Goal: Task Accomplishment & Management: Use online tool/utility

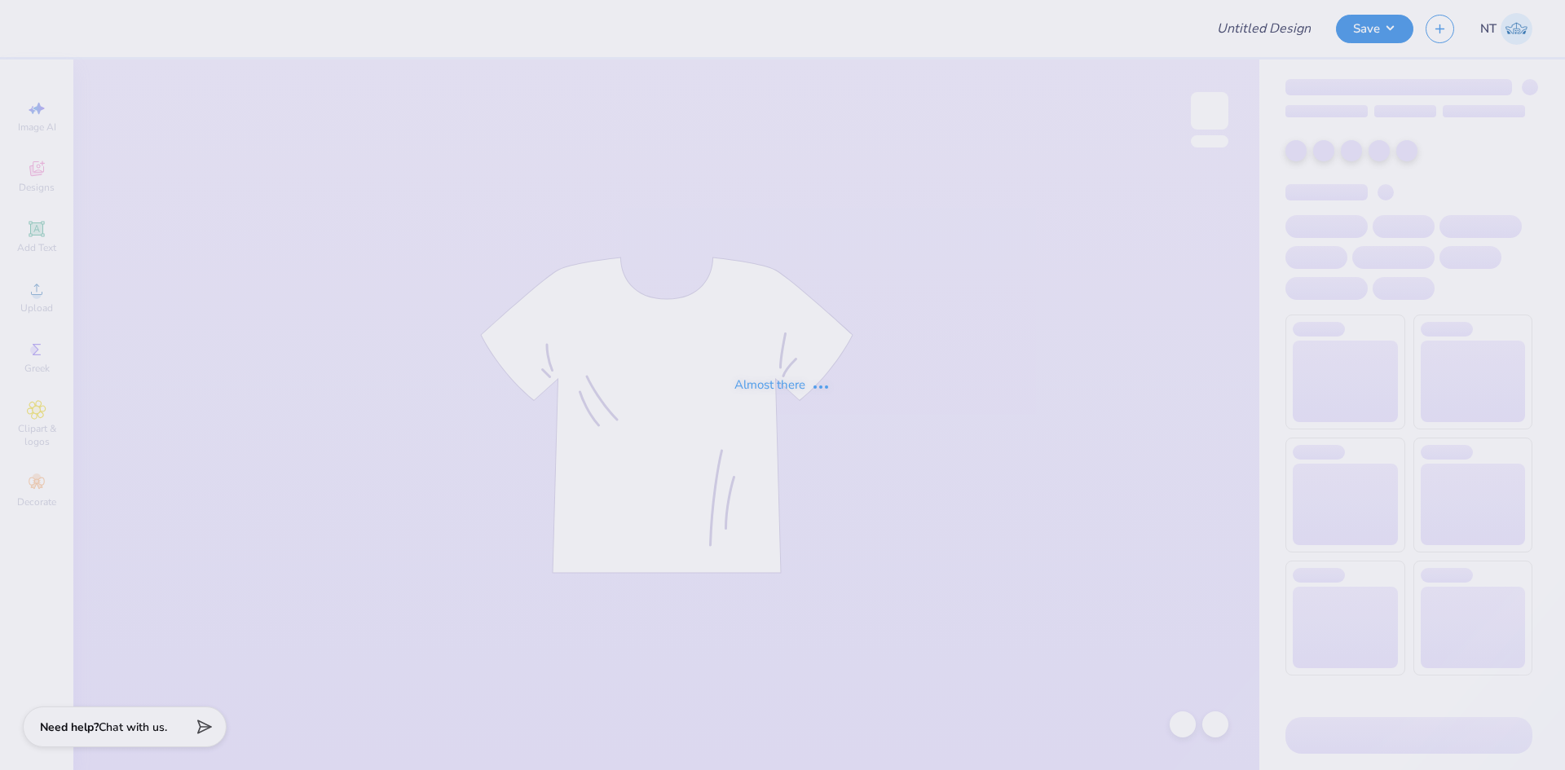
type input "gamma phi beta parents weekend"
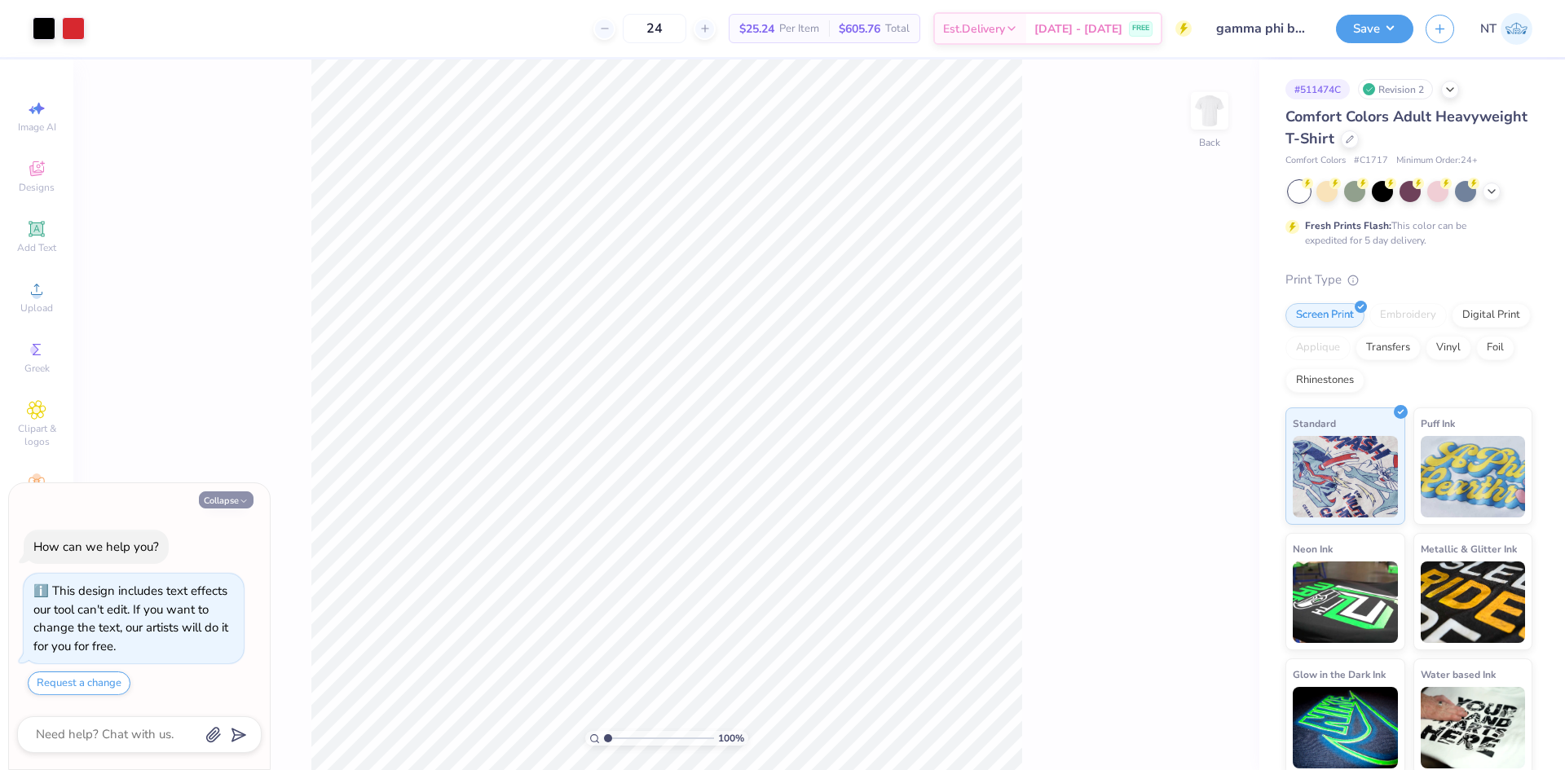
click at [221, 506] on button "Collapse" at bounding box center [226, 500] width 55 height 17
type textarea "x"
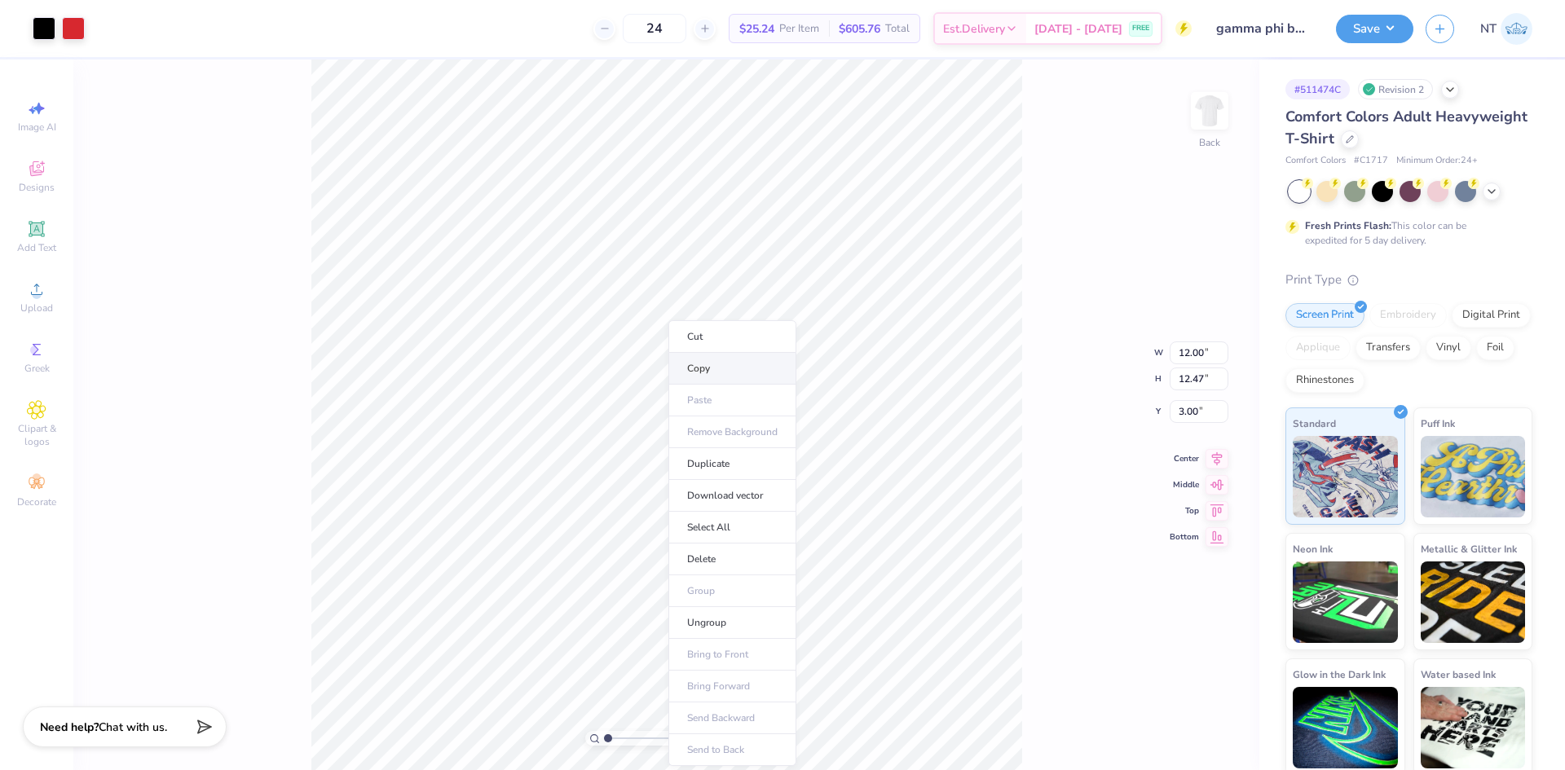
click at [708, 376] on li "Copy" at bounding box center [733, 369] width 128 height 32
click at [1213, 119] on img at bounding box center [1209, 110] width 65 height 65
click at [1185, 340] on input "12.20" at bounding box center [1199, 340] width 59 height 23
type input "12.00"
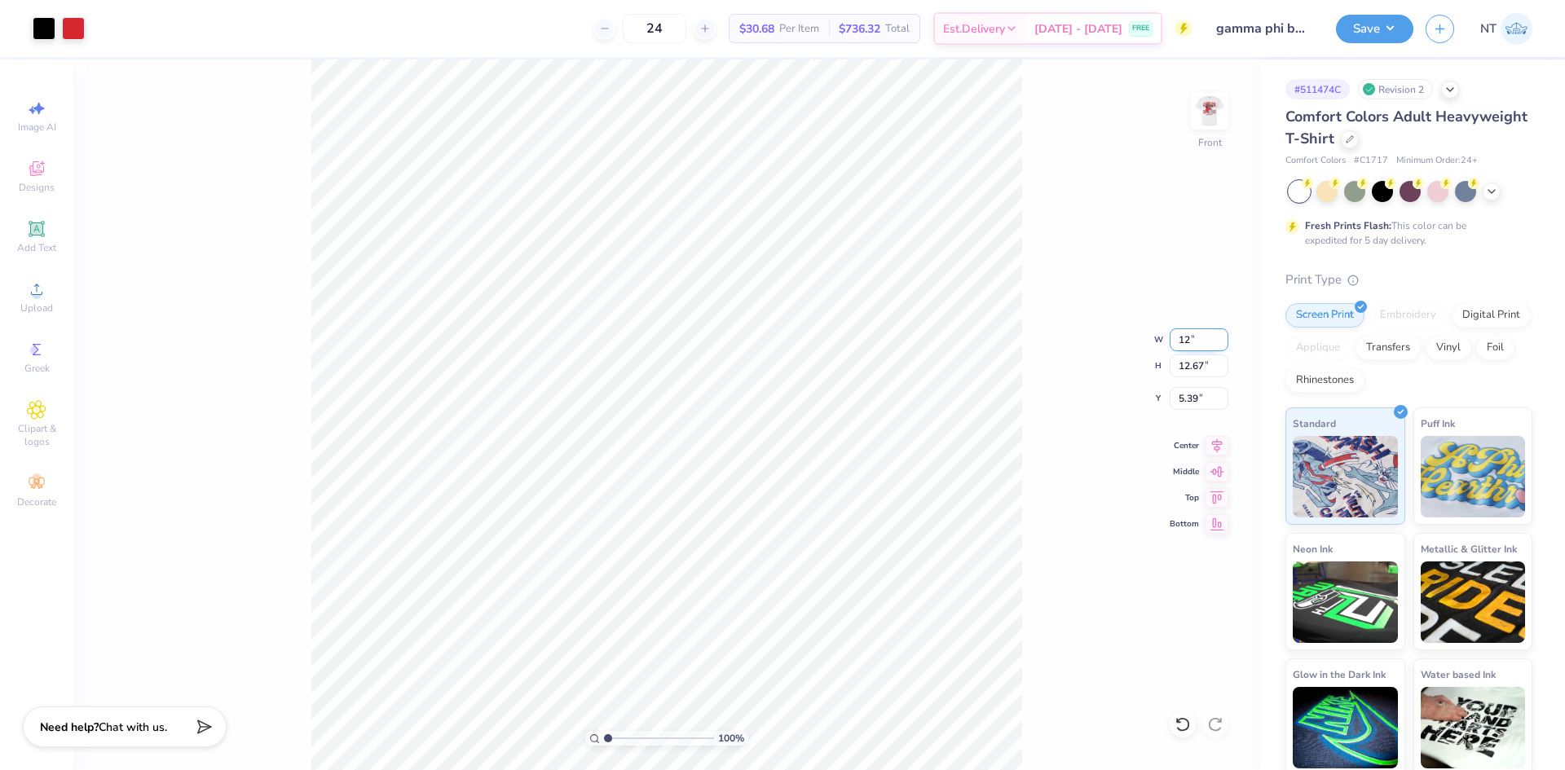
type input "12.47"
click at [1190, 390] on input "5.49" at bounding box center [1199, 398] width 59 height 23
type input "3.00"
click at [1211, 113] on img at bounding box center [1209, 110] width 65 height 65
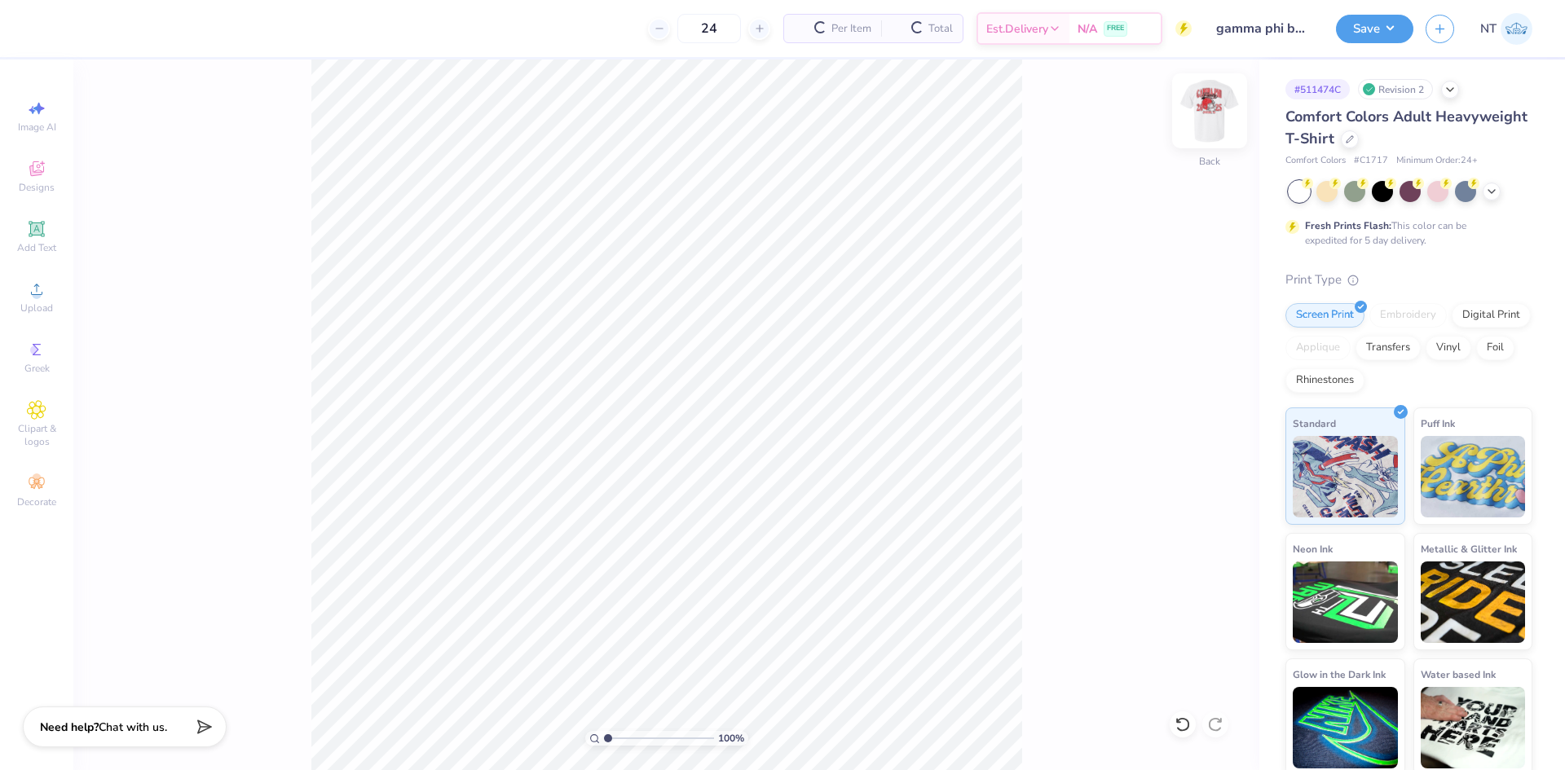
click at [1193, 98] on div at bounding box center [1209, 110] width 75 height 75
click at [1215, 113] on img at bounding box center [1210, 111] width 33 height 33
click at [1219, 129] on img at bounding box center [1209, 110] width 65 height 65
click at [1219, 127] on img at bounding box center [1210, 111] width 33 height 33
click at [1203, 133] on img at bounding box center [1209, 110] width 65 height 65
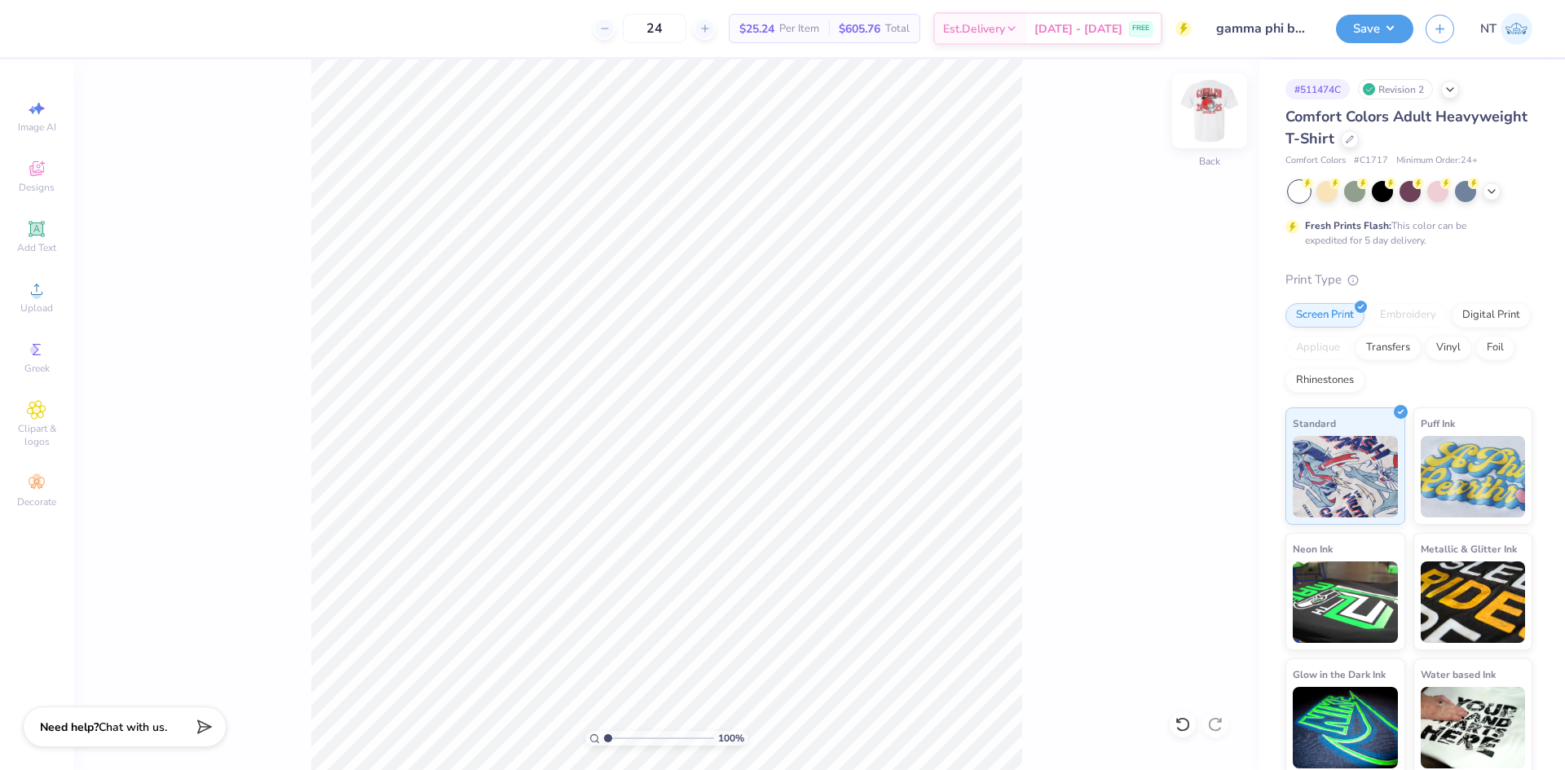
click at [1195, 110] on img at bounding box center [1209, 110] width 65 height 65
click at [1220, 113] on img at bounding box center [1209, 110] width 65 height 65
click at [60, 293] on div "Upload" at bounding box center [36, 297] width 57 height 48
click at [24, 239] on div "Add Text" at bounding box center [36, 237] width 57 height 48
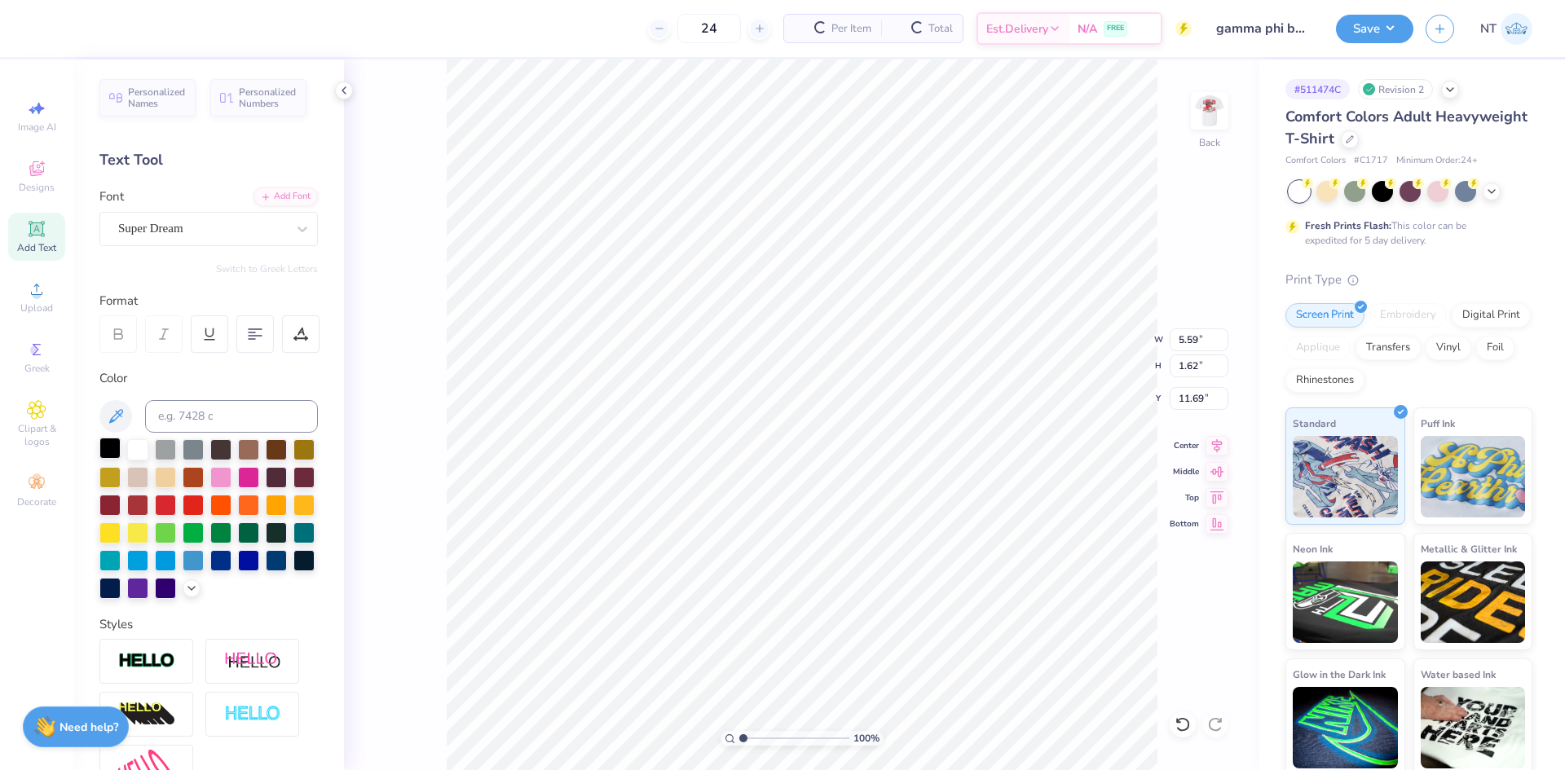
click at [119, 444] on div at bounding box center [109, 448] width 21 height 21
click at [296, 203] on div "Add Font" at bounding box center [286, 195] width 64 height 19
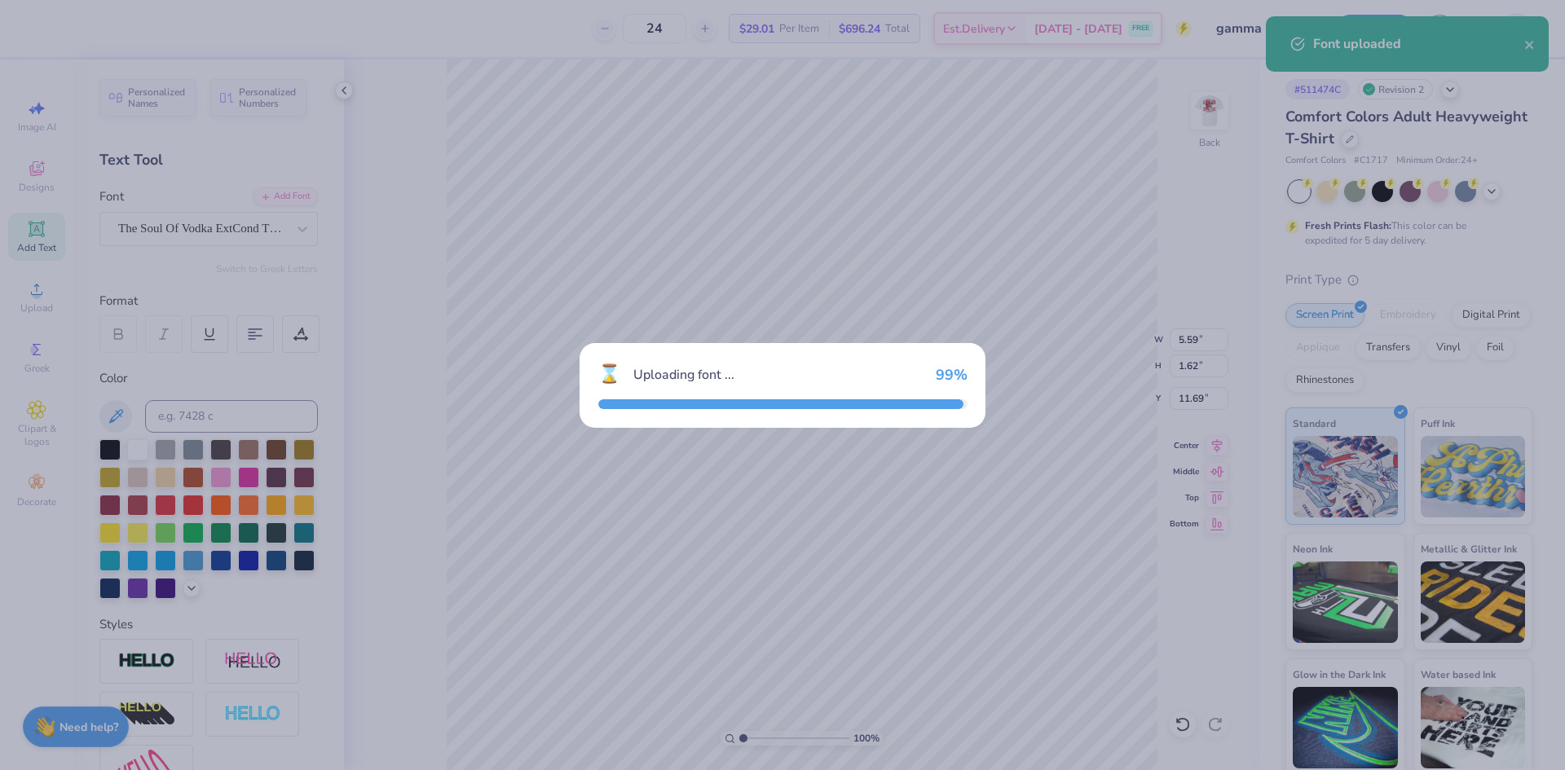
type input "3.61"
type input "1.79"
type input "11.60"
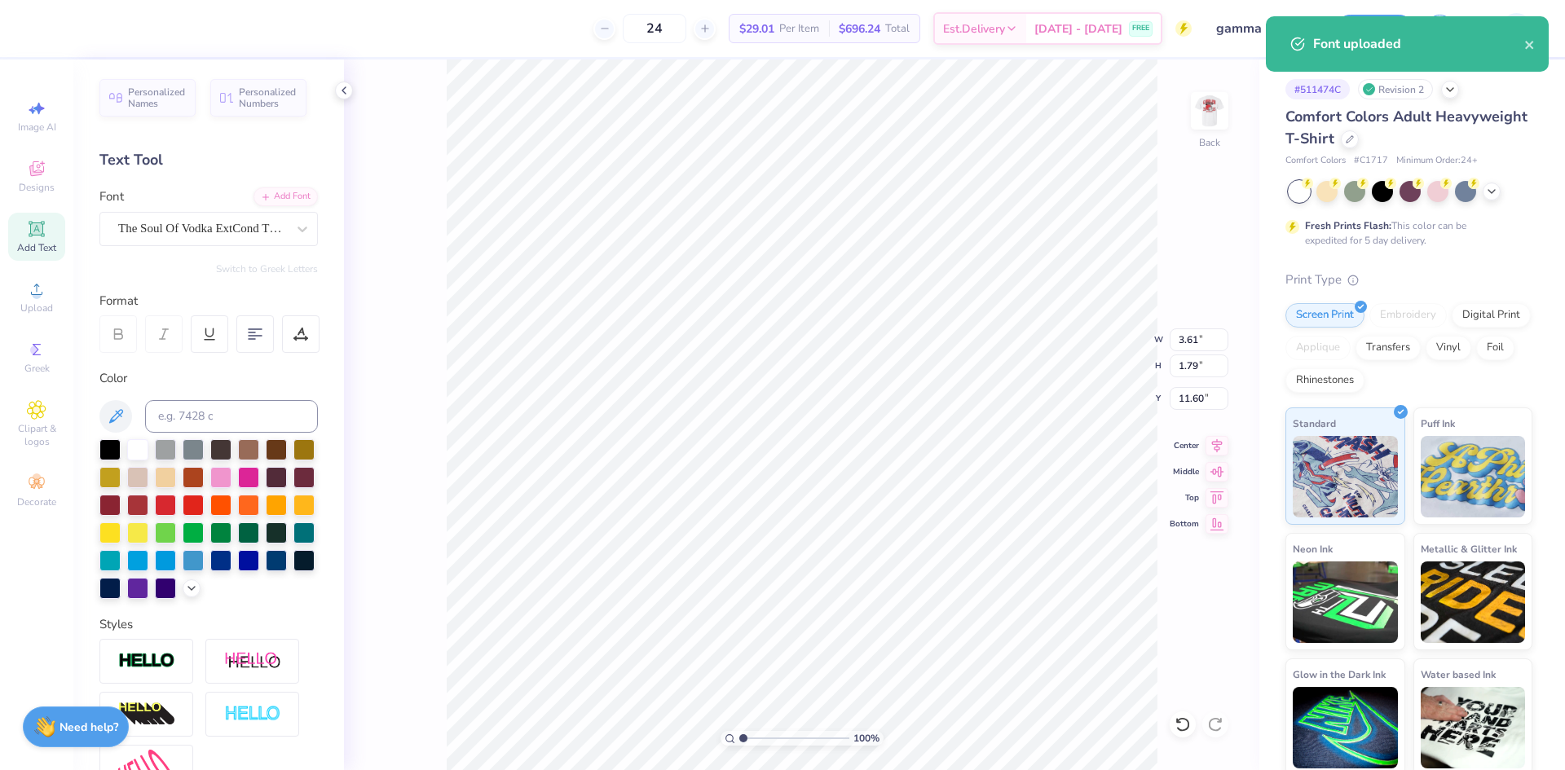
scroll to position [14, 2]
type textarea "GAMMA PHI"
type input "8.12"
type input "1.81"
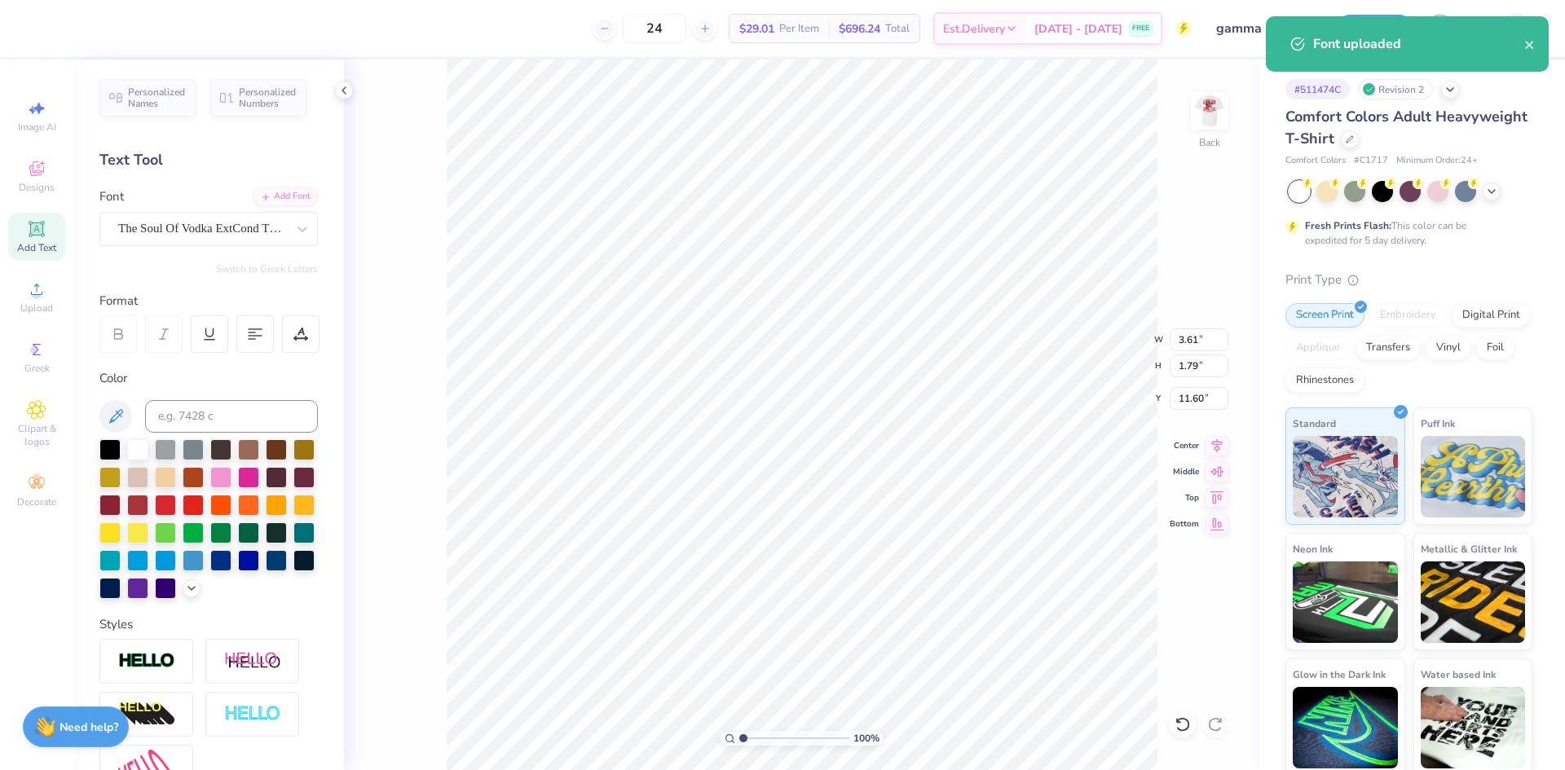
type input "11.59"
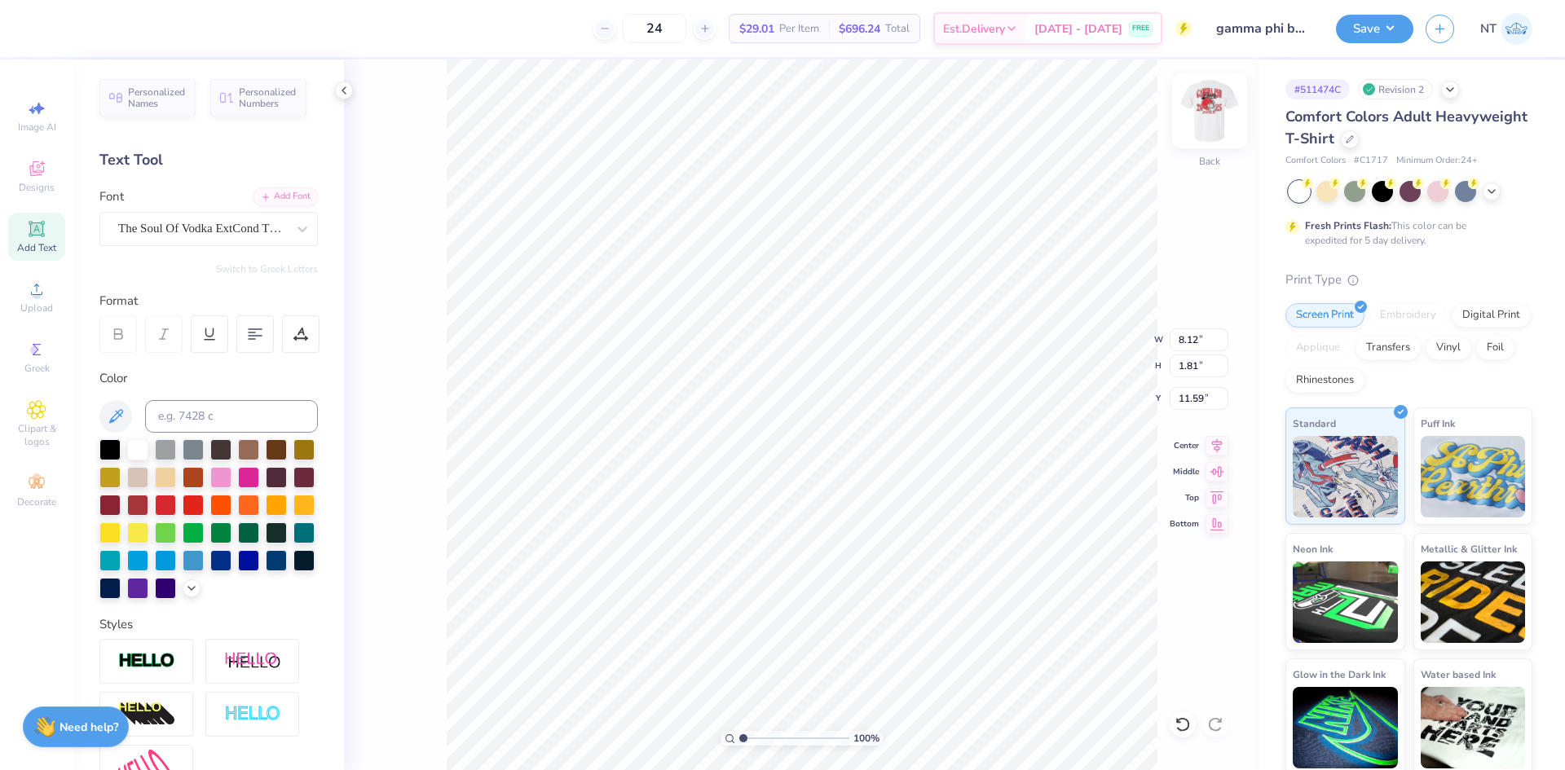
click at [1226, 105] on img at bounding box center [1209, 110] width 65 height 65
click at [1212, 113] on img at bounding box center [1209, 110] width 65 height 65
click at [215, 412] on input at bounding box center [231, 416] width 173 height 33
click at [223, 416] on input "1796" at bounding box center [231, 416] width 173 height 33
type input "1795"
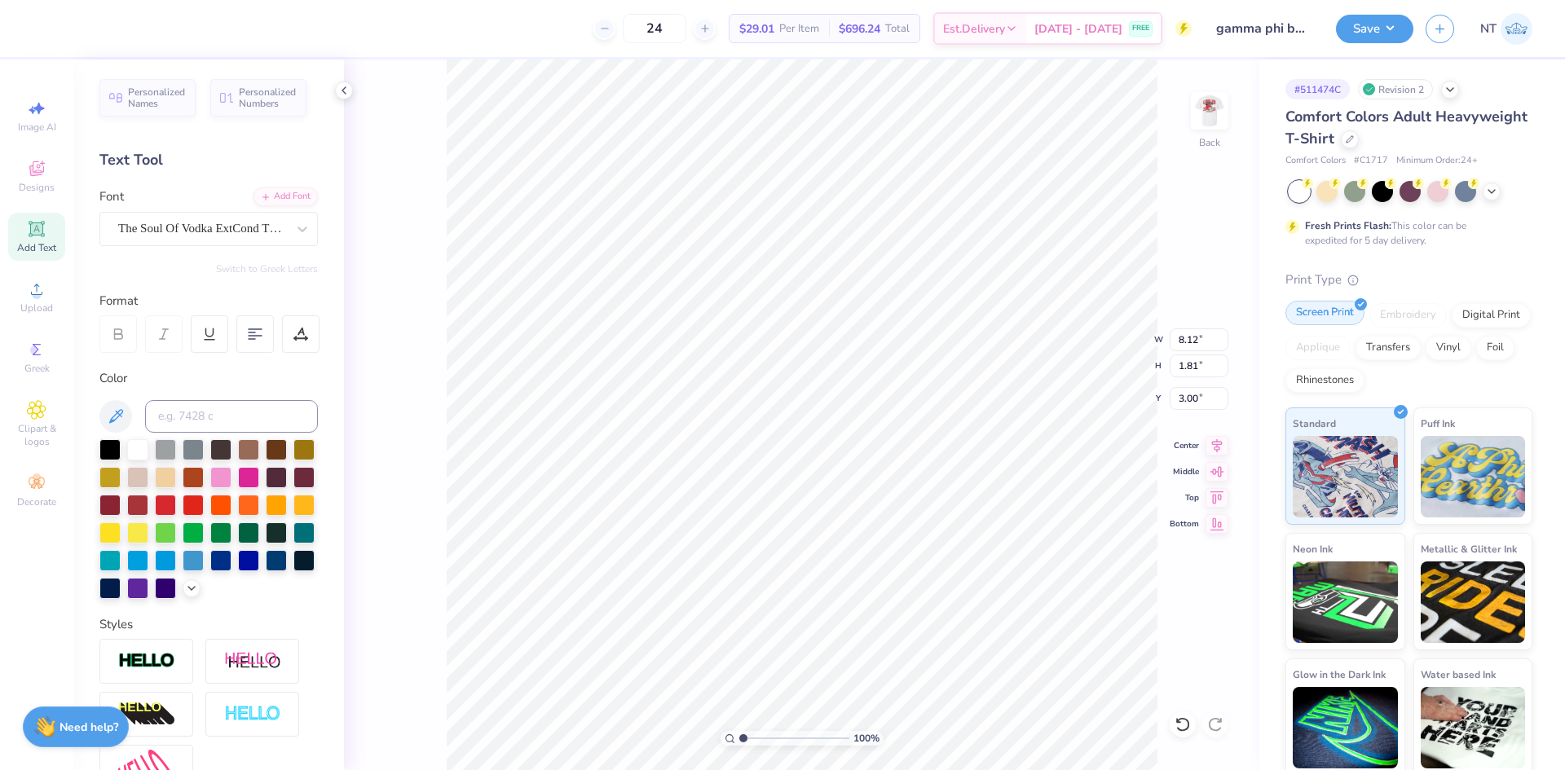
type input "3.00"
click at [1168, 347] on div "100 % Back W 8.12 8.12 " H 1.81 1.81 " Y 3.00 3.00 " Center Middle Top Bottom" at bounding box center [802, 415] width 916 height 711
click at [1187, 341] on div "100 % Back W 8.12 H 1.81 Y 3.00 Center Middle Top Bottom" at bounding box center [802, 415] width 916 height 711
click at [1198, 341] on input "8.12" at bounding box center [1199, 340] width 59 height 23
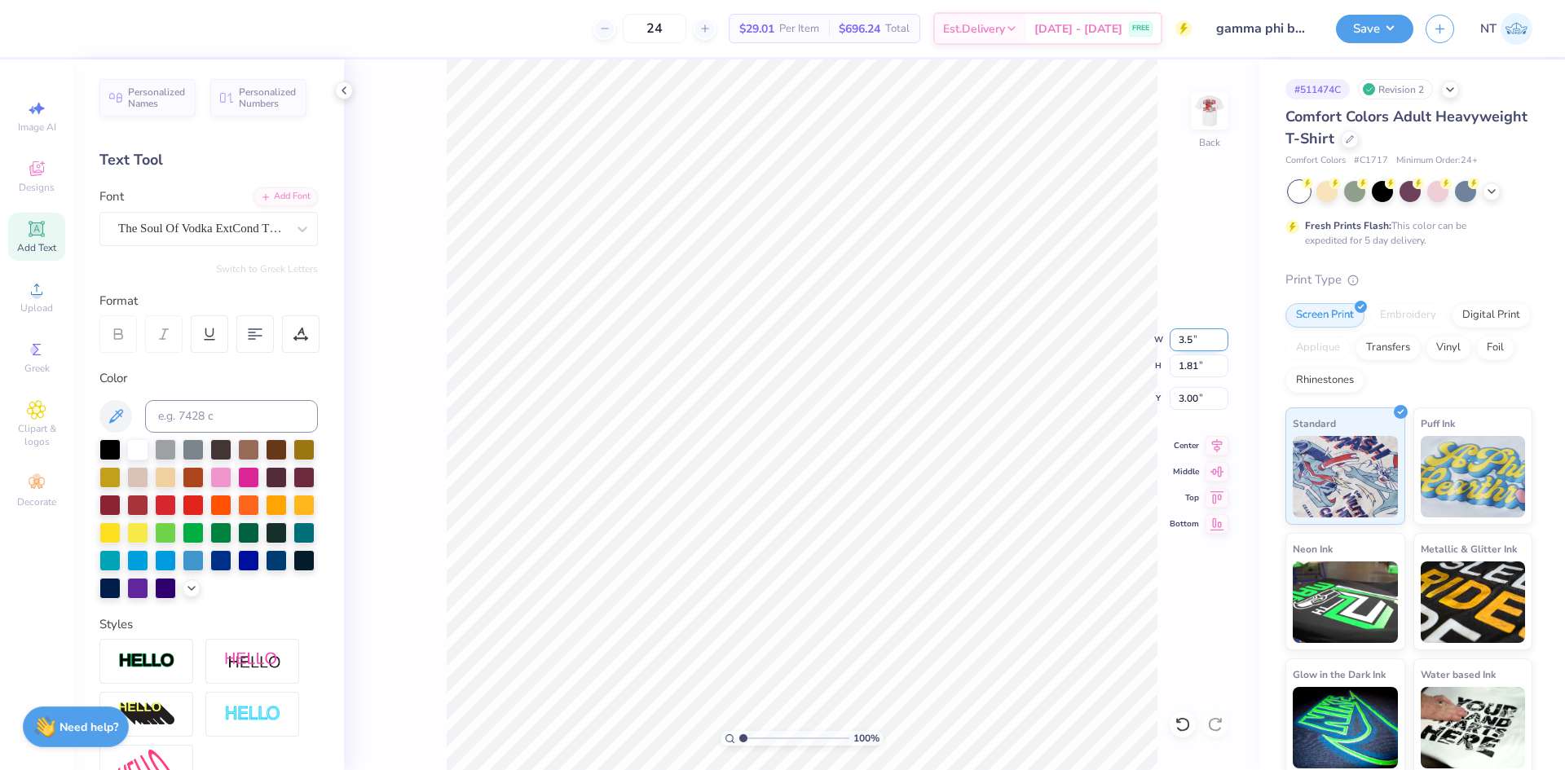
type input "3.50"
type input "0.78"
type input "3.52"
type input "1.39584517333909"
type input "3.00"
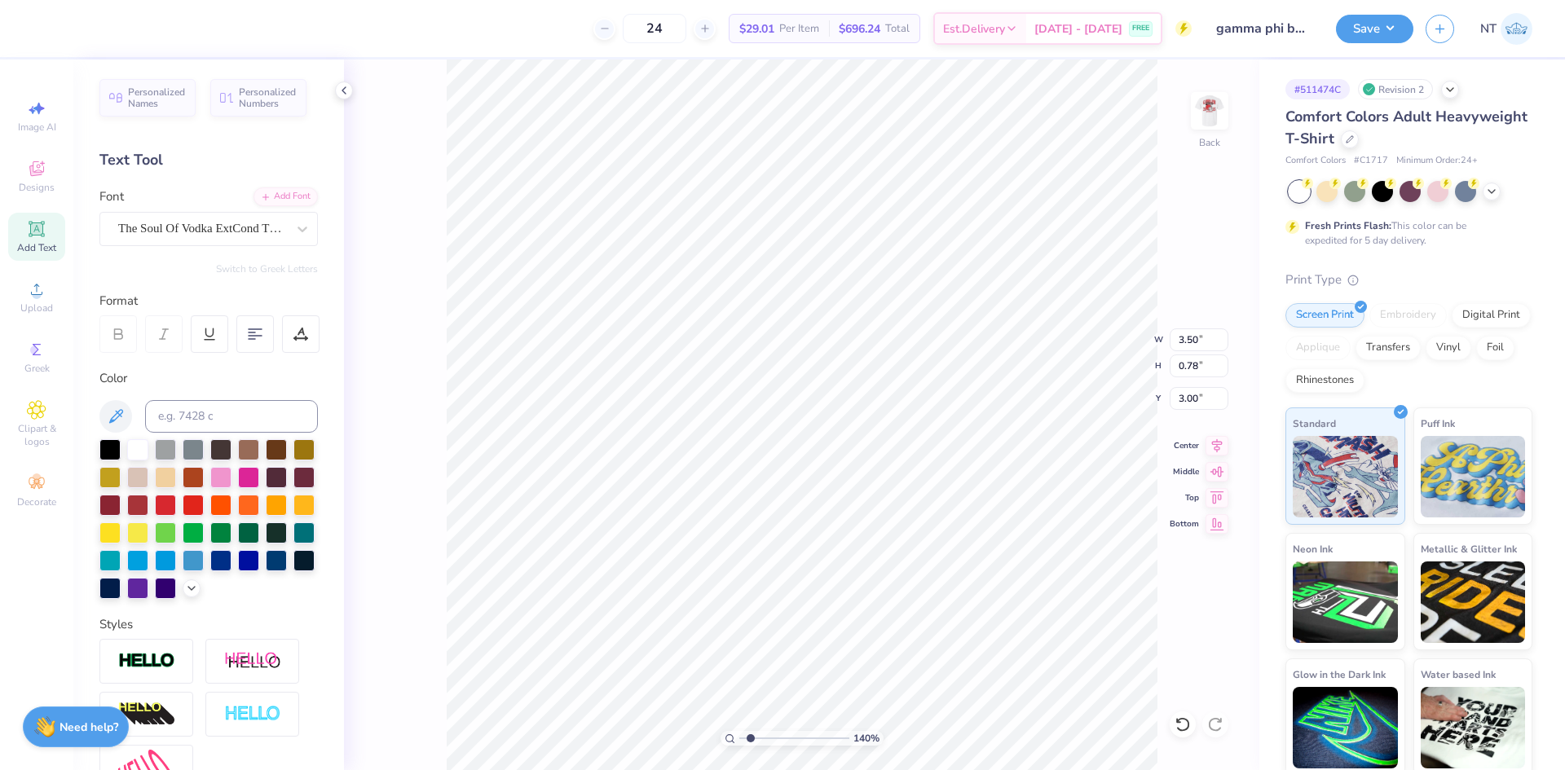
type input "1.94838374793402"
click at [926, 374] on li "Duplicate" at bounding box center [948, 370] width 128 height 32
type input "3.91"
click at [281, 192] on div "Add Font" at bounding box center [286, 195] width 64 height 19
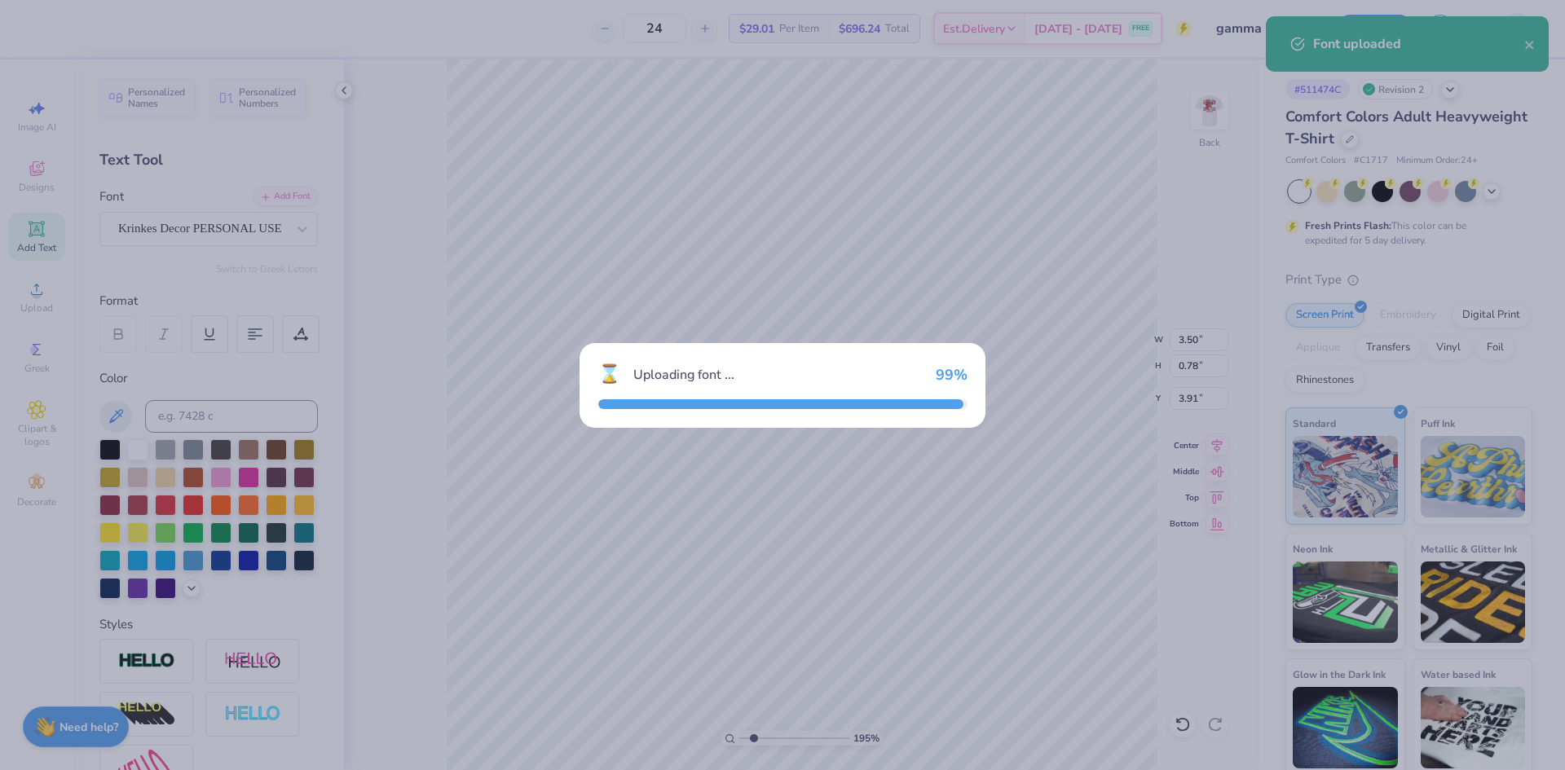
type input "10.57"
type input "1.15"
type input "3.73"
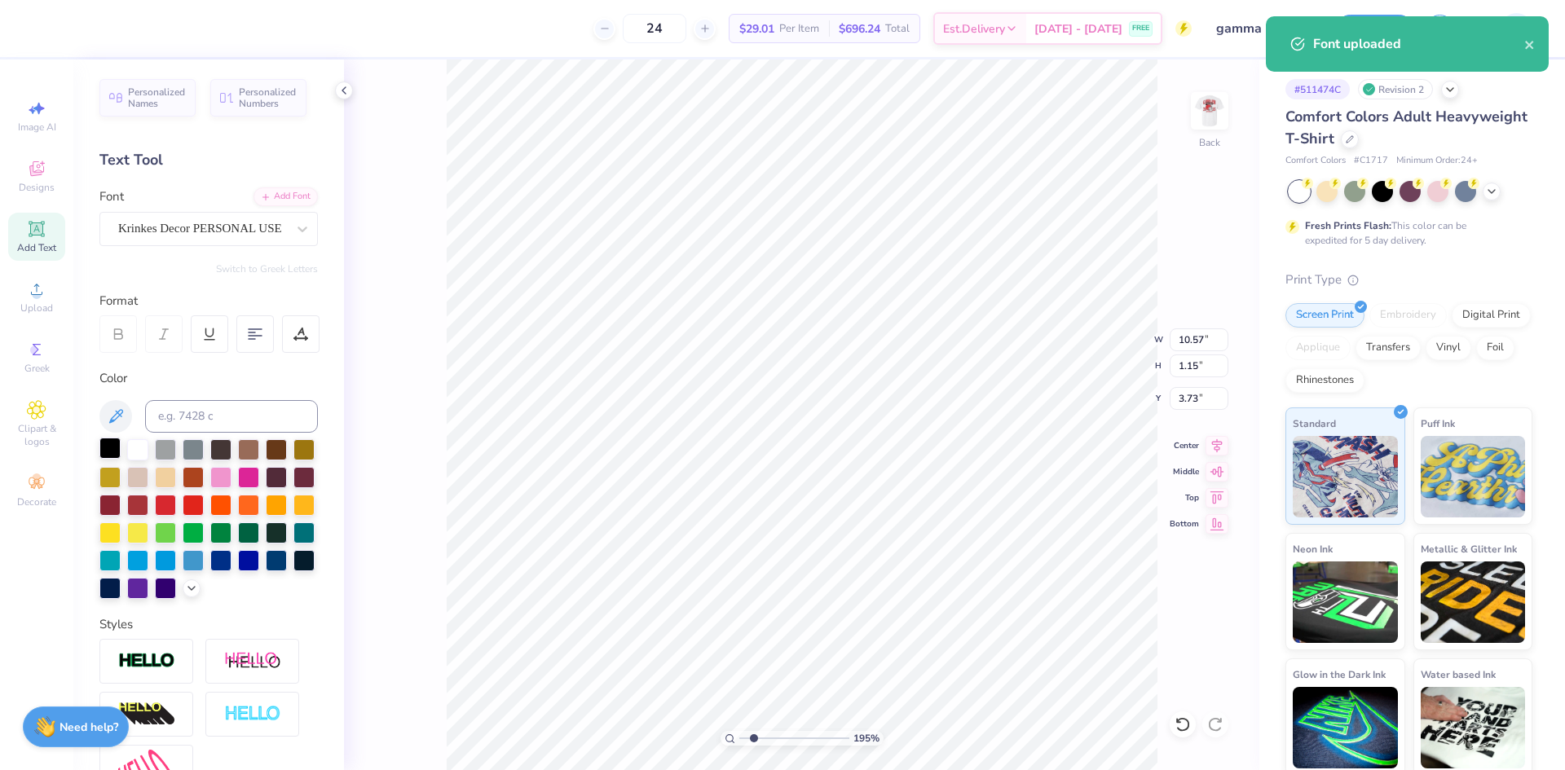
click at [117, 446] on div at bounding box center [109, 448] width 21 height 21
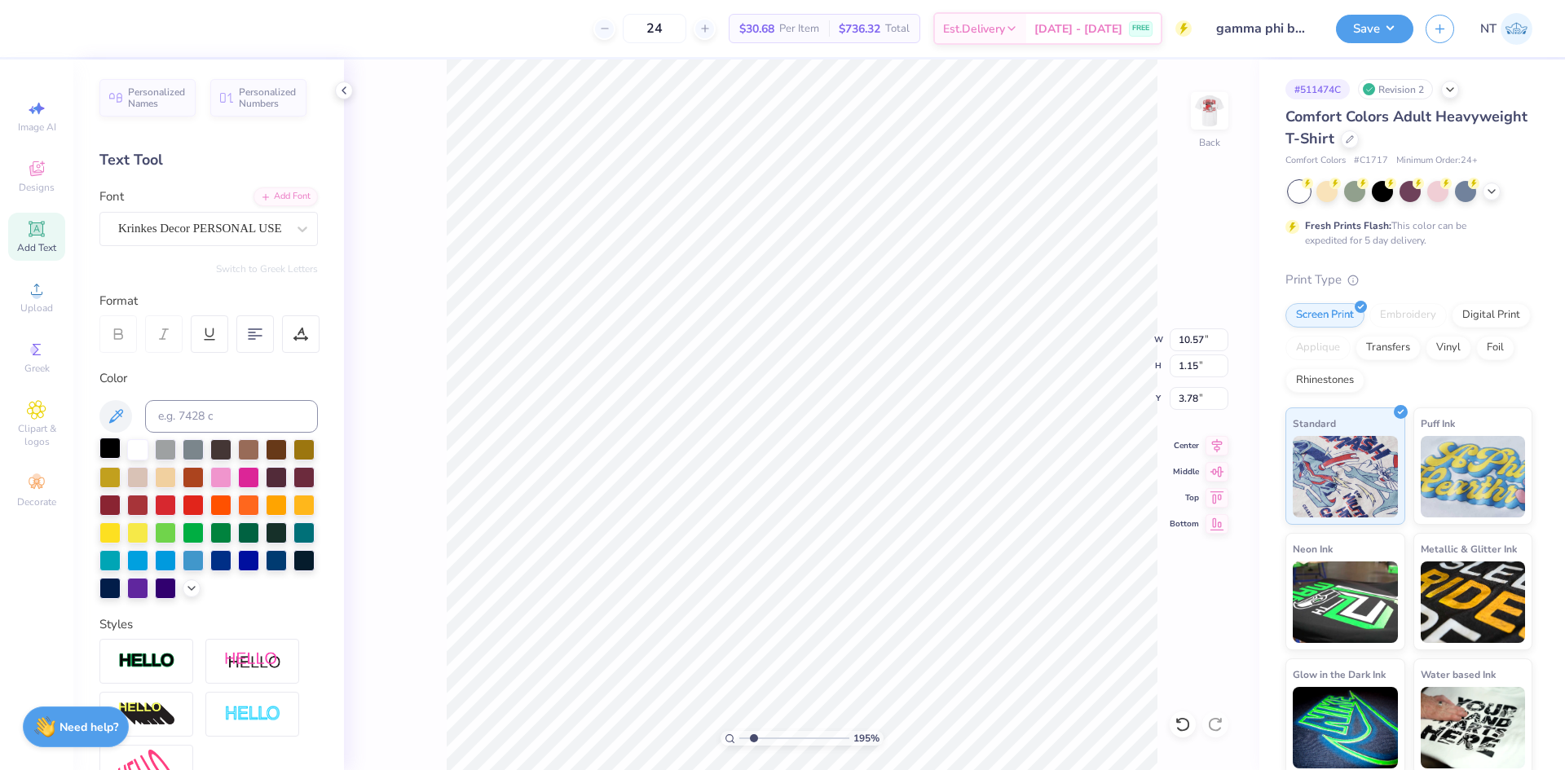
type textarea "Family Weekend"
type input "6.45"
type input "1.10"
type input "3.81"
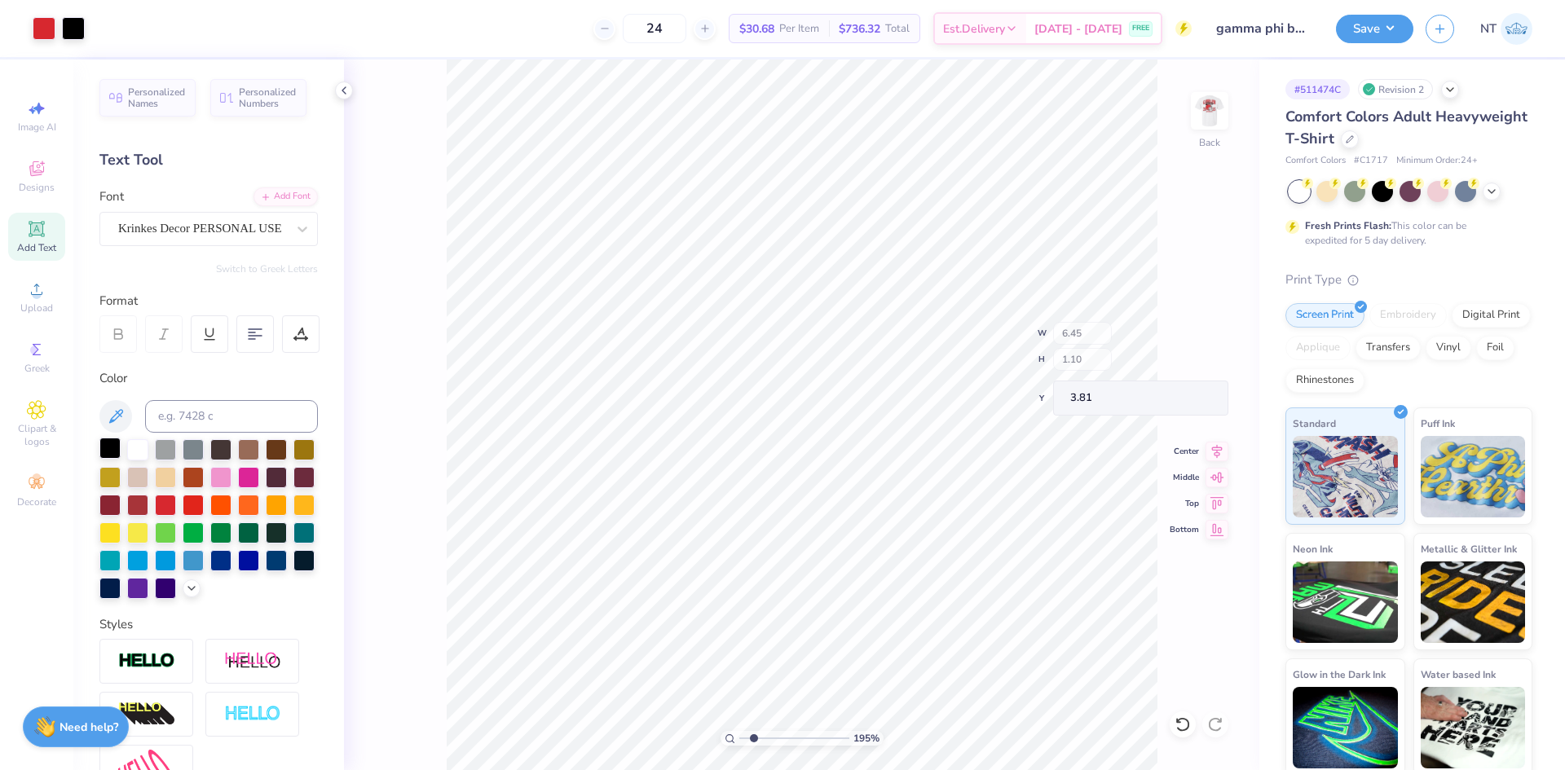
type input "2.87"
type input "0.49"
type input "4.42"
type input "3.21314535235116"
type input "3.90"
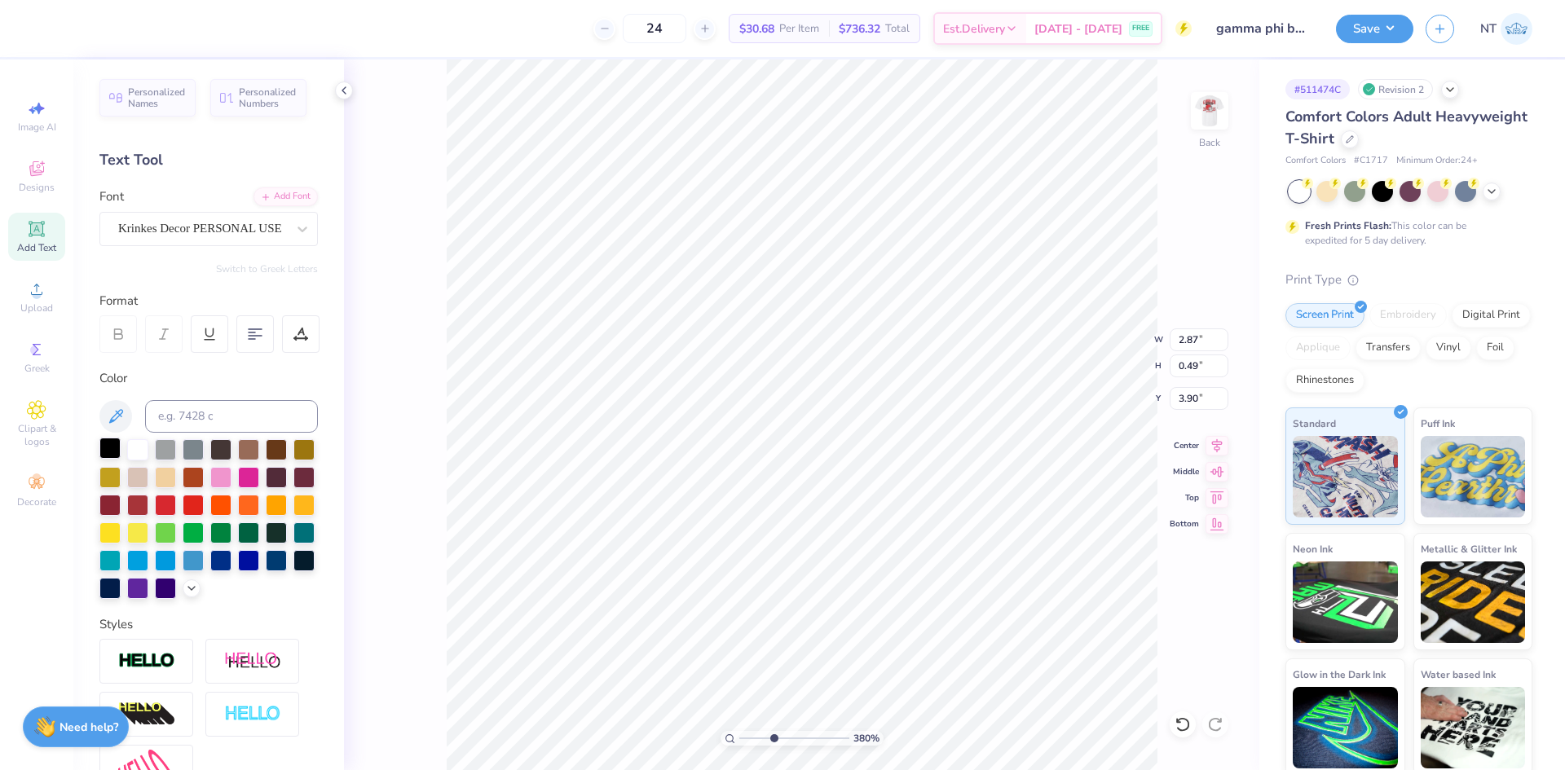
type input "3.79619922921342"
type input "3.88"
click at [995, 404] on li "Duplicate" at bounding box center [984, 416] width 128 height 32
type input "3.79619922921342"
type input "4.88"
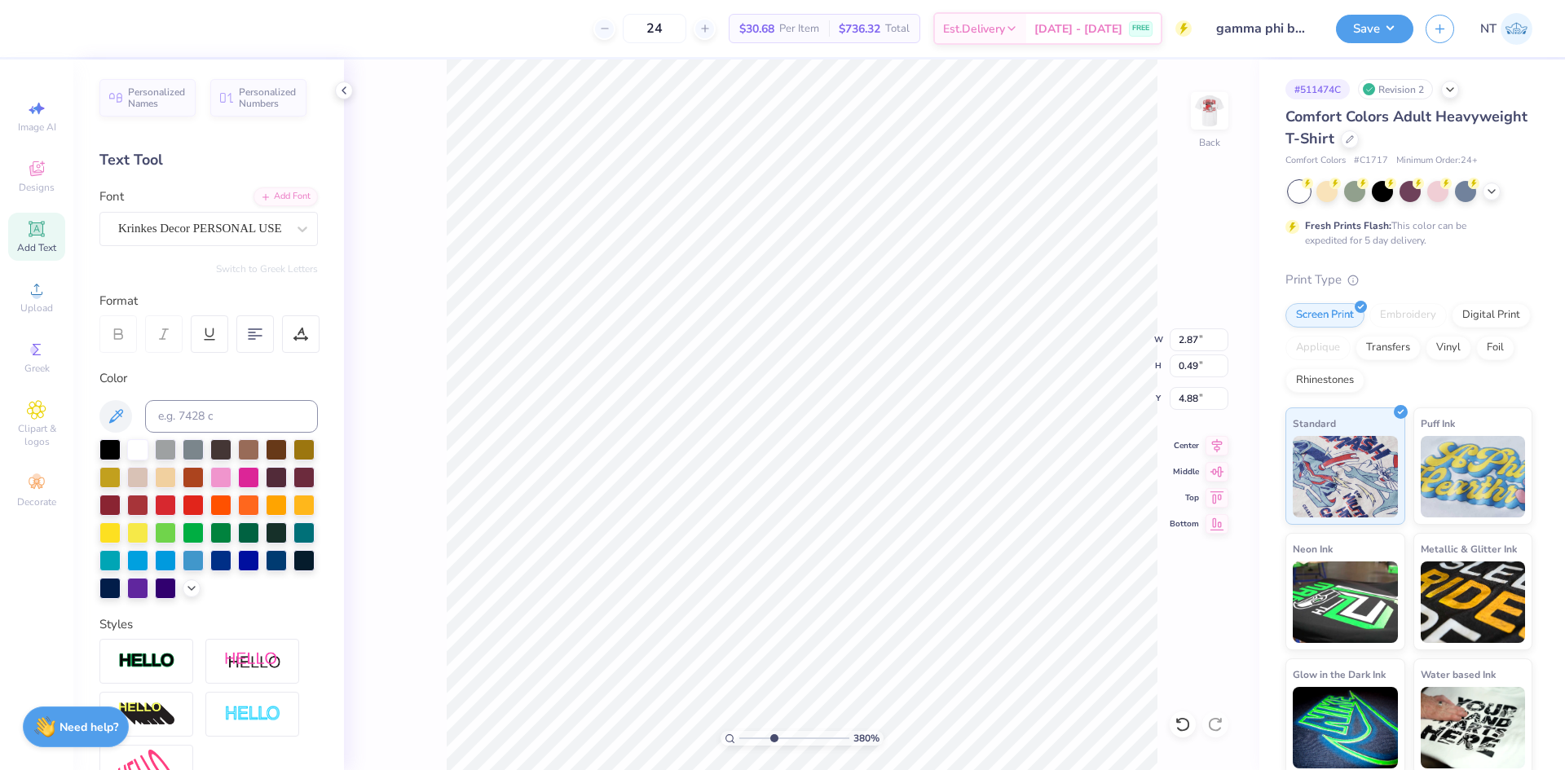
type input "3.79619922921342"
type input "5.10"
type input "3.79619922921342"
type textarea "2"
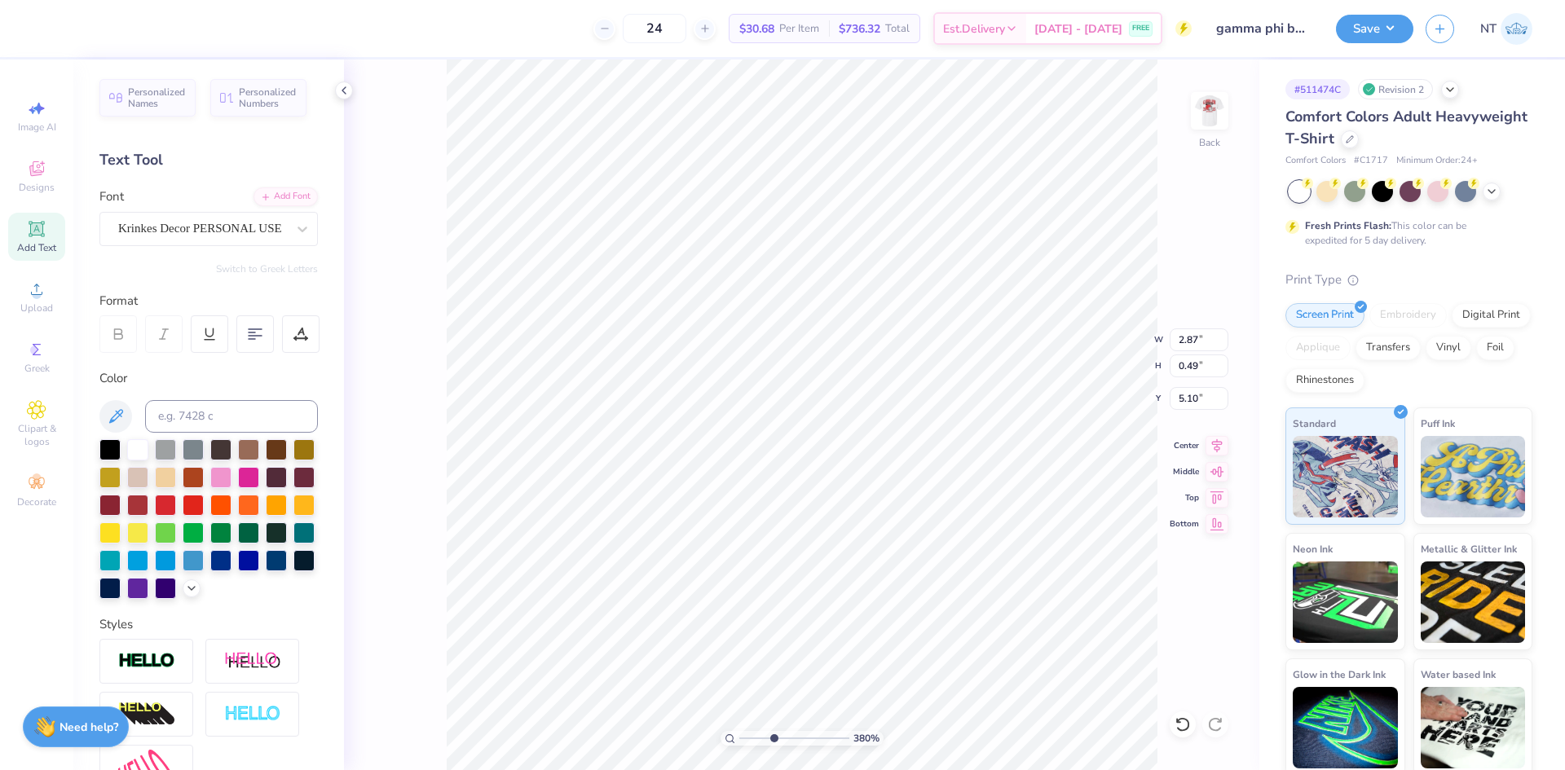
type input "3.79619922921342"
type textarea "20"
type input "3.79619922921342"
type textarea "202"
type input "3.79619922921342"
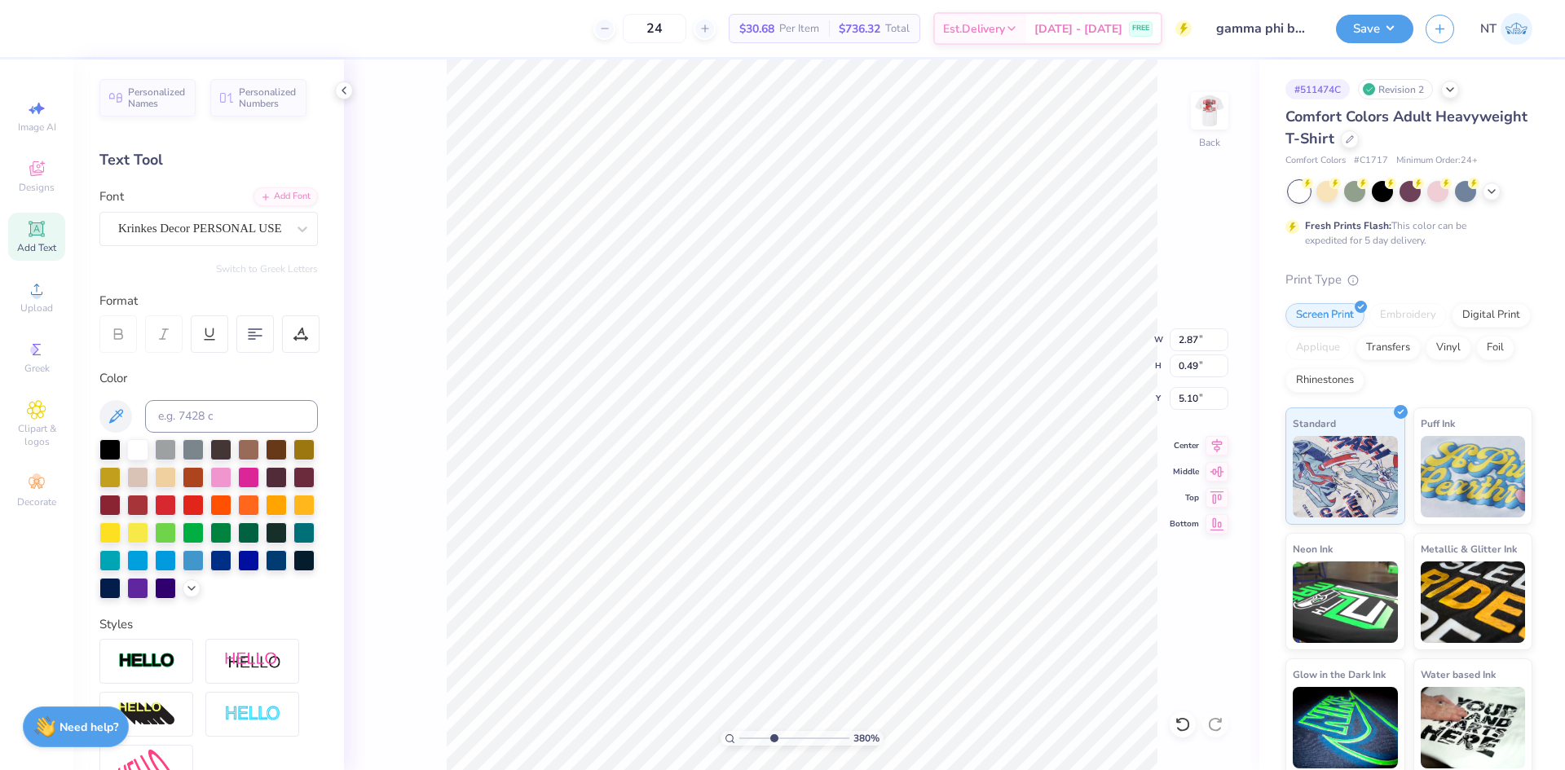
type textarea "2025"
type input "3.79619922921342"
type textarea "2025"
click at [235, 235] on div "Krinkes Decor PERSONAL USE" at bounding box center [202, 228] width 171 height 25
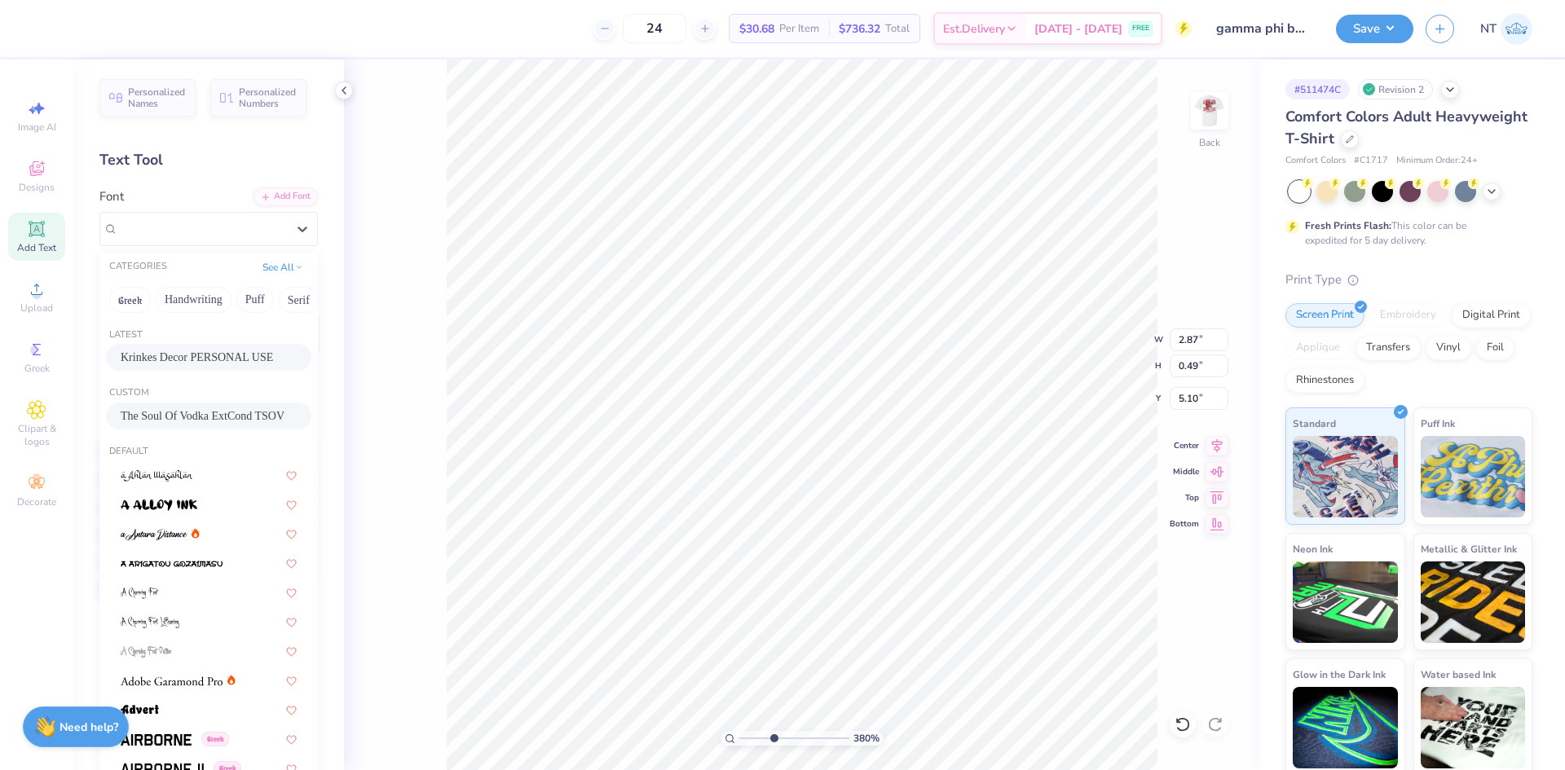
click at [190, 411] on span "The Soul Of Vodka ExtCond TSOV" at bounding box center [203, 416] width 164 height 17
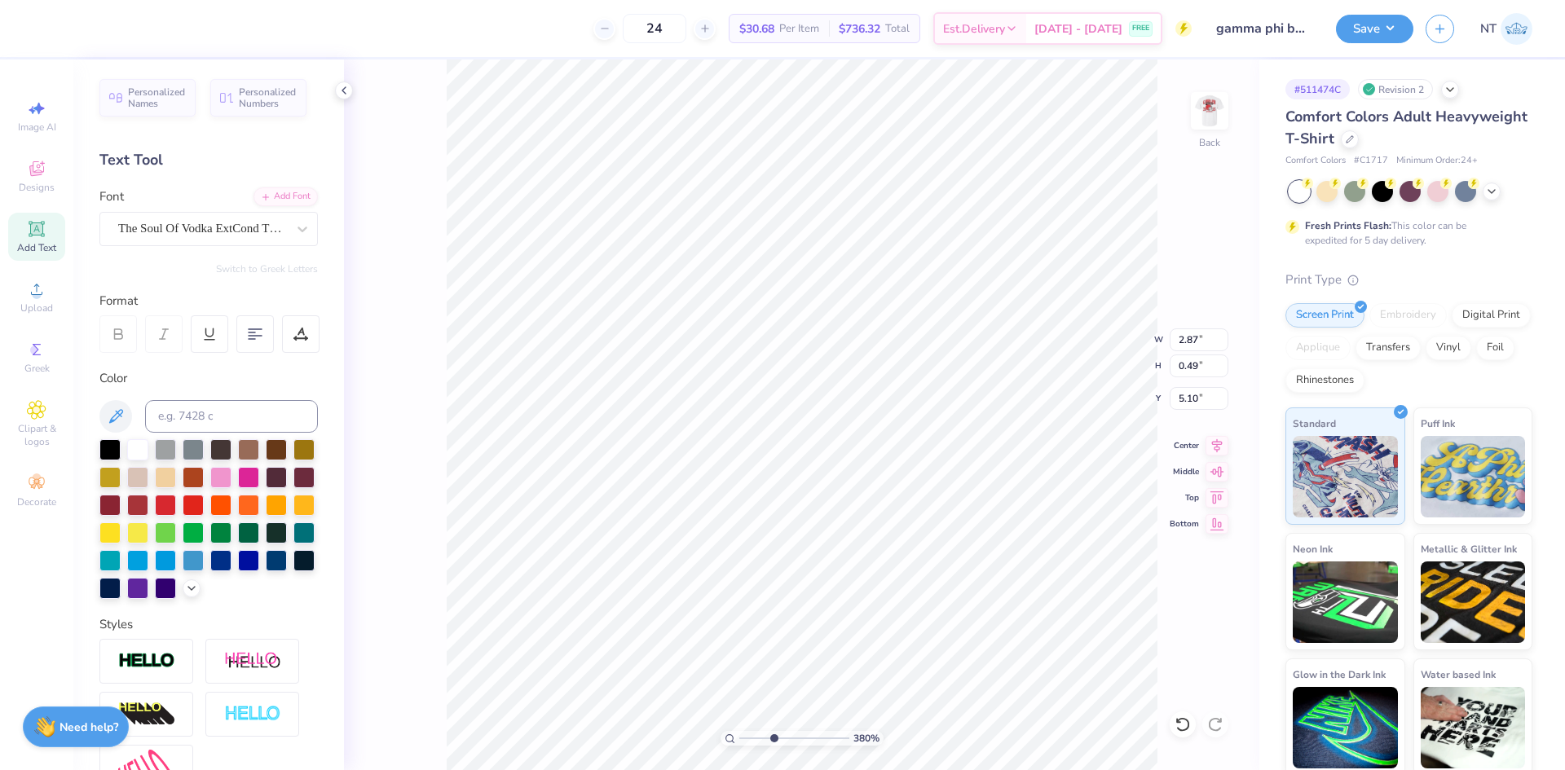
type input "3.79619922921342"
type input "0.66"
type input "0.34"
type input "5.18"
type input "3.79619922921342"
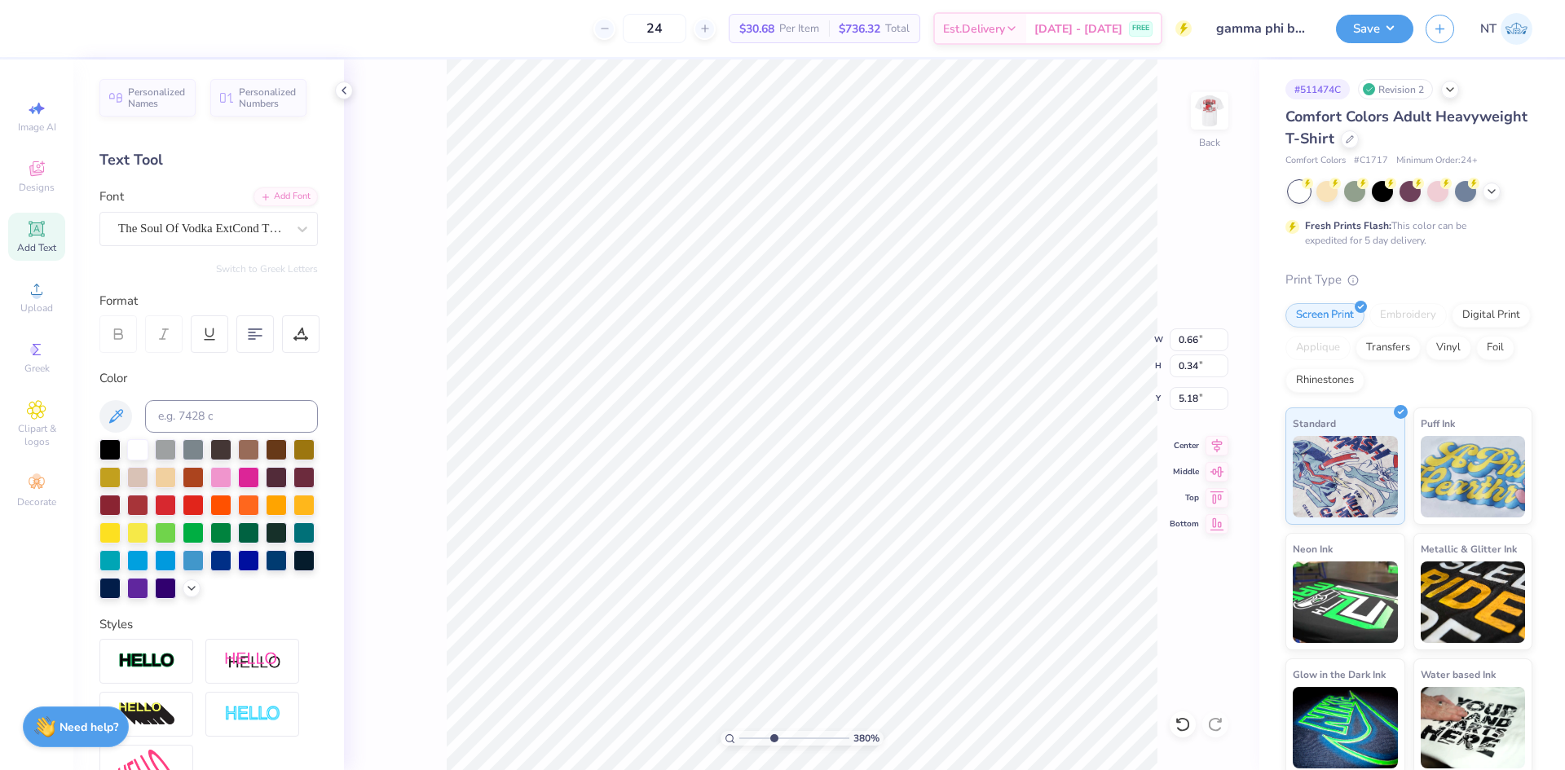
type input "3.96"
click at [267, 224] on div "The Soul Of Vodka ExtCond TSOV" at bounding box center [202, 228] width 171 height 25
click at [294, 199] on div "Add Font" at bounding box center [286, 195] width 64 height 19
click at [193, 212] on div "Krinkes Decor PERSONAL USE" at bounding box center [208, 229] width 219 height 34
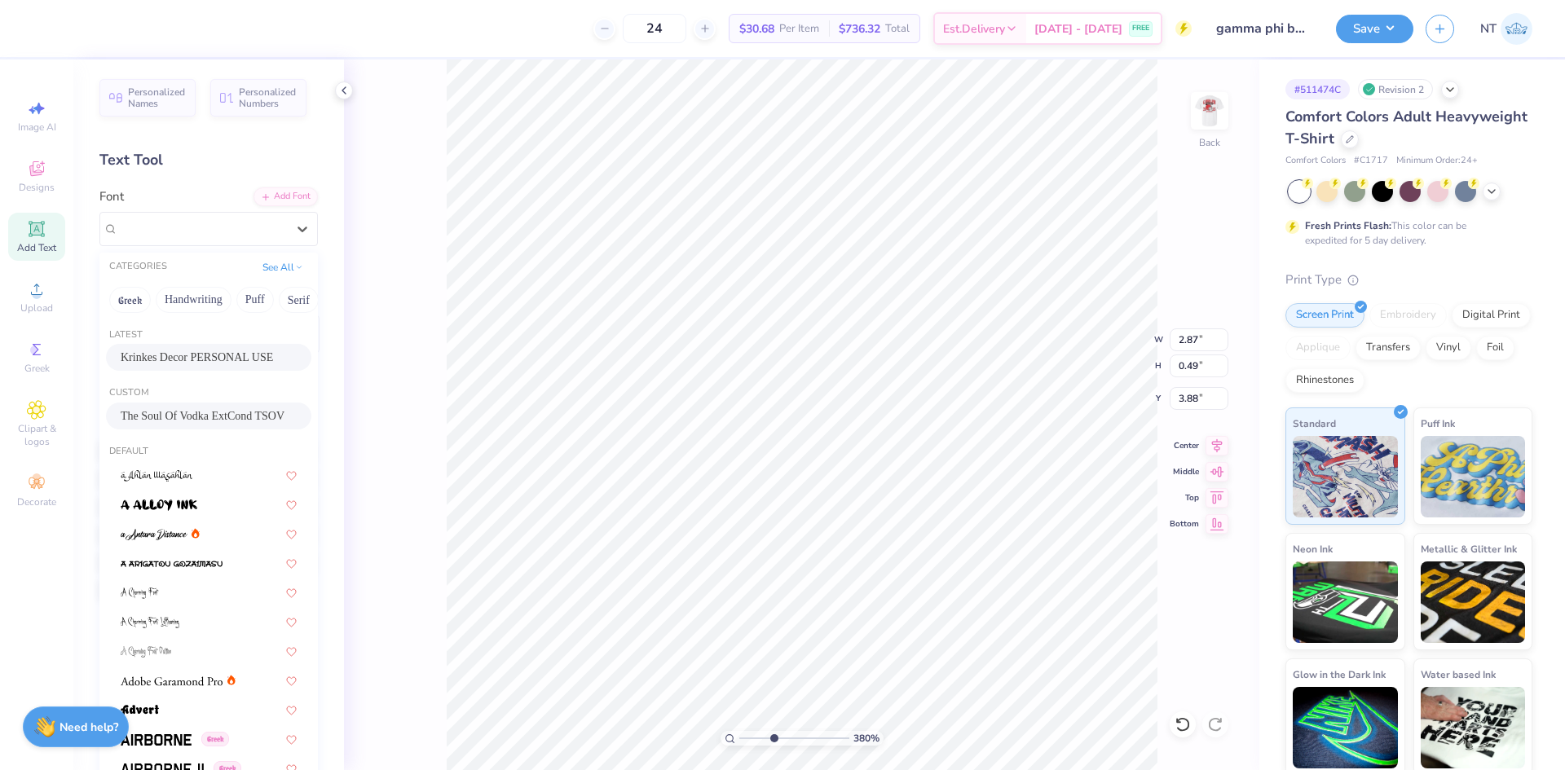
click at [158, 422] on span "The Soul Of Vodka ExtCond TSOV" at bounding box center [203, 416] width 164 height 17
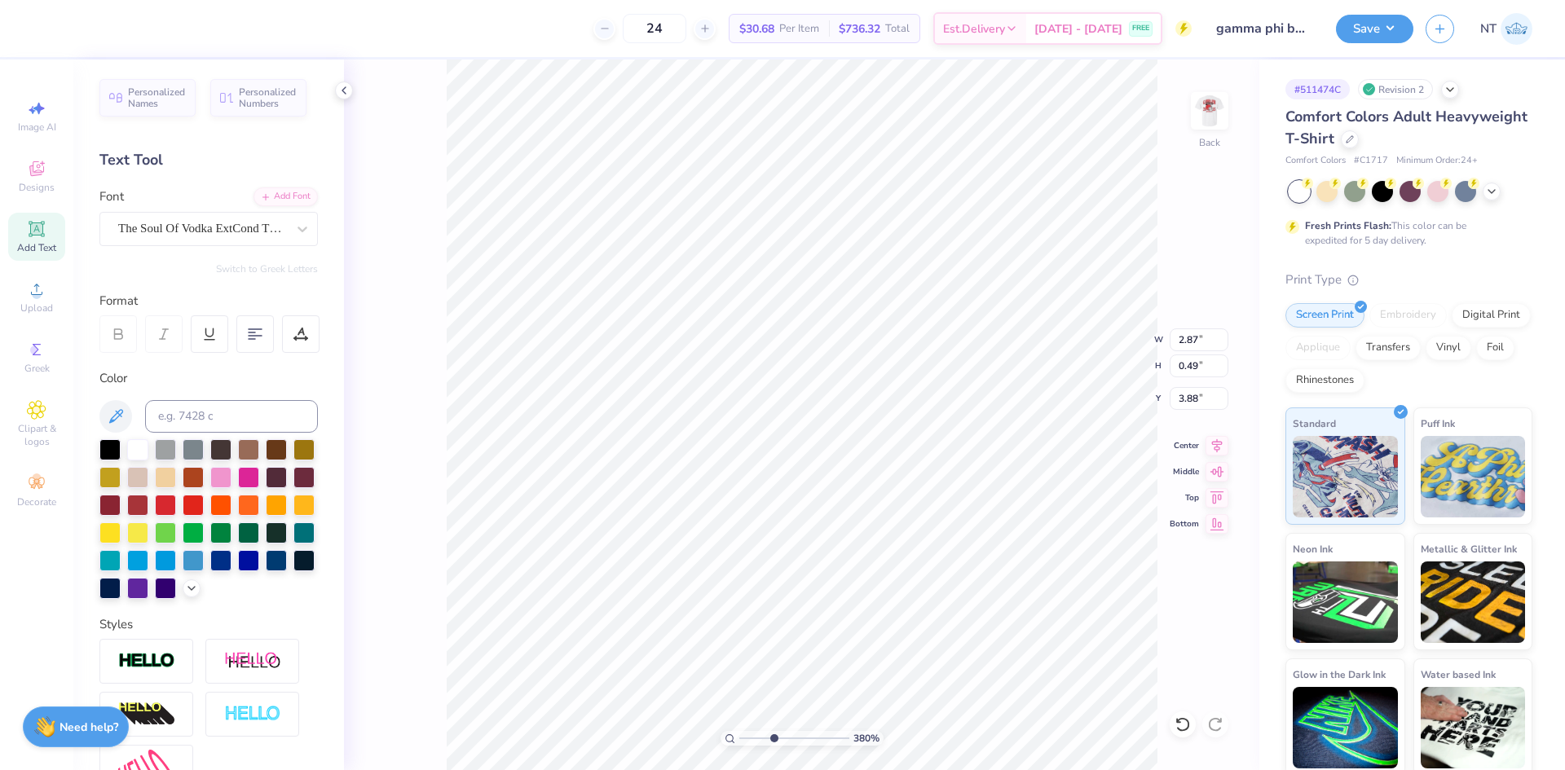
type input "3.79619922921342"
type input "1.90"
type input "0.41"
type input "3.92"
type input "3.79619922921342"
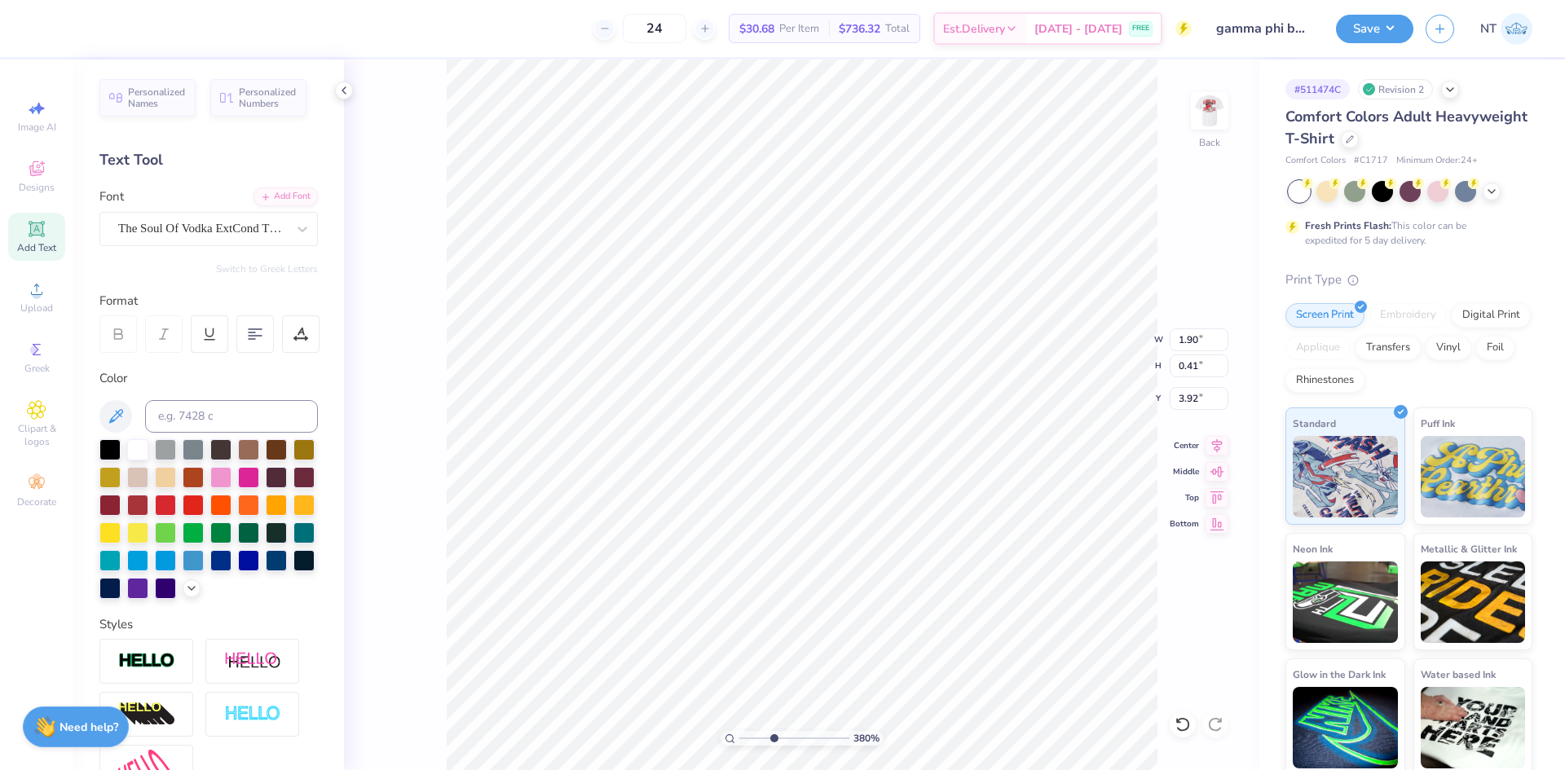
type textarea "F"
type input "3.79619922921342"
type textarea "FA"
type input "3.79619922921342"
type textarea "FAM"
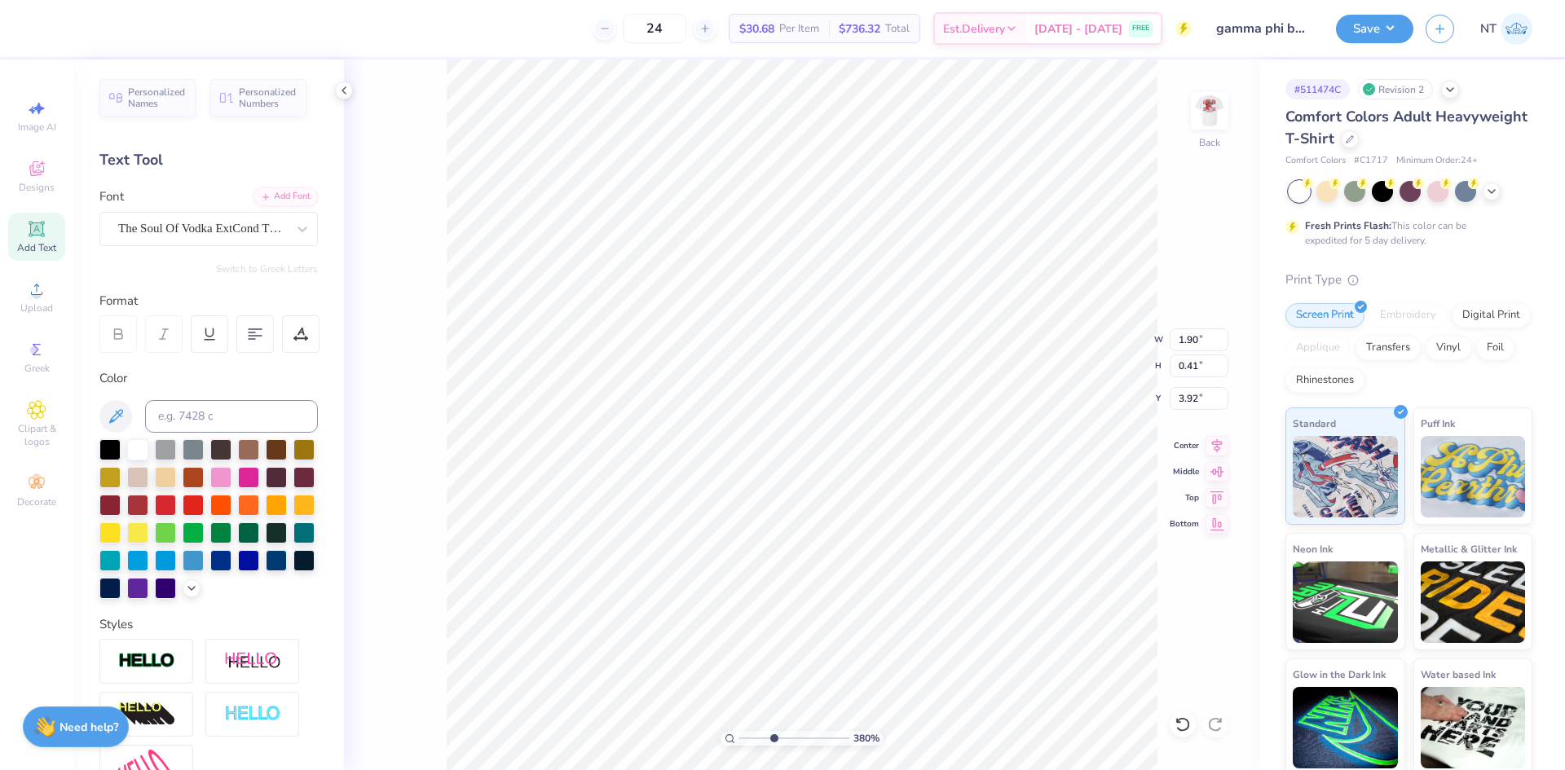
type input "3.79619922921342"
type textarea "FAMI"
type input "3.79619922921342"
type textarea "FAMIL"
type input "3.79619922921342"
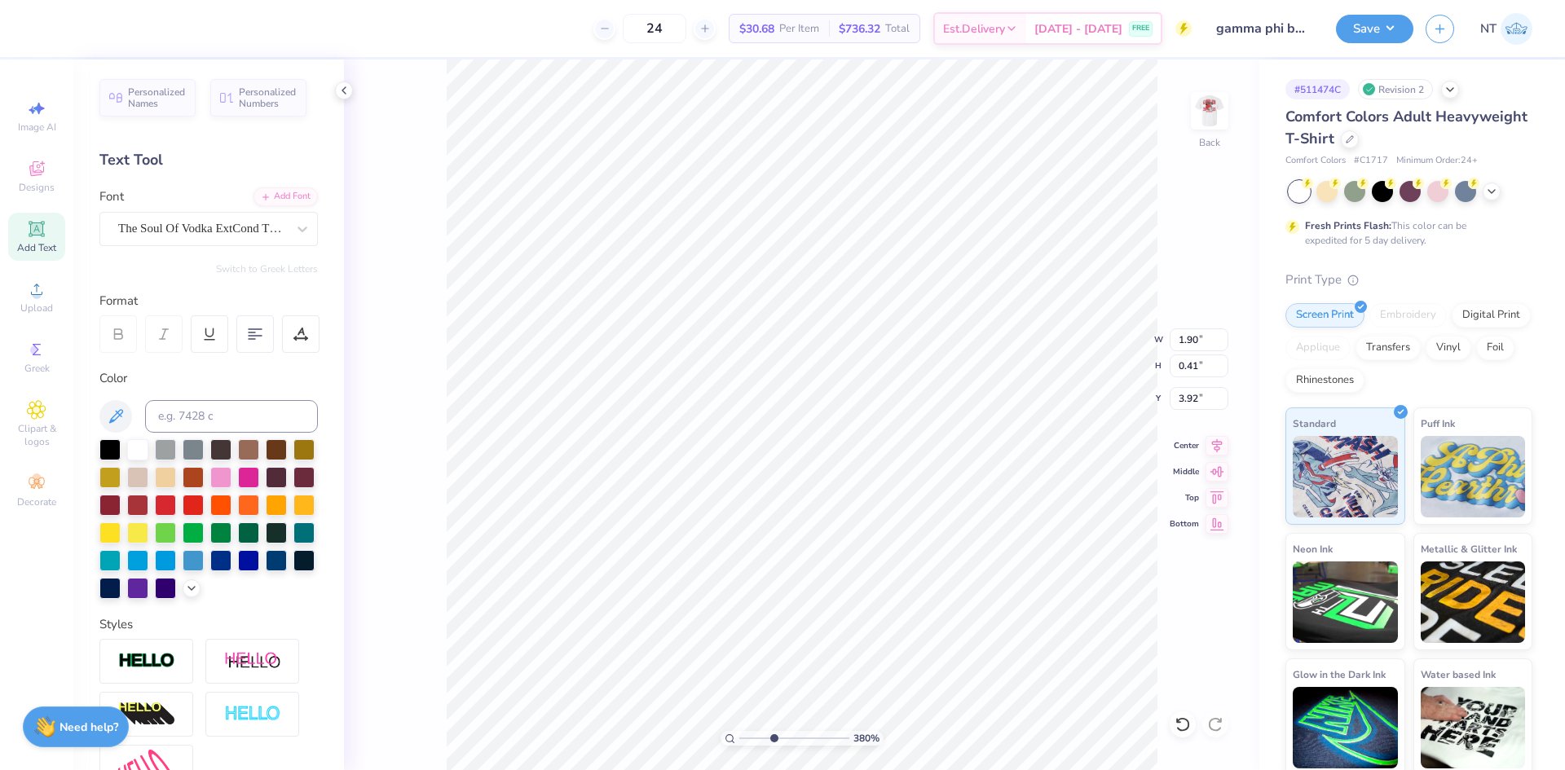
type textarea "FAMILY"
type input "3.79619922921342"
type textarea "FAMILY"
type input "3.79619922921342"
type textarea "FAMILY WE"
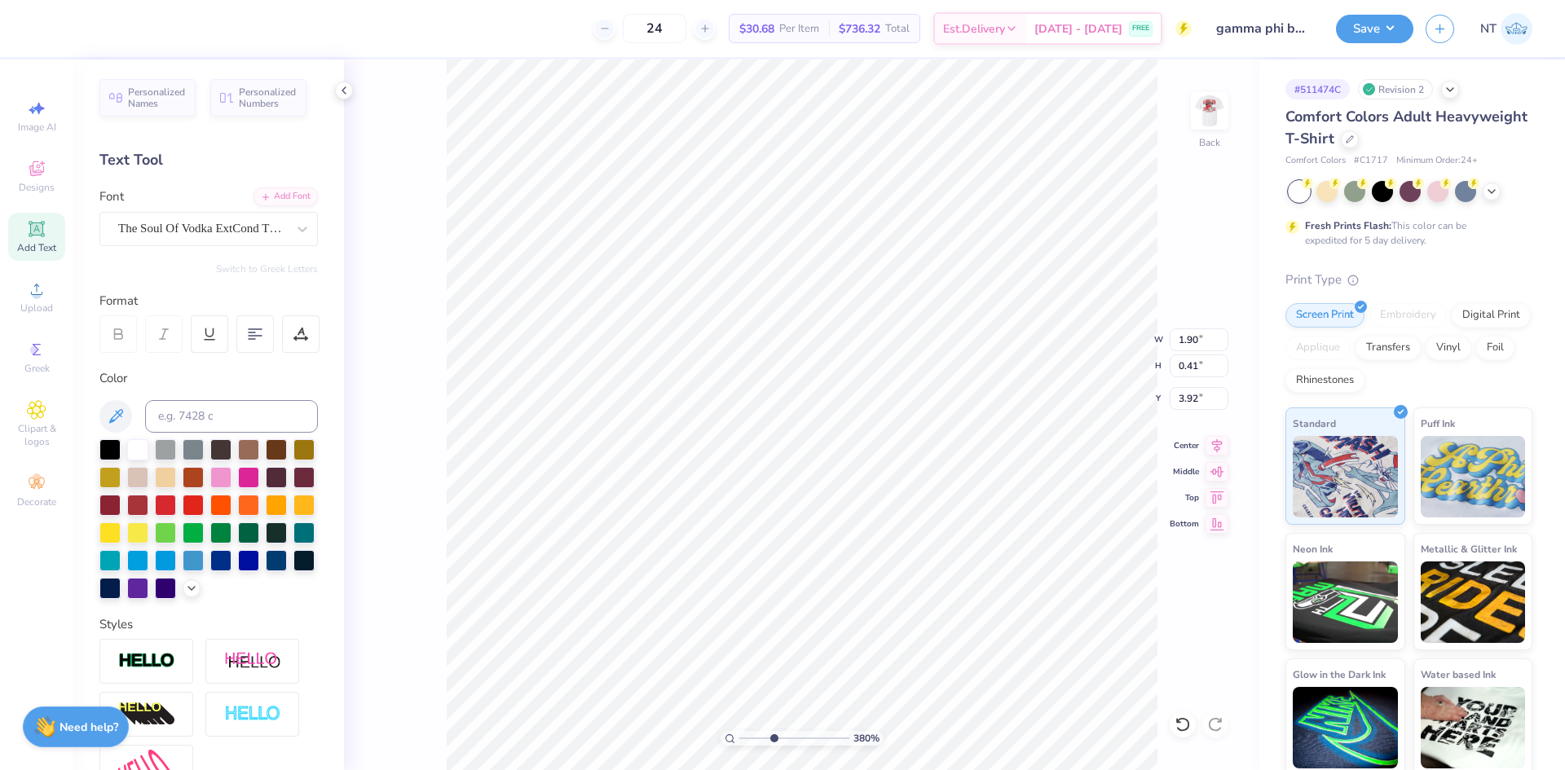
type input "3.79619922921342"
type textarea "FAMILY WEE"
type input "3.79619922921342"
type textarea "FAMILY WEEK"
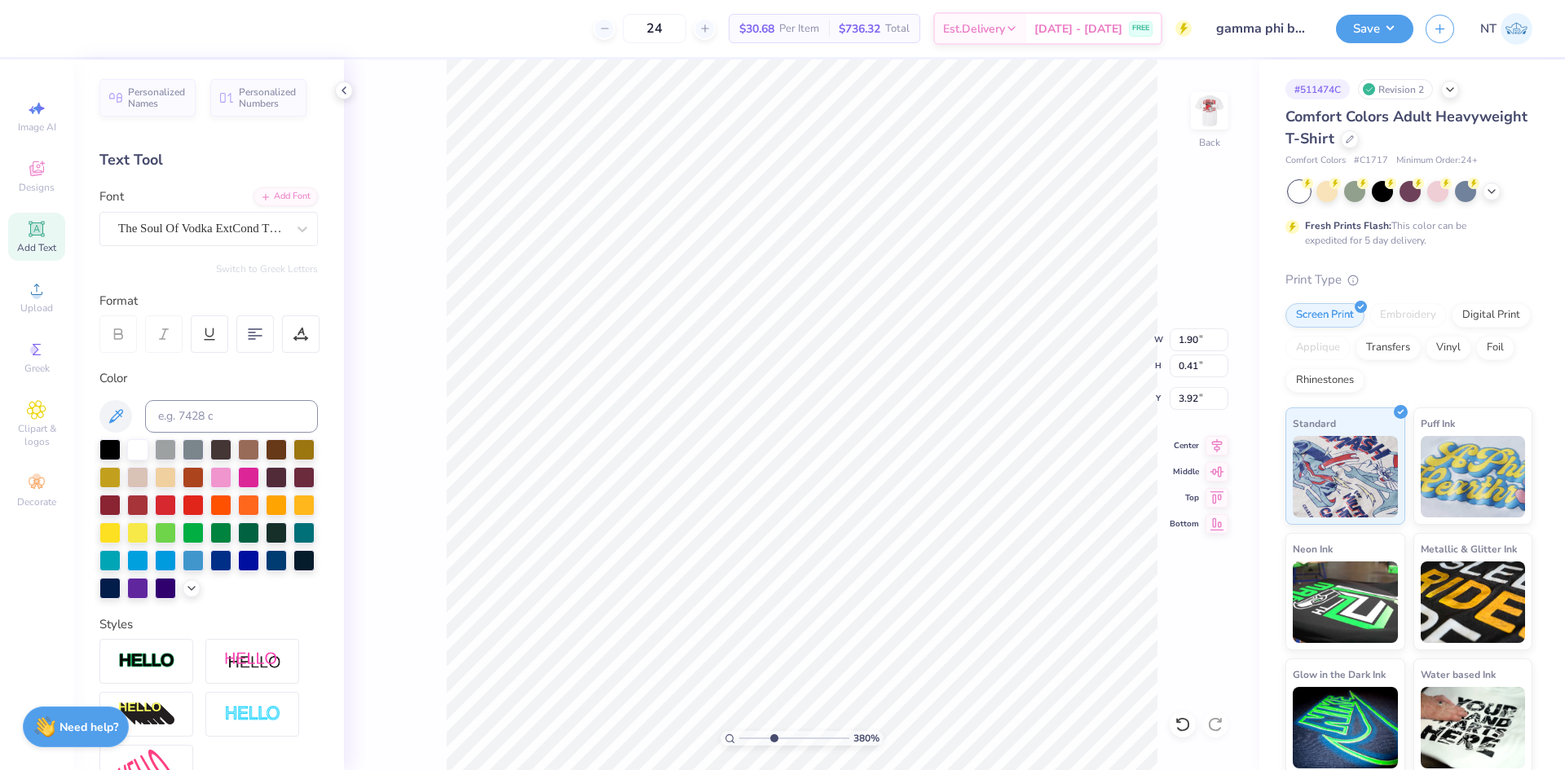
type input "3.79619922921342"
type textarea "FAMILY WEEKE"
type input "3.79619922921342"
type textarea "FAMILY WEEKEN"
type input "3.79619922921342"
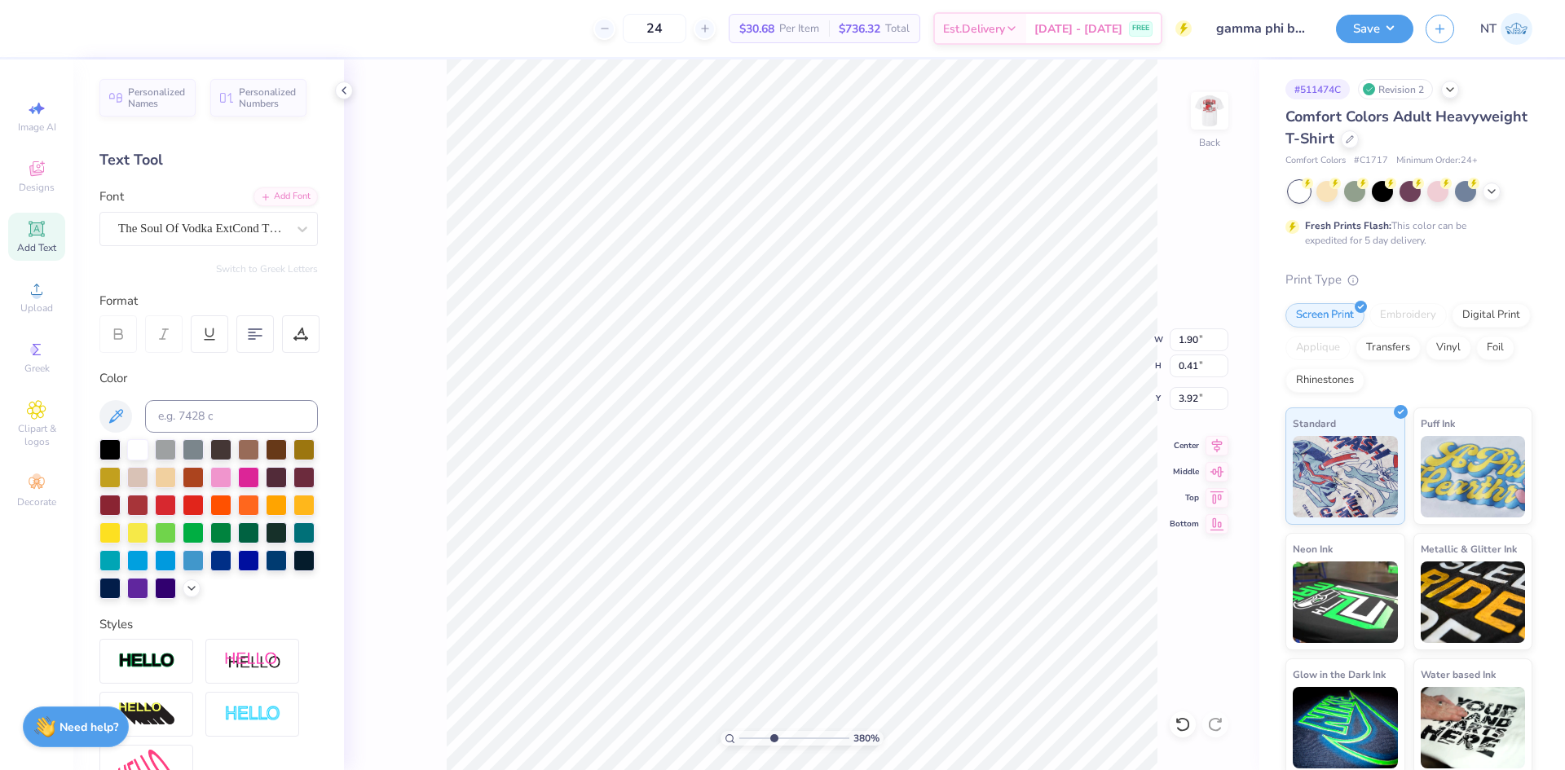
type textarea "FAMILY WEEKEND"
type input "3.79619922921342"
type textarea "FAMILY WEEKEND"
type input "3.79619922921342"
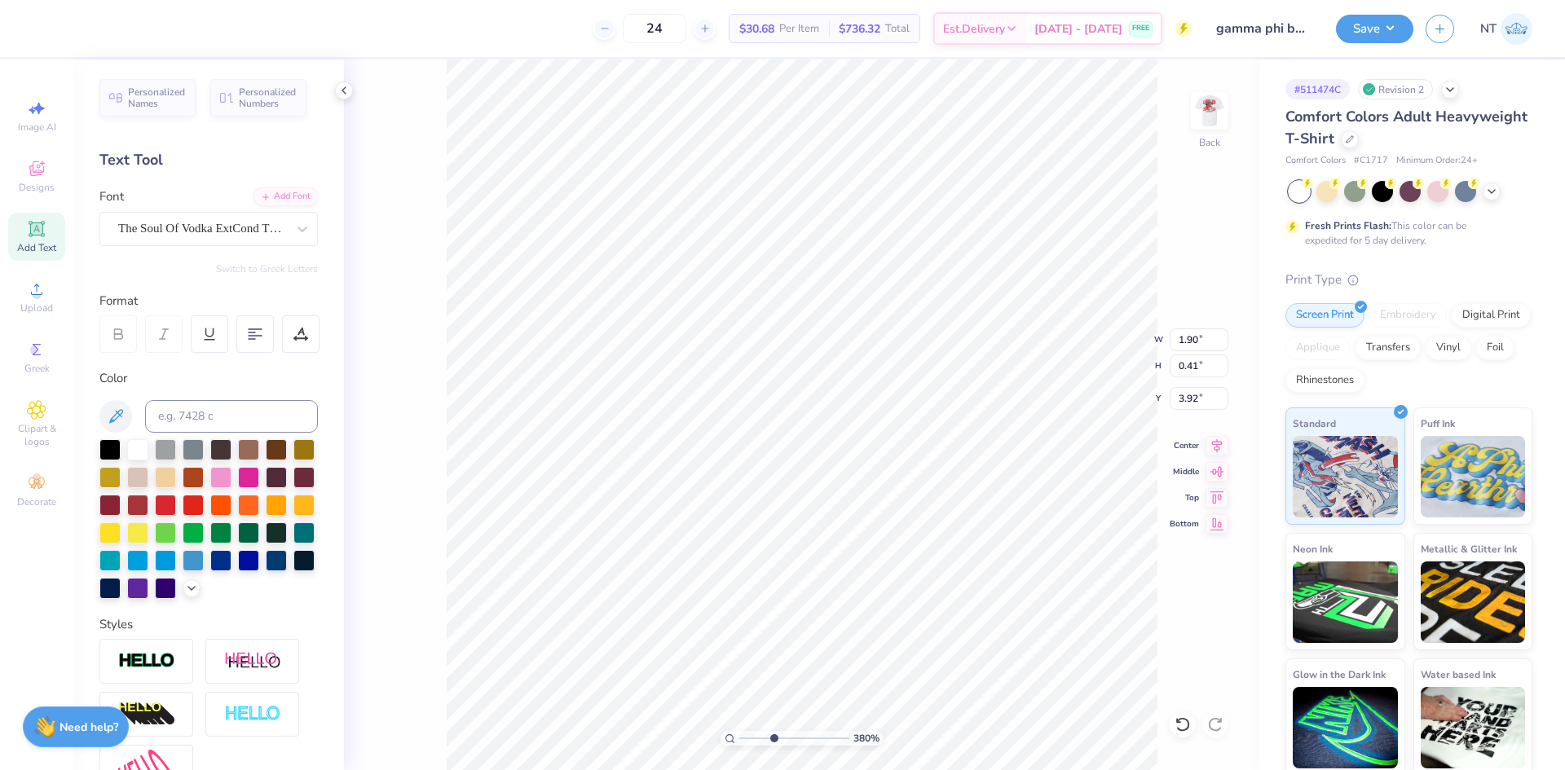
type textarea "FAMILY WEEKEND 2"
type input "3.79619922921342"
type textarea "FAMILY WEEKEND 25"
type input "3.79619922921342"
type textarea "FAMILY WEEKEND 2"
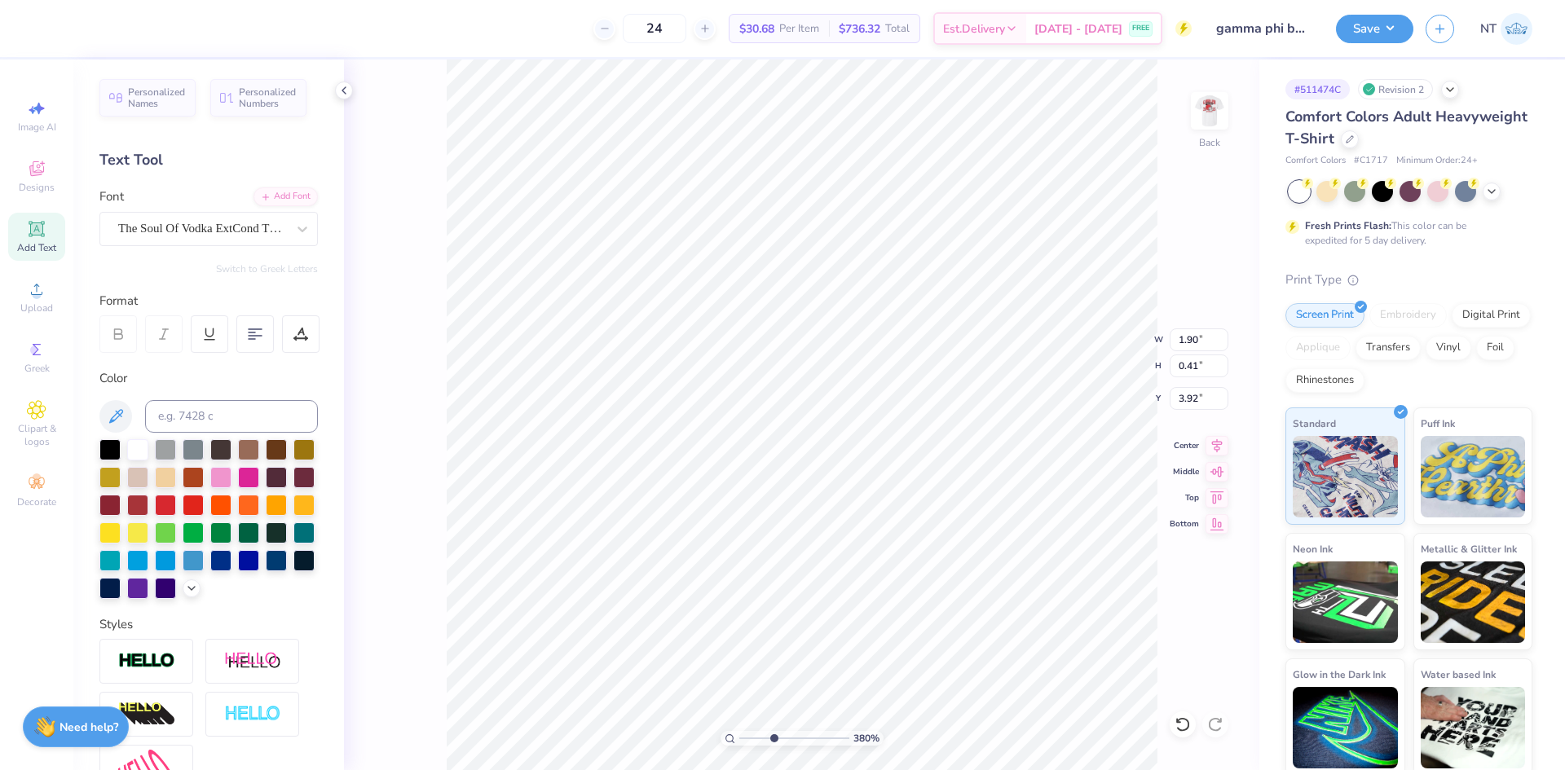
type input "3.79619922921342"
type textarea "FAMILY WEEKEND 20"
type input "3.79619922921342"
type textarea "FAMILY WEEKEND 202"
type input "3.79619922921342"
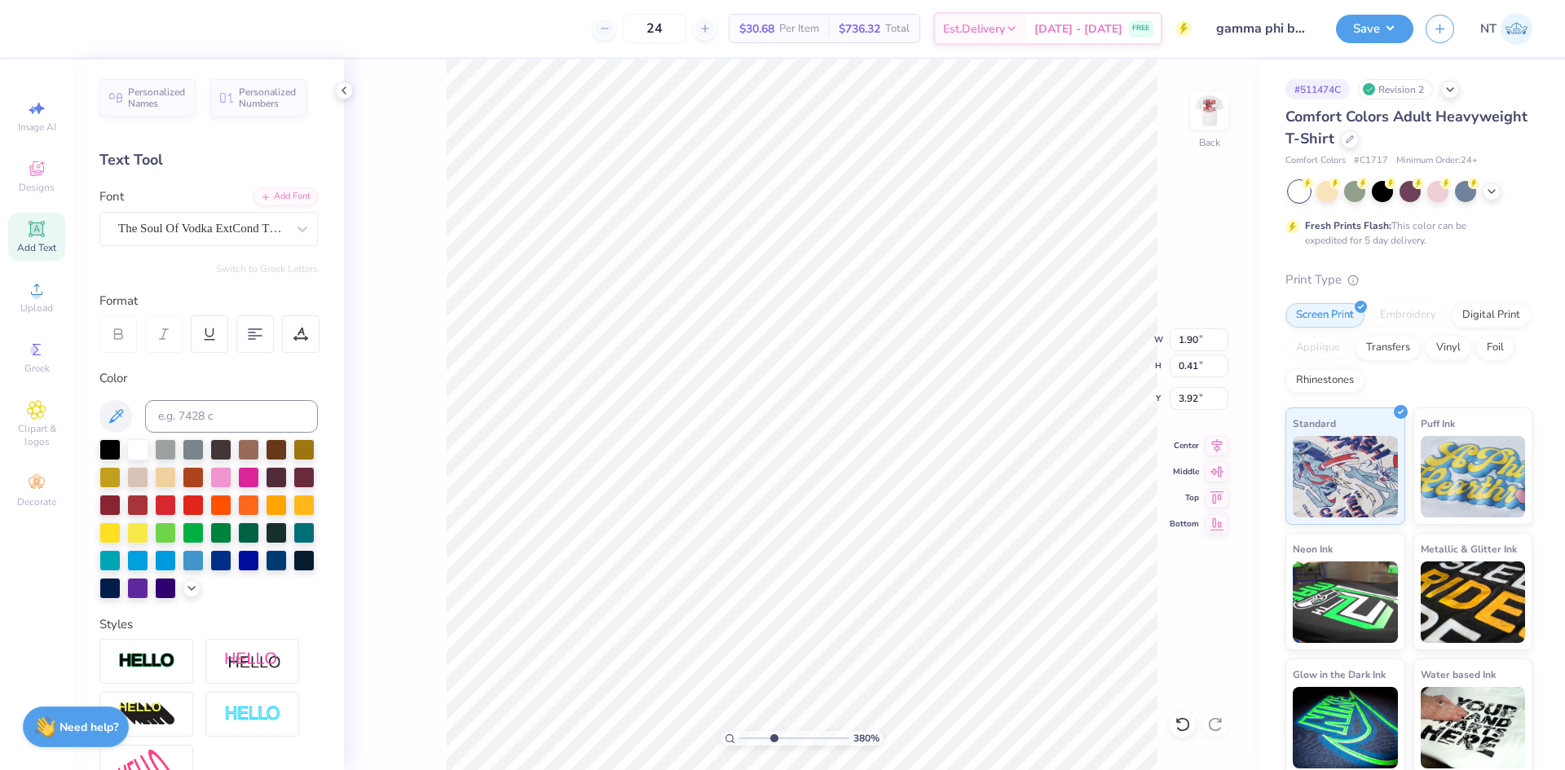
type textarea "FAMILY WEEKEND 2025"
type input "3.79619922921342"
type input "3.13"
type input "0.35"
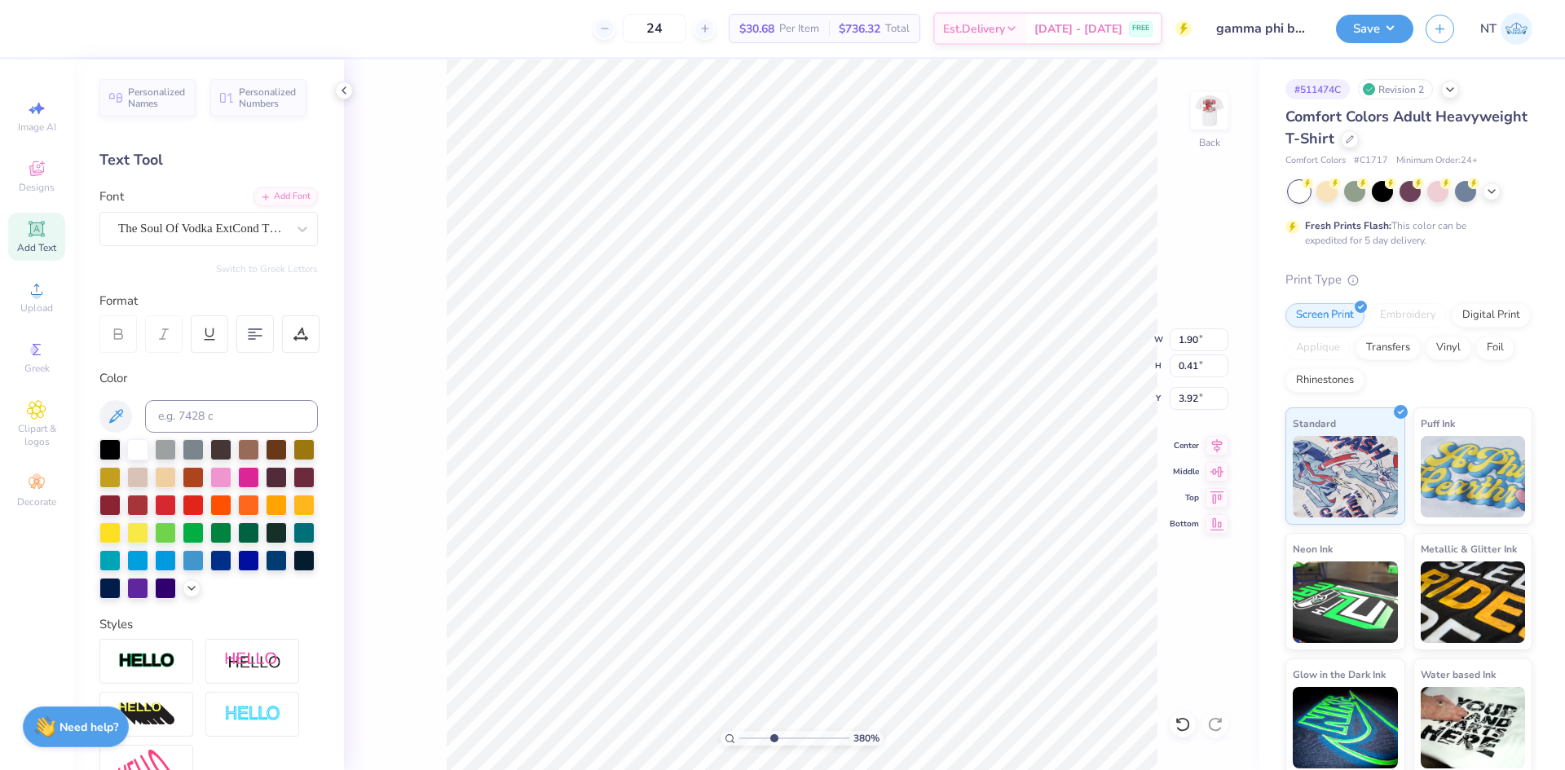
type input "3.95"
type input "3.79619922921342"
type input "0.66"
type input "0.34"
type input "3.90"
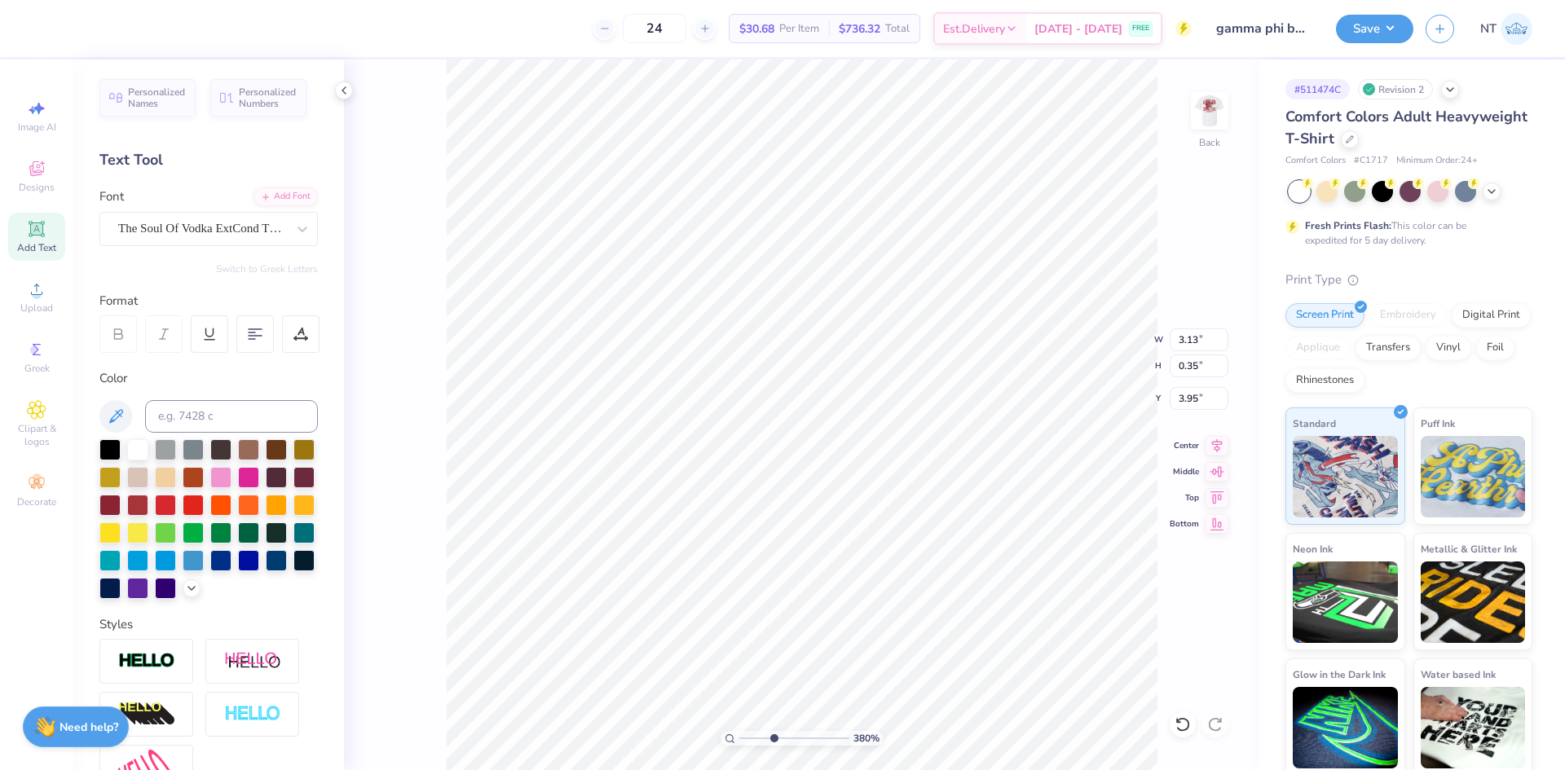
type input "3.79619922921342"
type input "3.83"
type input "3.79619922921342"
type input "3.51"
type input "0.39"
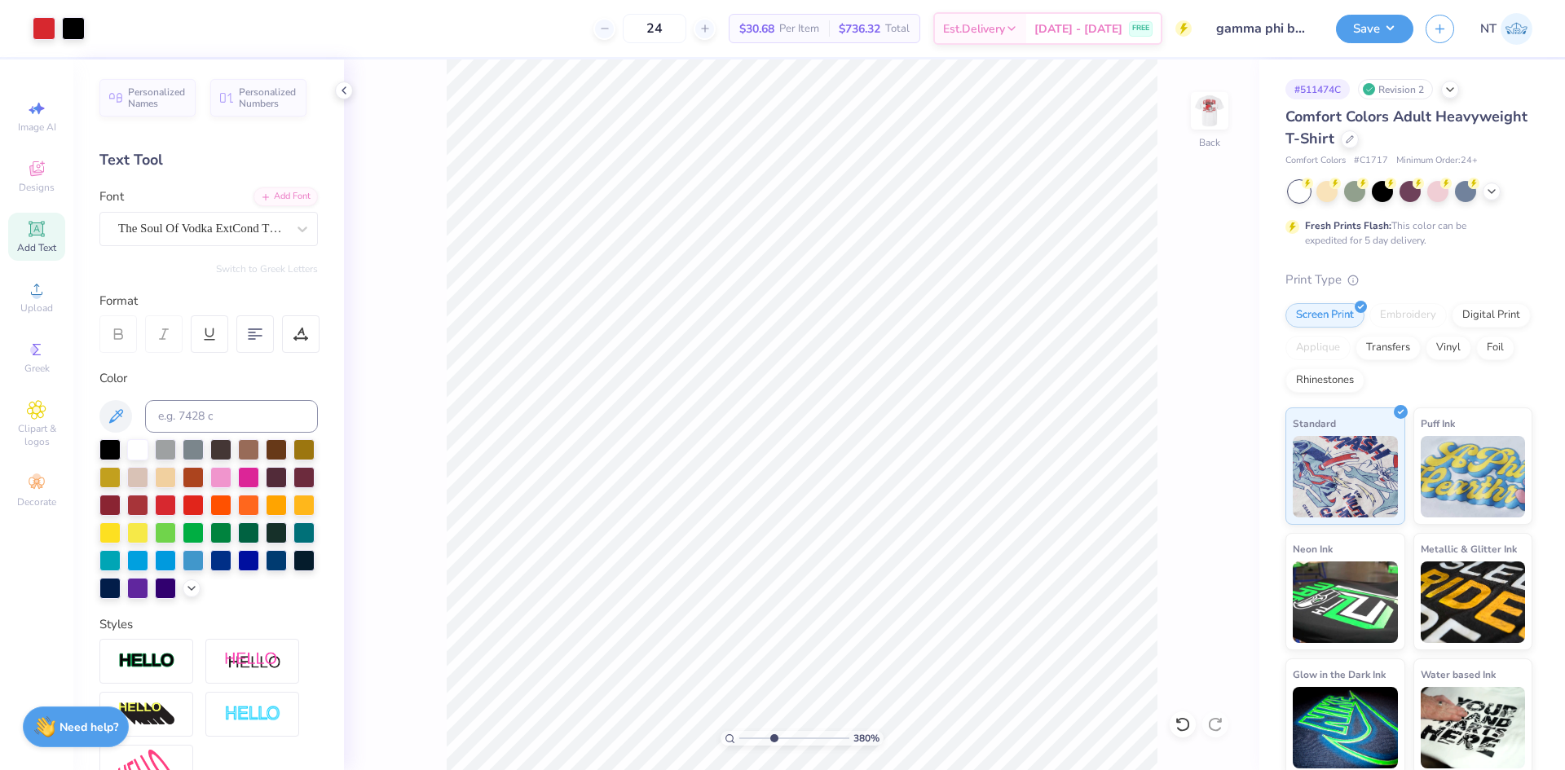
type input "3.79619922921342"
click at [1185, 329] on input "3.51" at bounding box center [1199, 340] width 59 height 23
type input "3.5"
type input "3.79619922921342"
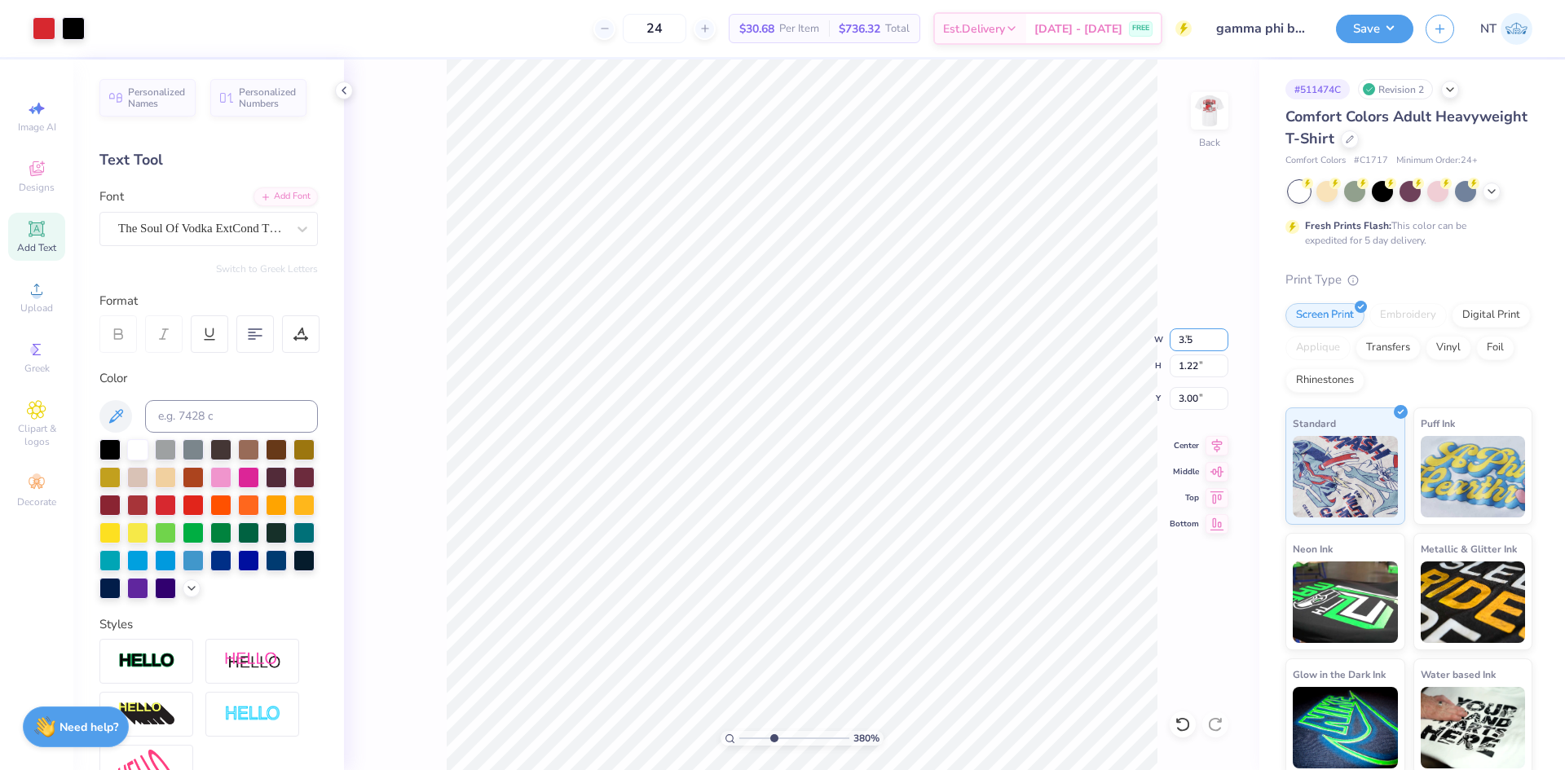
type input "3.50"
click at [1210, 106] on img at bounding box center [1209, 110] width 65 height 65
click at [347, 84] on icon at bounding box center [344, 90] width 13 height 13
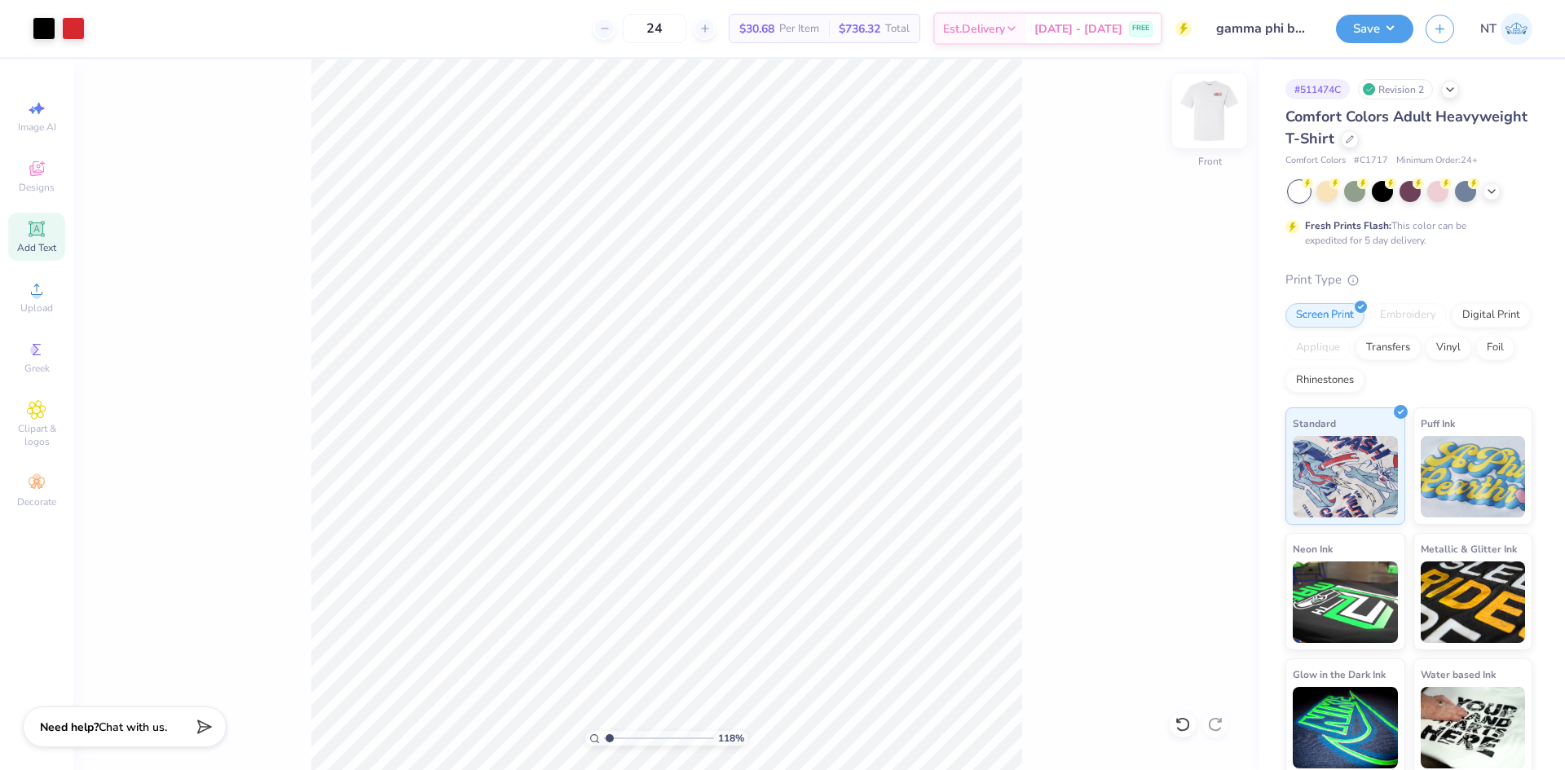
click at [1202, 103] on img at bounding box center [1209, 110] width 65 height 65
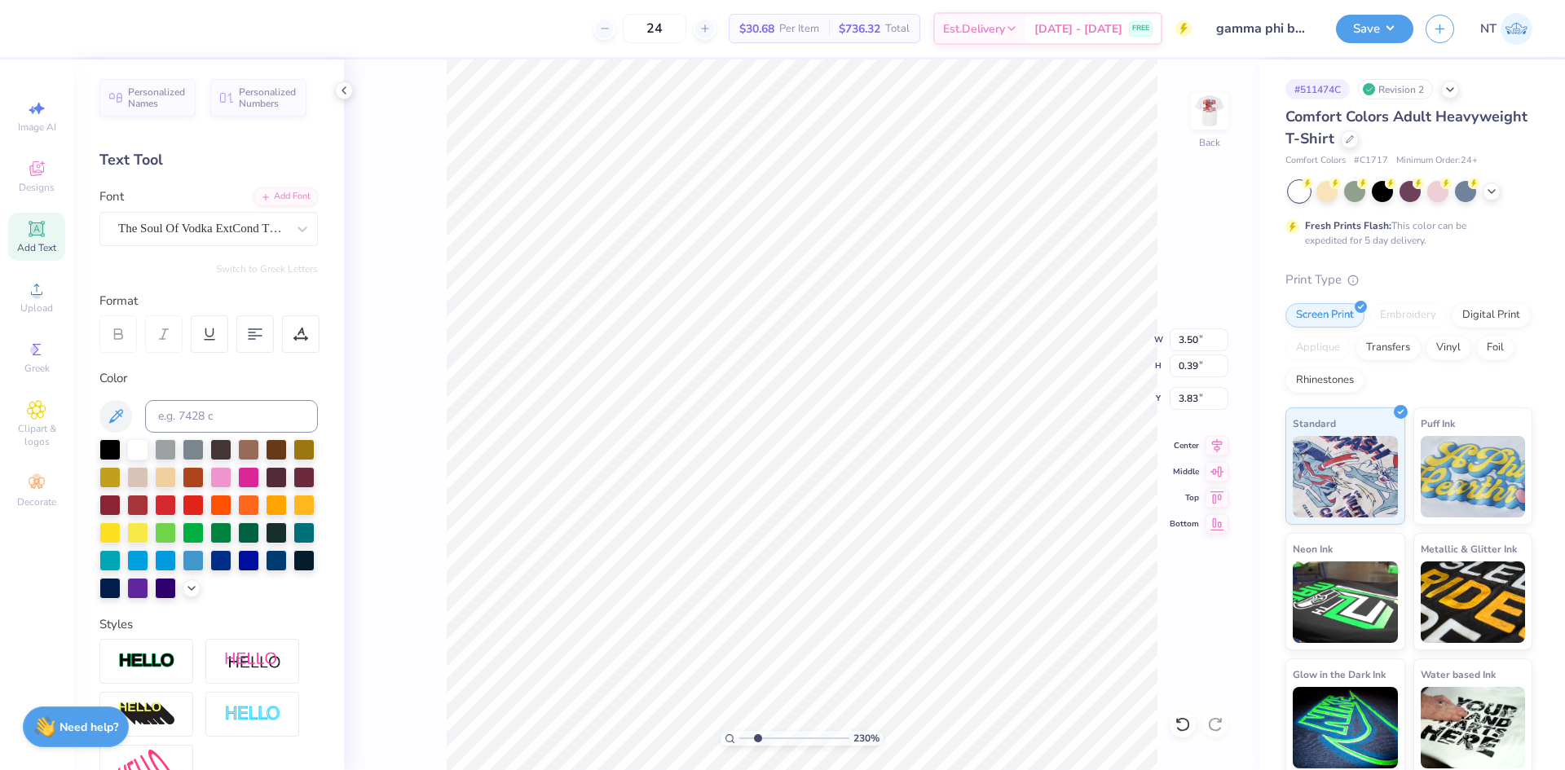
scroll to position [14, 2]
click at [258, 242] on div "The Soul Of Vodka ExtCond TSOV" at bounding box center [208, 229] width 219 height 34
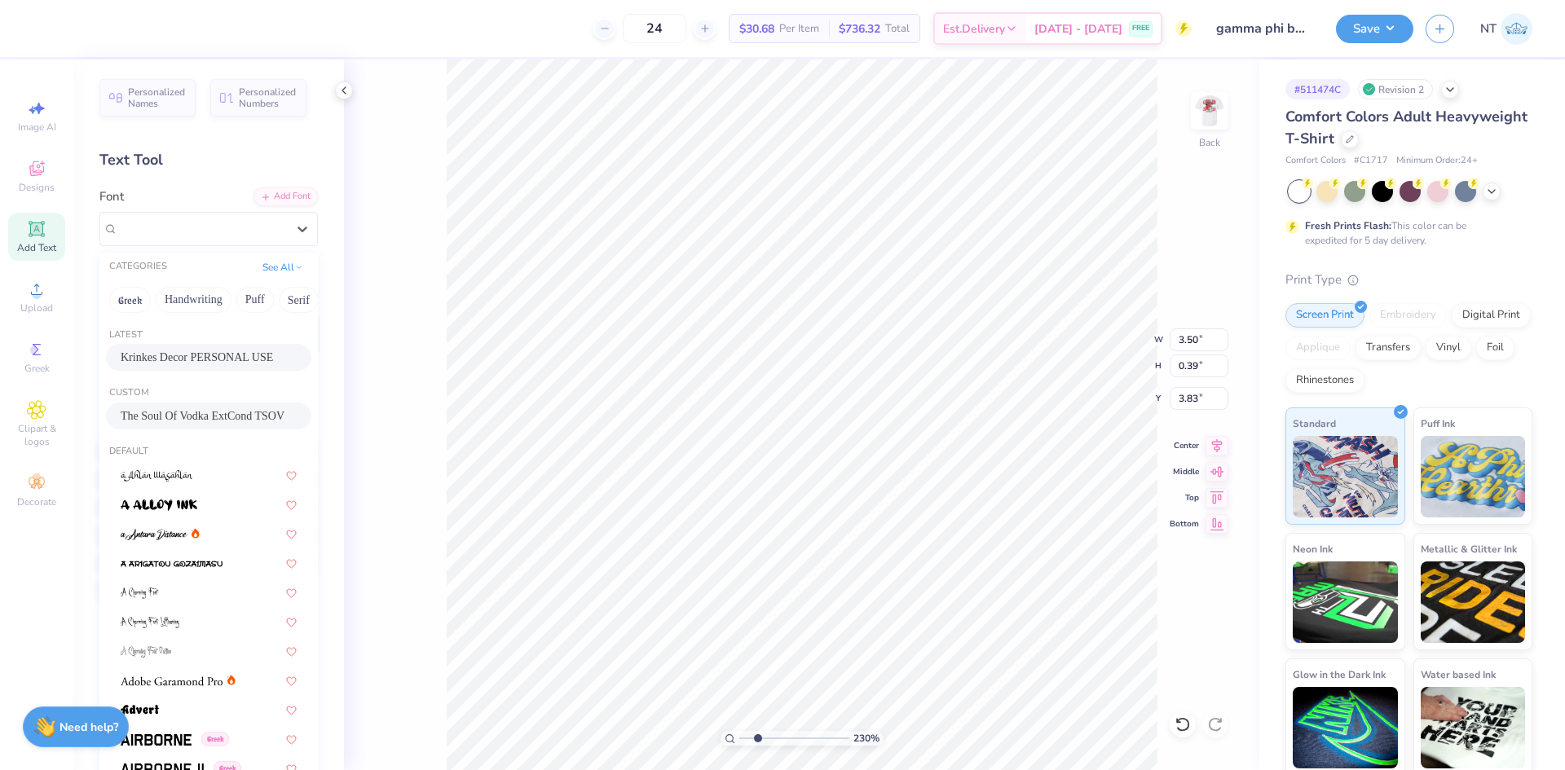
click at [196, 362] on span "Krinkes Decor PERSONAL USE" at bounding box center [197, 357] width 152 height 17
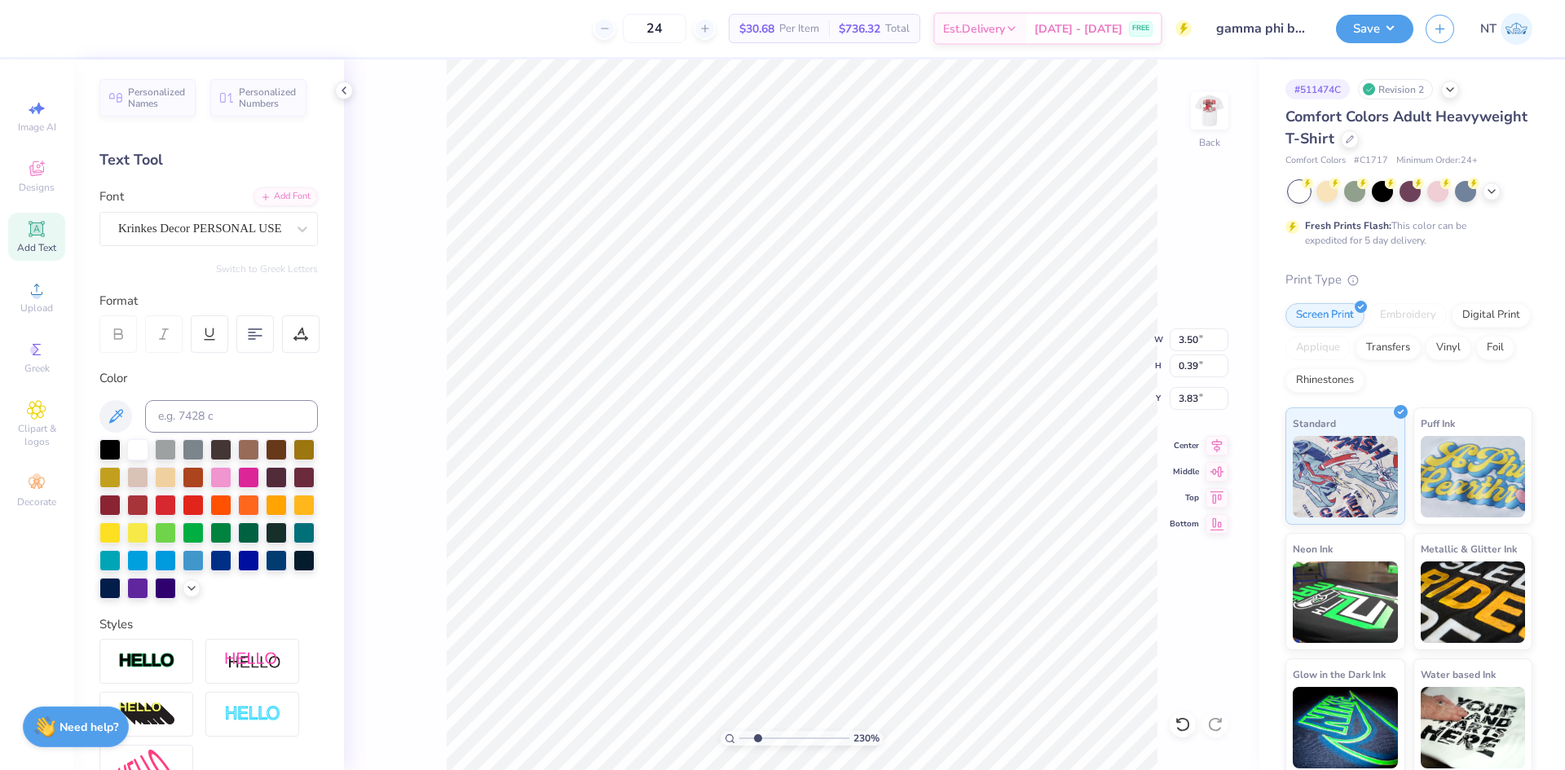
type input "2.30193535337791"
type textarea "F"
type input "2.30193535337791"
type textarea "Fam"
type input "2.30193535337791"
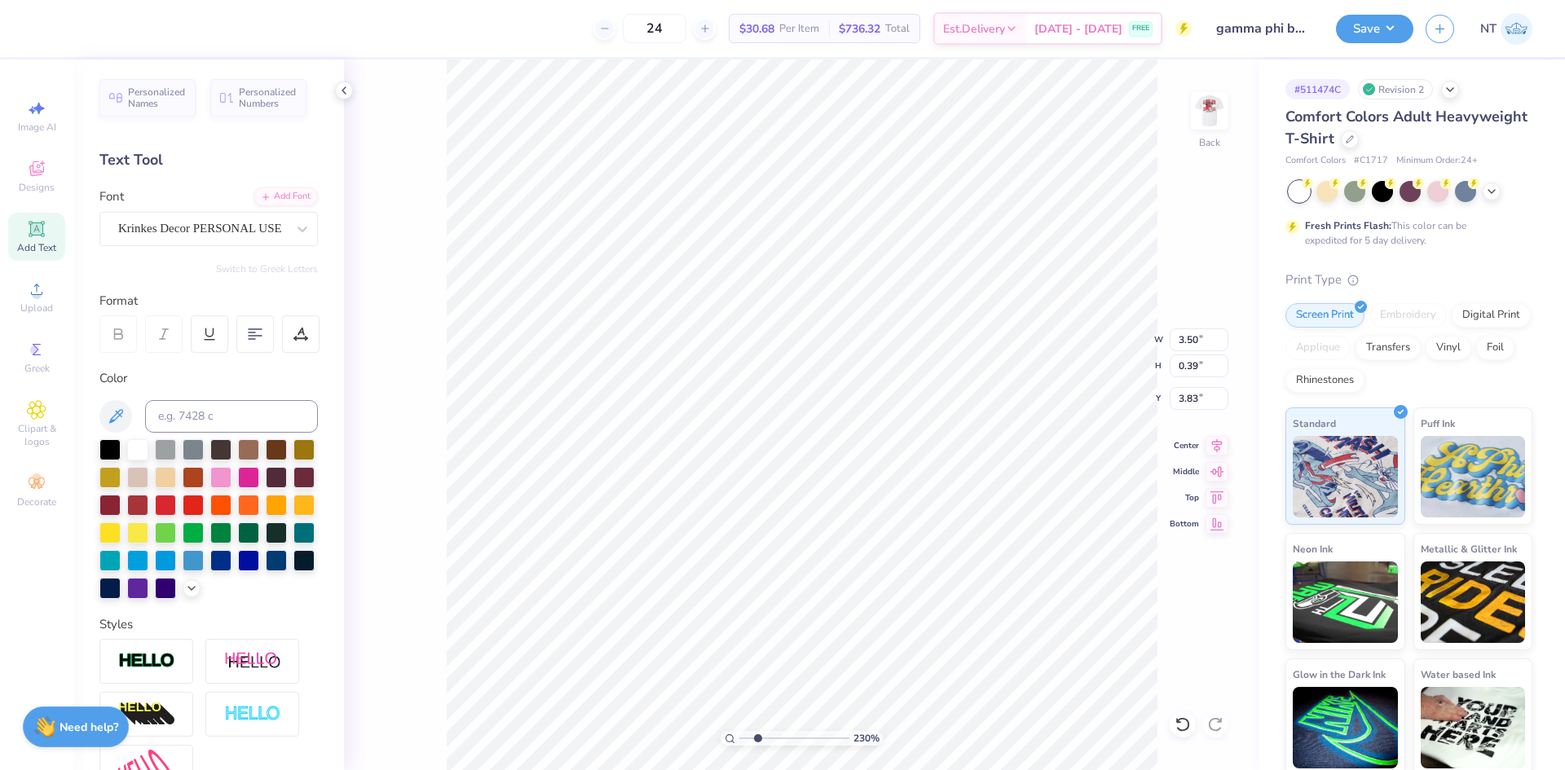
type textarea "Fami"
type input "2.30193535337791"
type textarea "Famil"
type input "2.30193535337791"
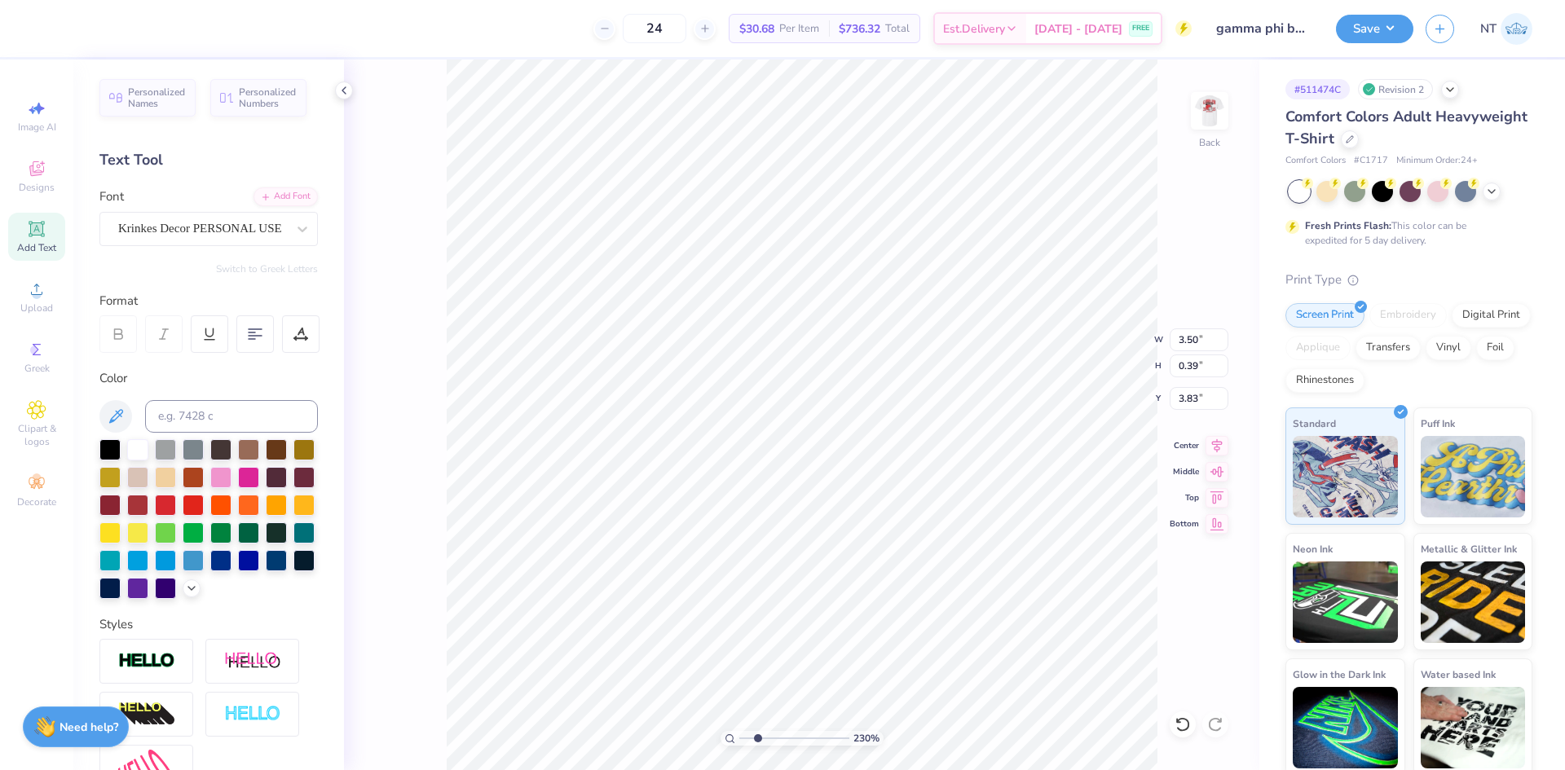
type textarea "Family"
type input "2.30193535337791"
type textarea "Family"
type input "2.30193535337791"
type textarea "Family W"
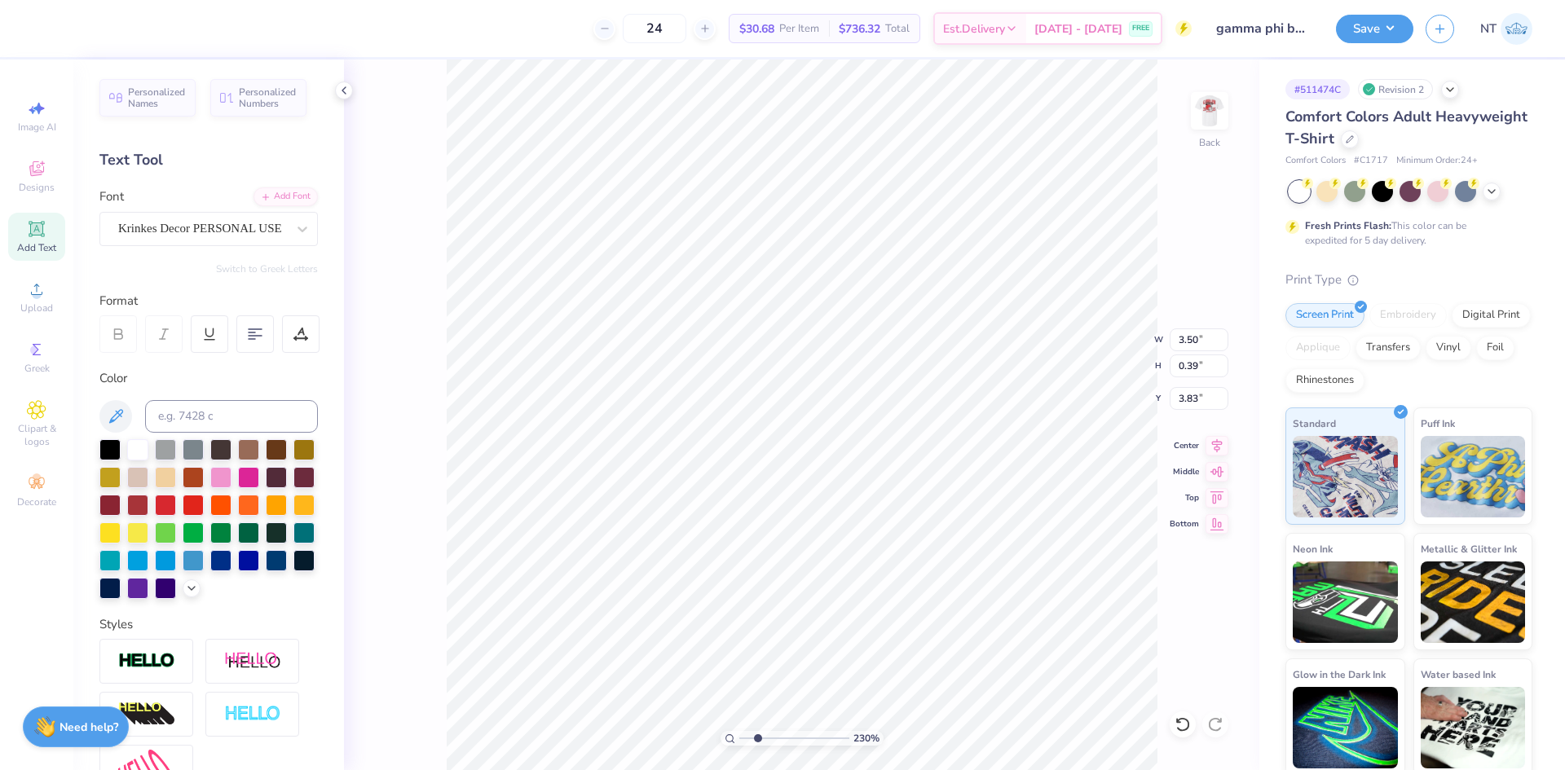
type input "2.30193535337791"
type textarea "Family We"
type input "2.30193535337791"
type textarea "Family Wee"
type input "2.30193535337791"
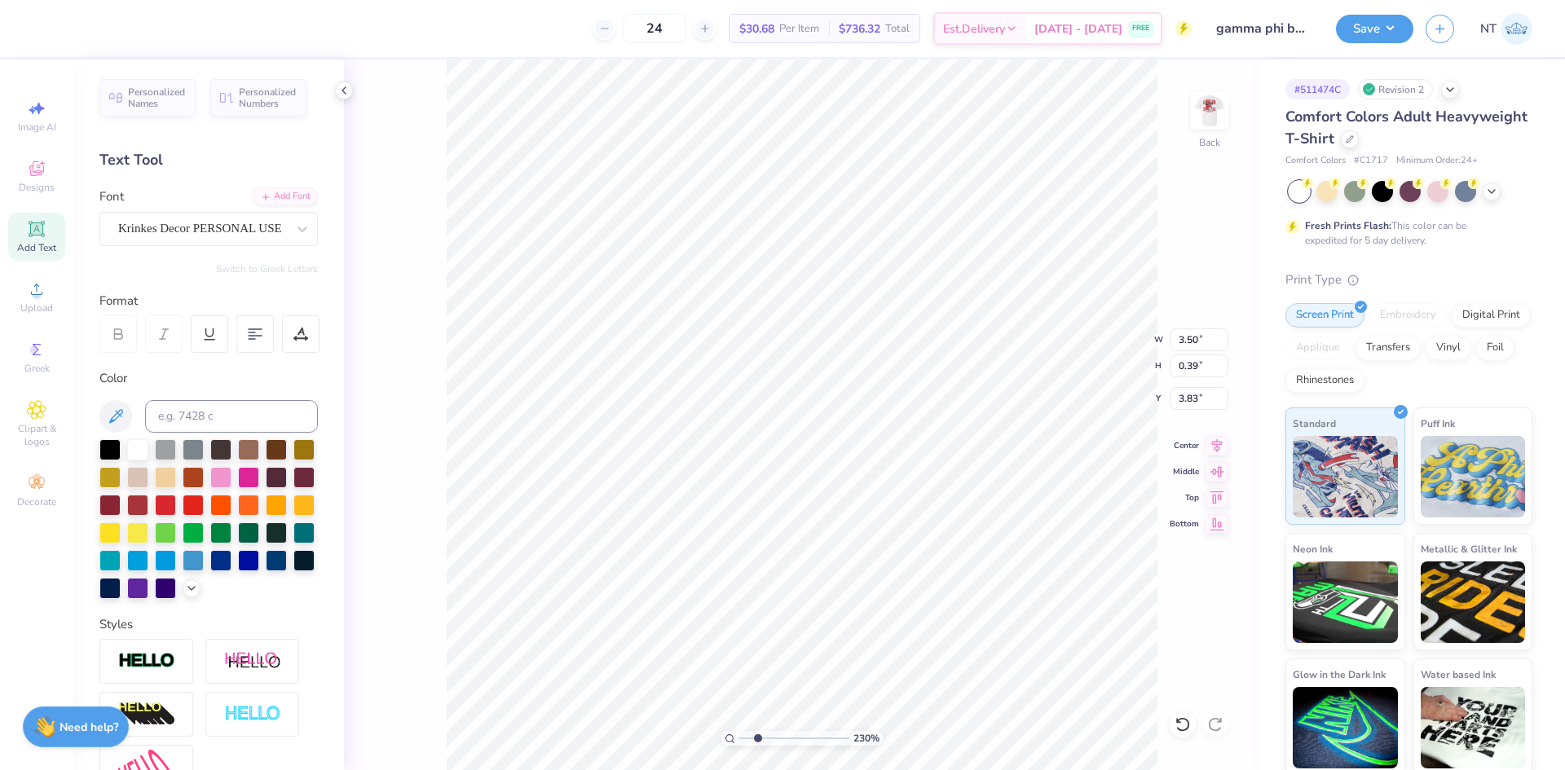
type textarea "Family Week"
type input "2.30193535337791"
type textarea "Family Weeke"
type input "2.30193535337791"
type textarea "Family Weeken"
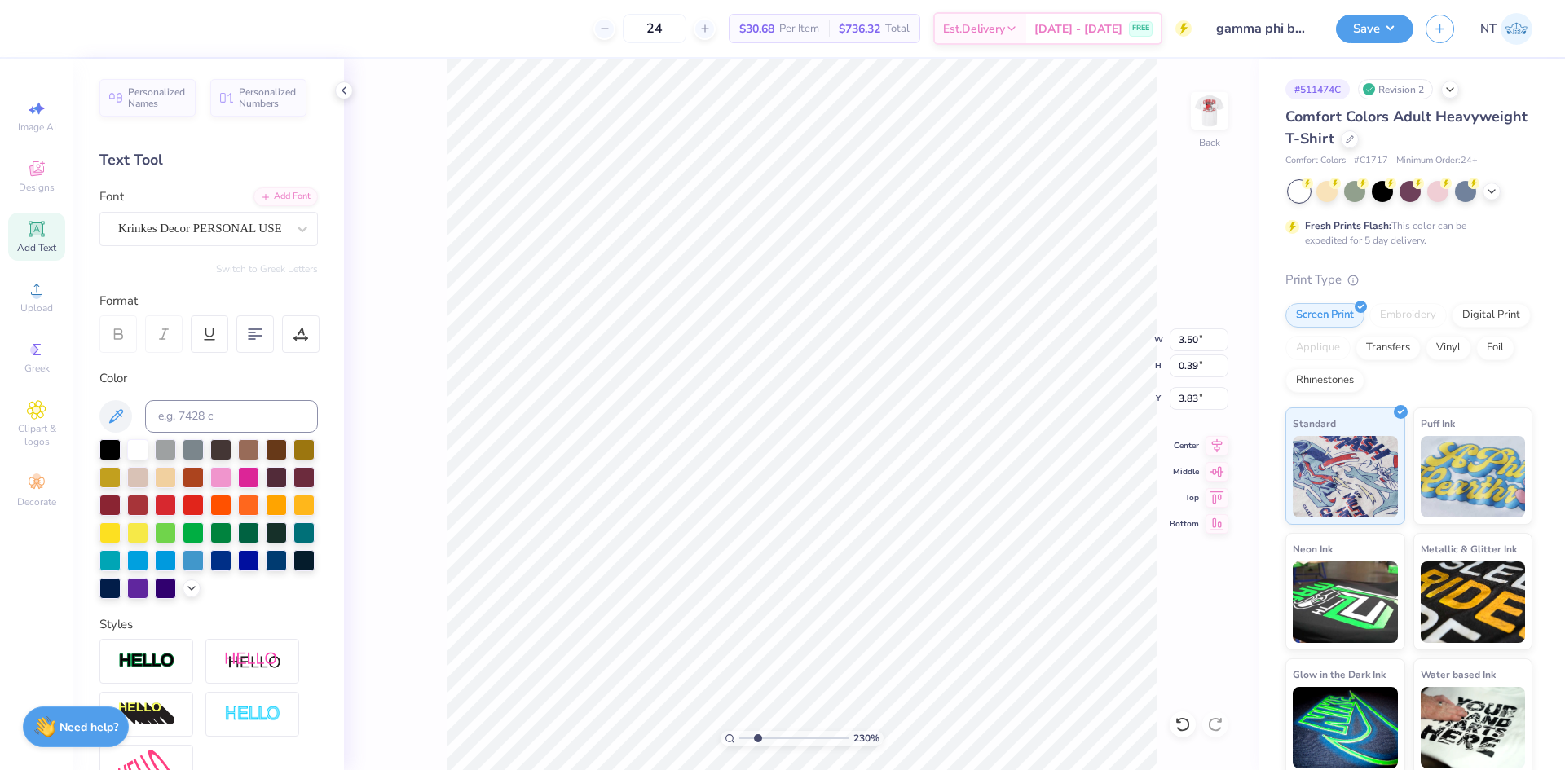
type input "2.30193535337791"
type textarea "Family Weekend"
type input "2.30193535337791"
type input "3.21"
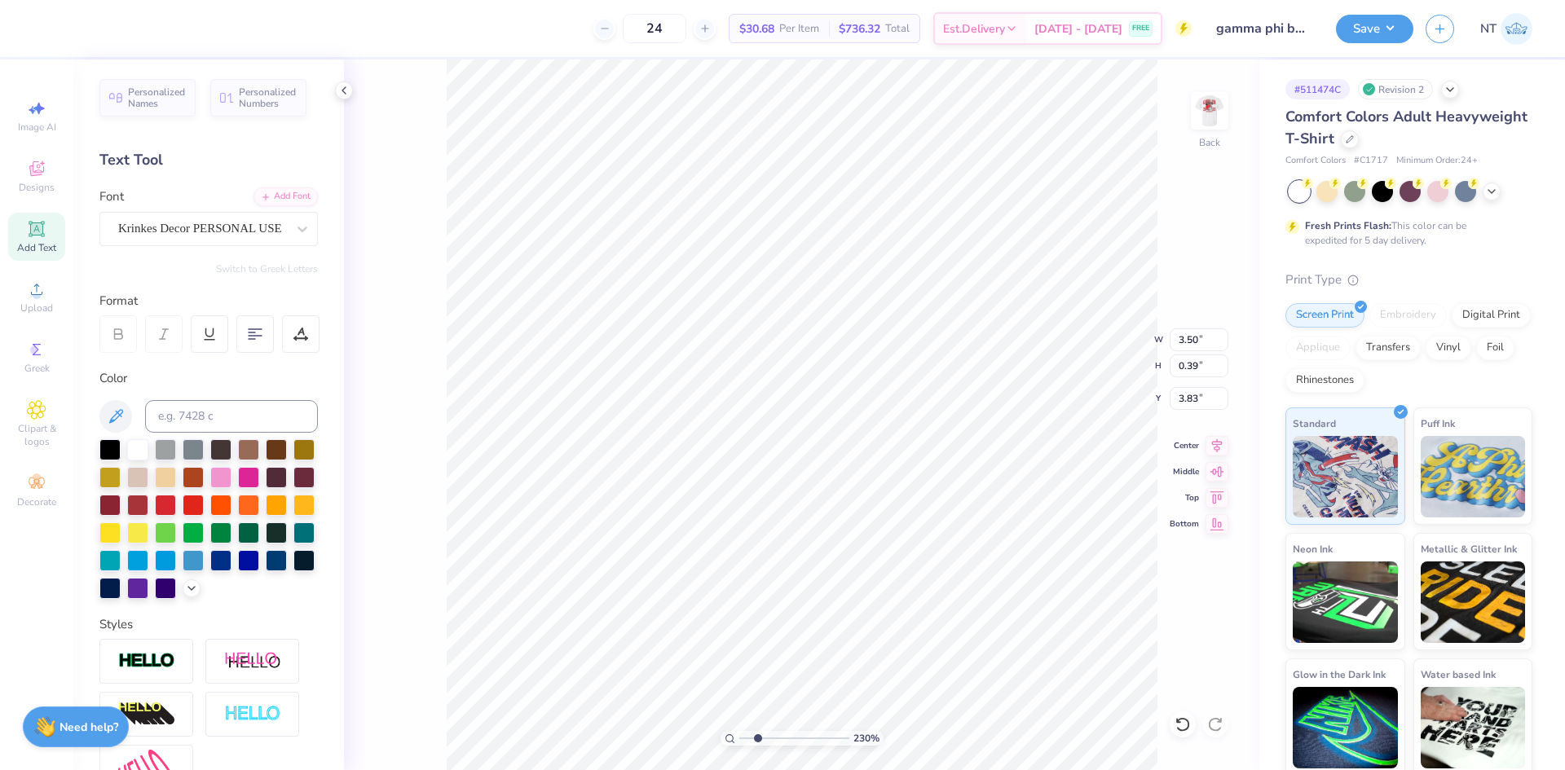
type input "0.55"
type input "3.75"
type input "4.48505343131628"
type input "3.69"
click at [870, 334] on li "Duplicate" at bounding box center [898, 340] width 128 height 32
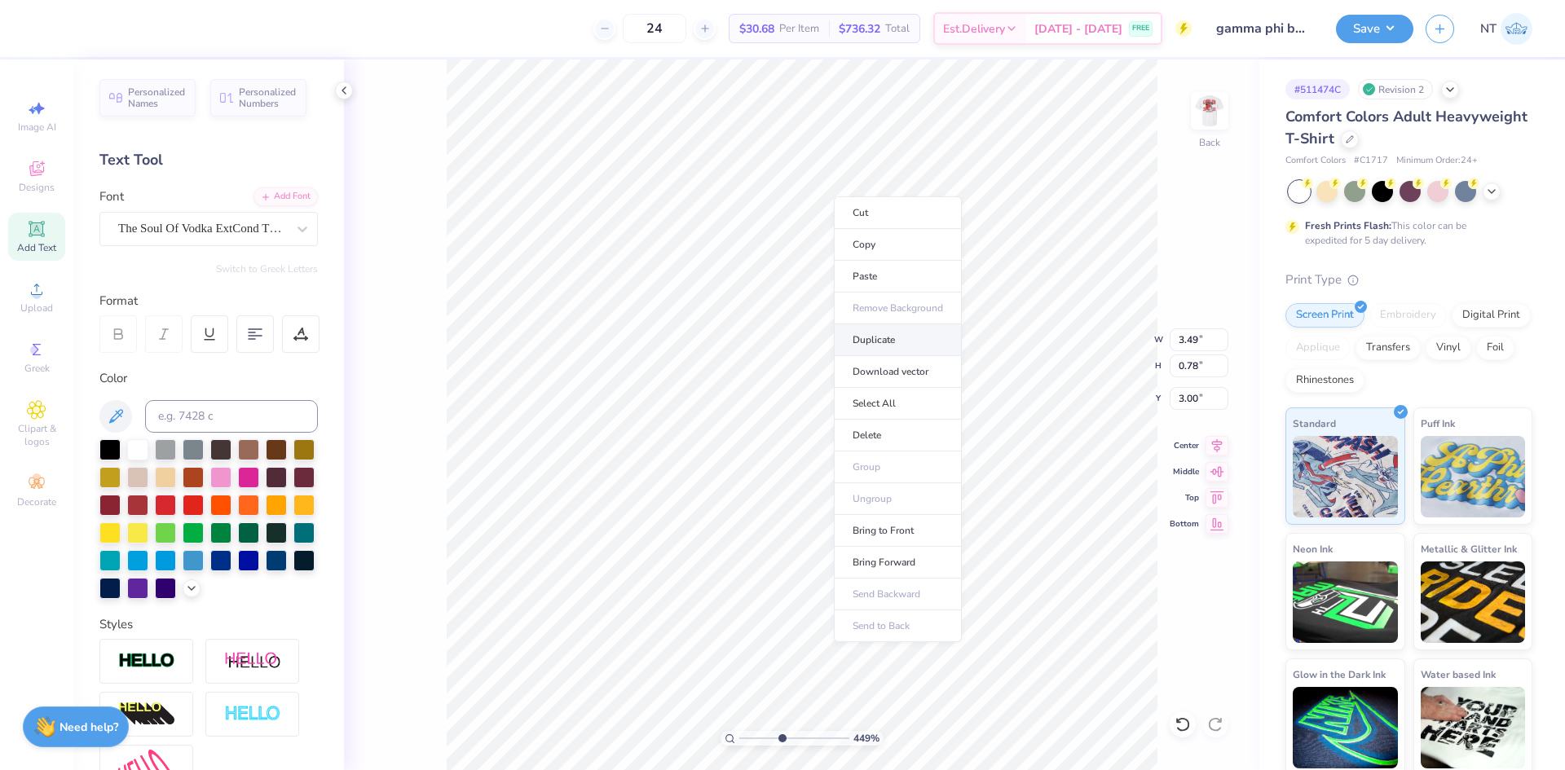
type input "4.48505343131628"
type input "4.00"
type input "4.48505343131628"
type input "4.68"
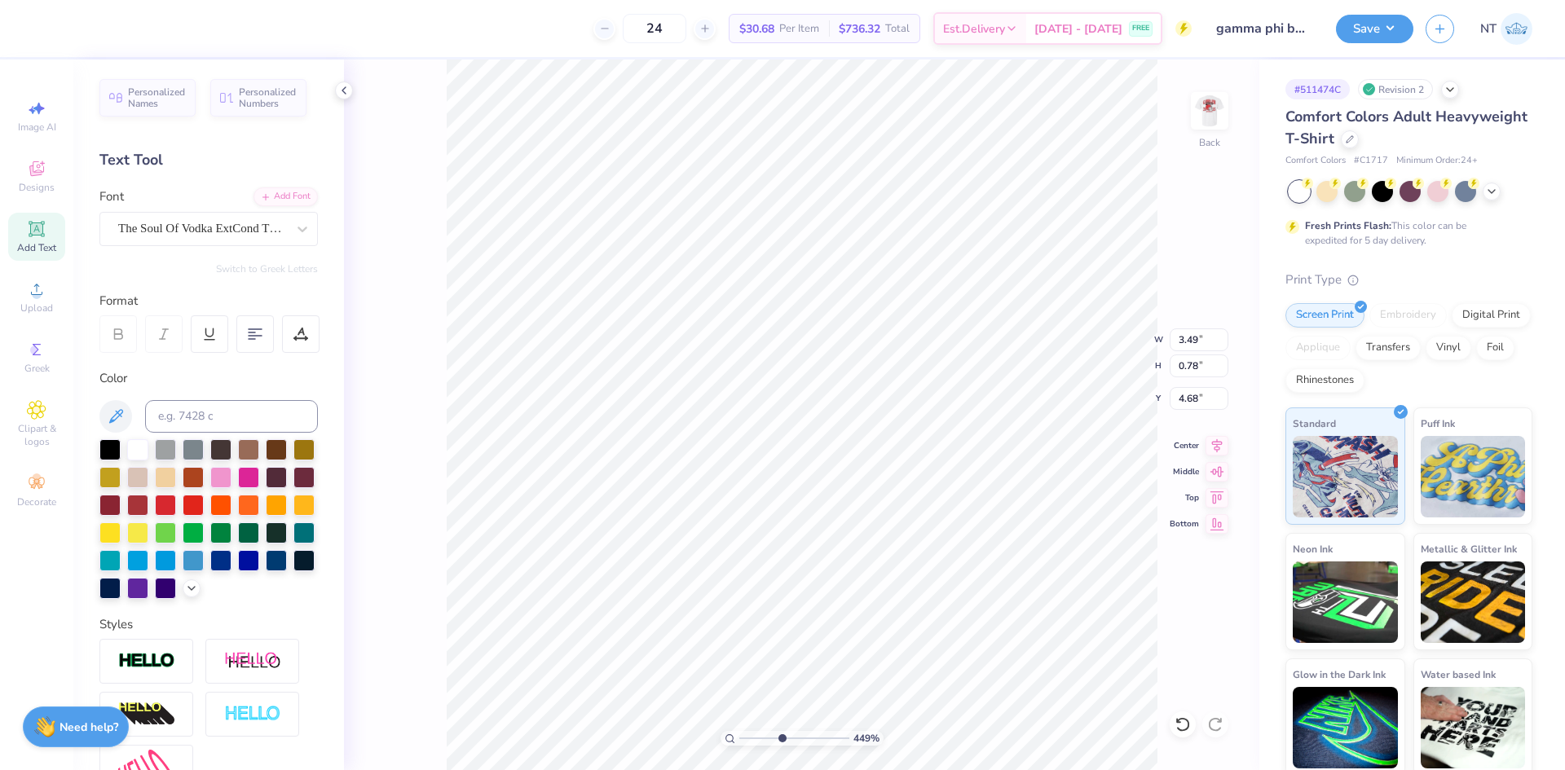
type input "4.48505343131628"
type textarea "2"
type input "4.48505343131628"
type textarea "20"
type input "4.48505343131628"
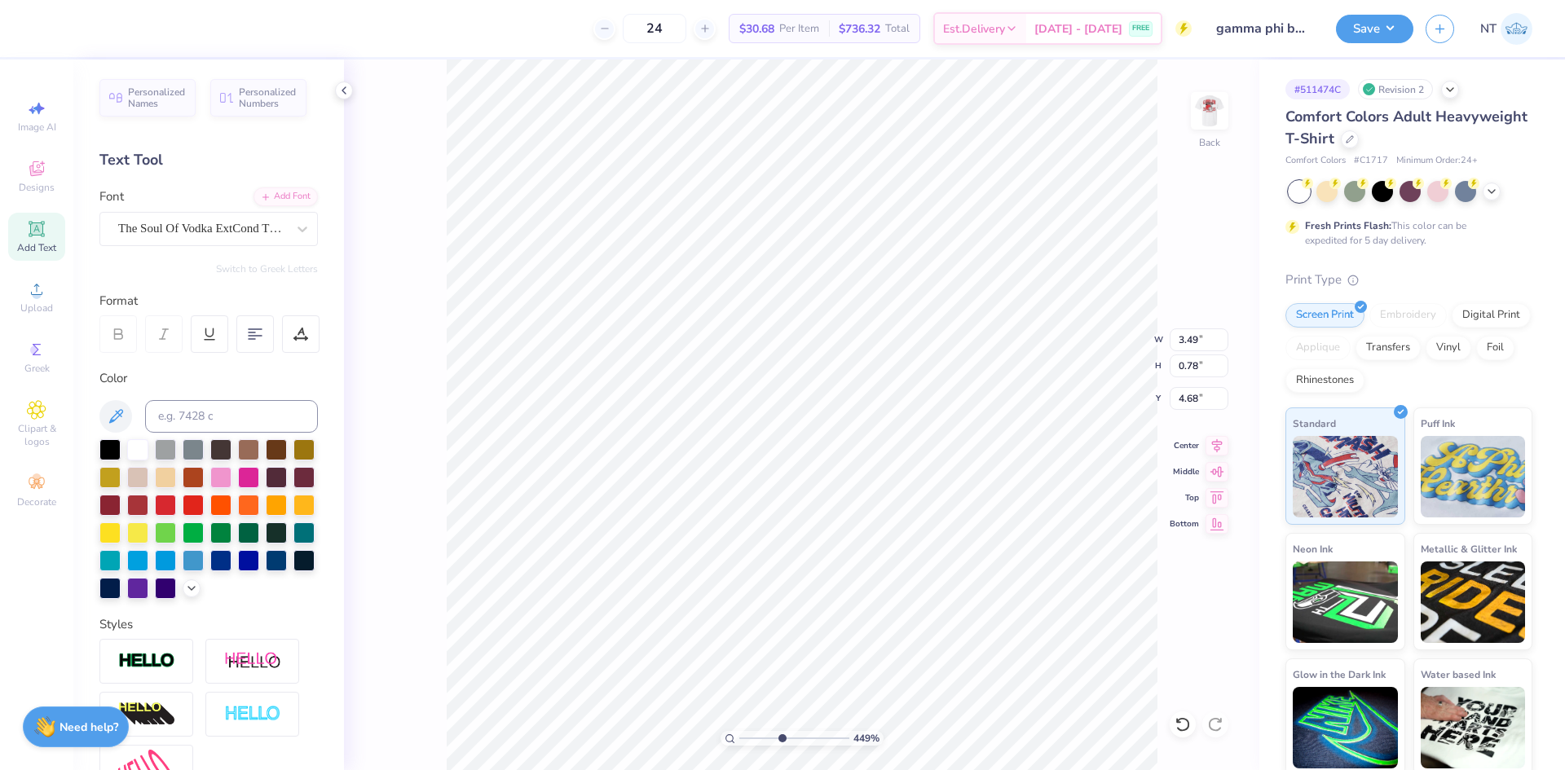
type textarea "202"
type input "4.48505343131628"
type textarea "2025"
type input "4.48505343131628"
type input "1.48"
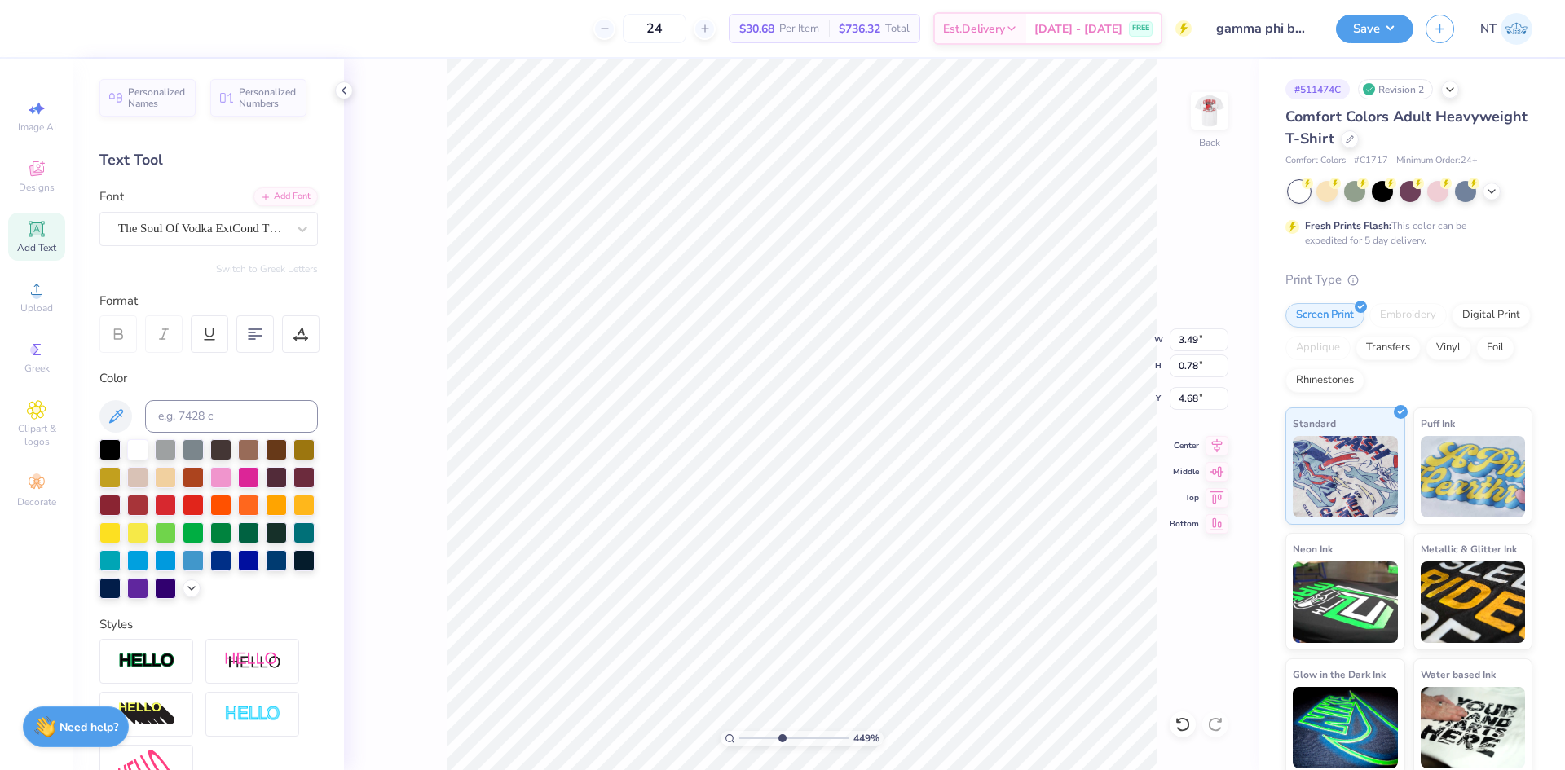
type input "0.76"
type input "4.69"
type input "4.48505343131628"
type input "0.91"
type input "0.47"
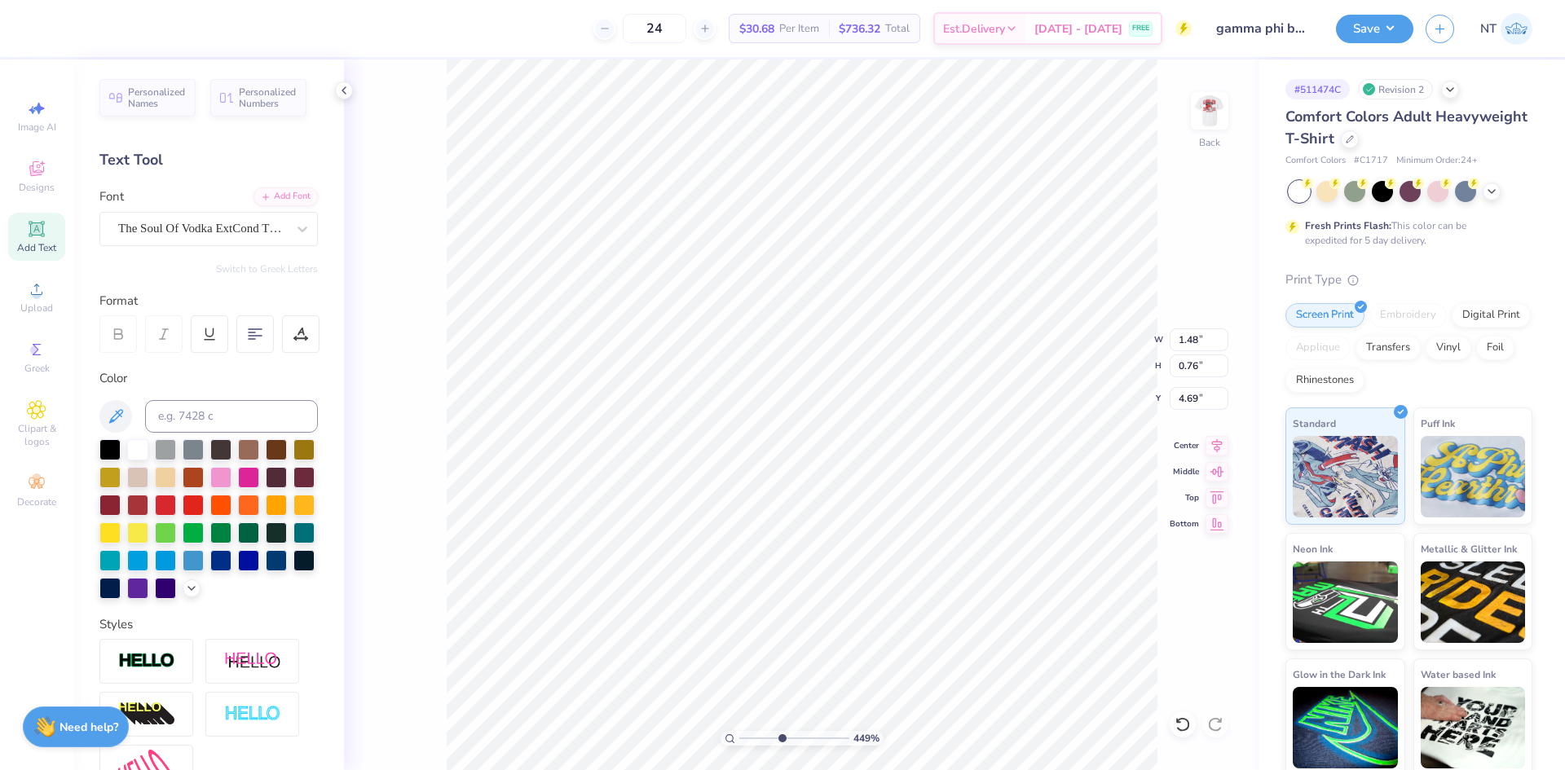
type input "4.98"
type input "4.48505343131628"
type input "4.19"
type input "4.48505343131628"
type input "4.16"
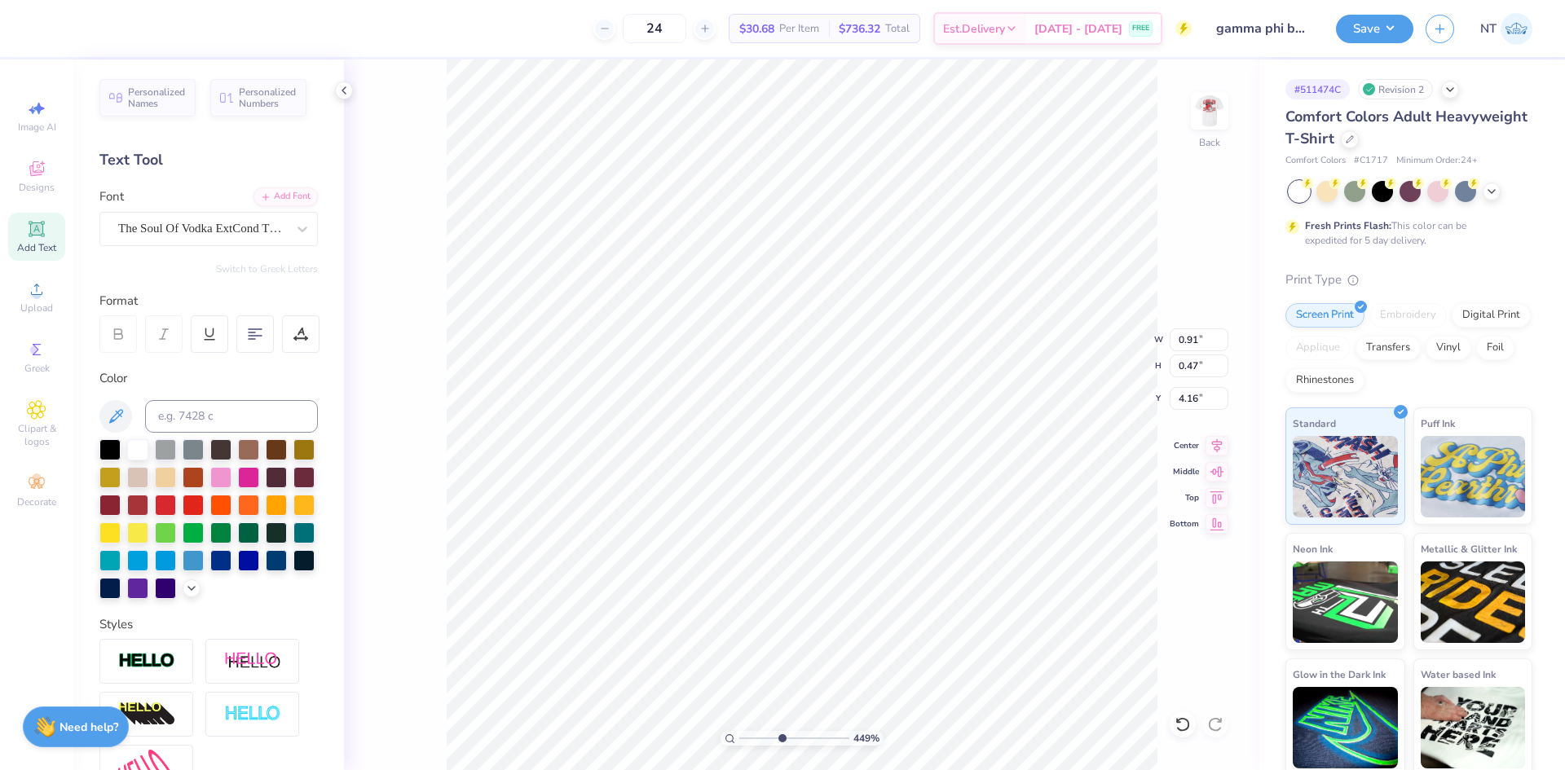
type input "4.48505343131628"
type input "0.63"
type input "0.32"
click at [108, 447] on div at bounding box center [109, 448] width 21 height 21
type input "8.73860521419236"
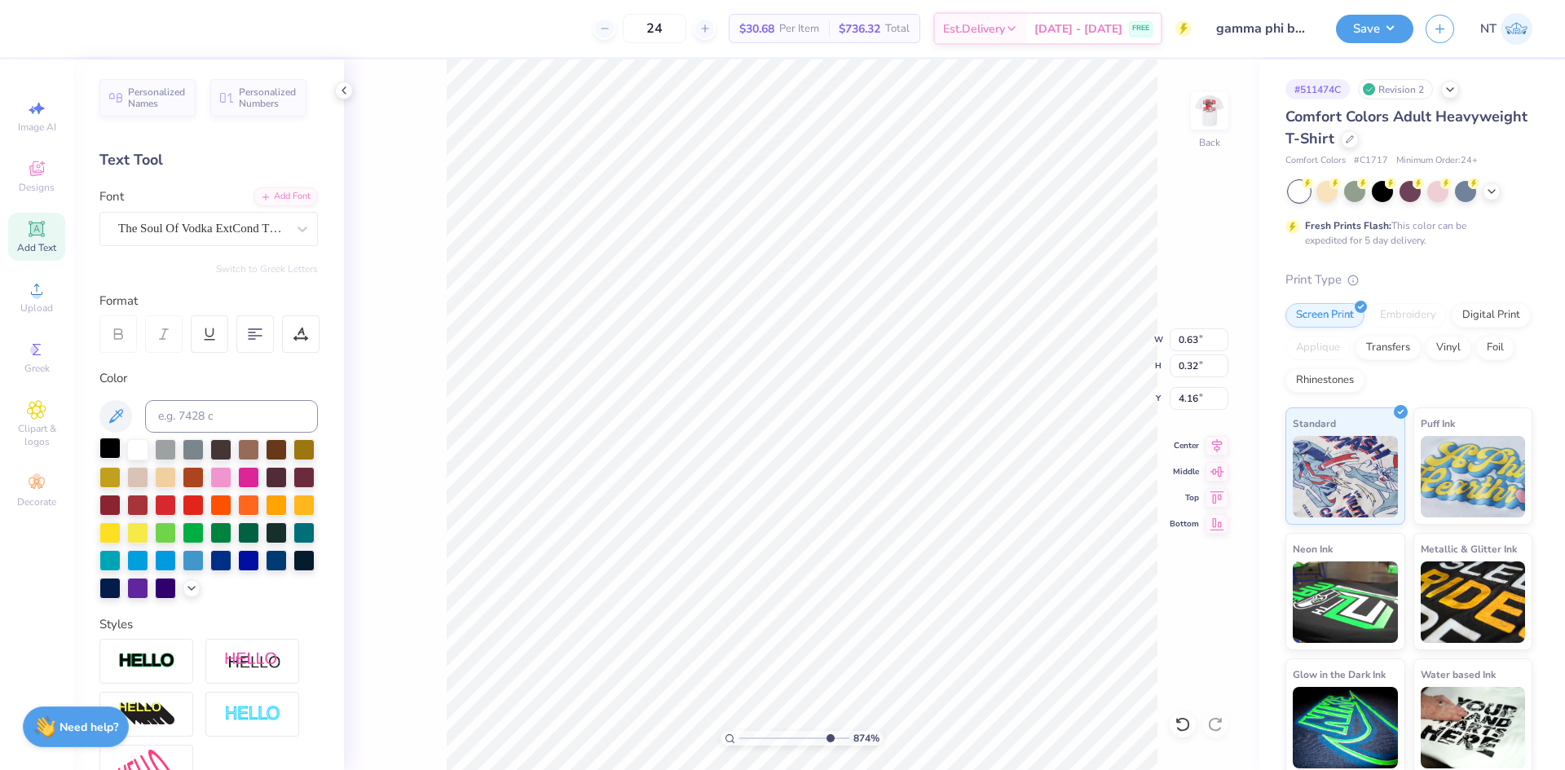
type input "4.14"
type input "8.73860521419236"
type input "0.59"
type input "0.30"
type input "1.94838374793402"
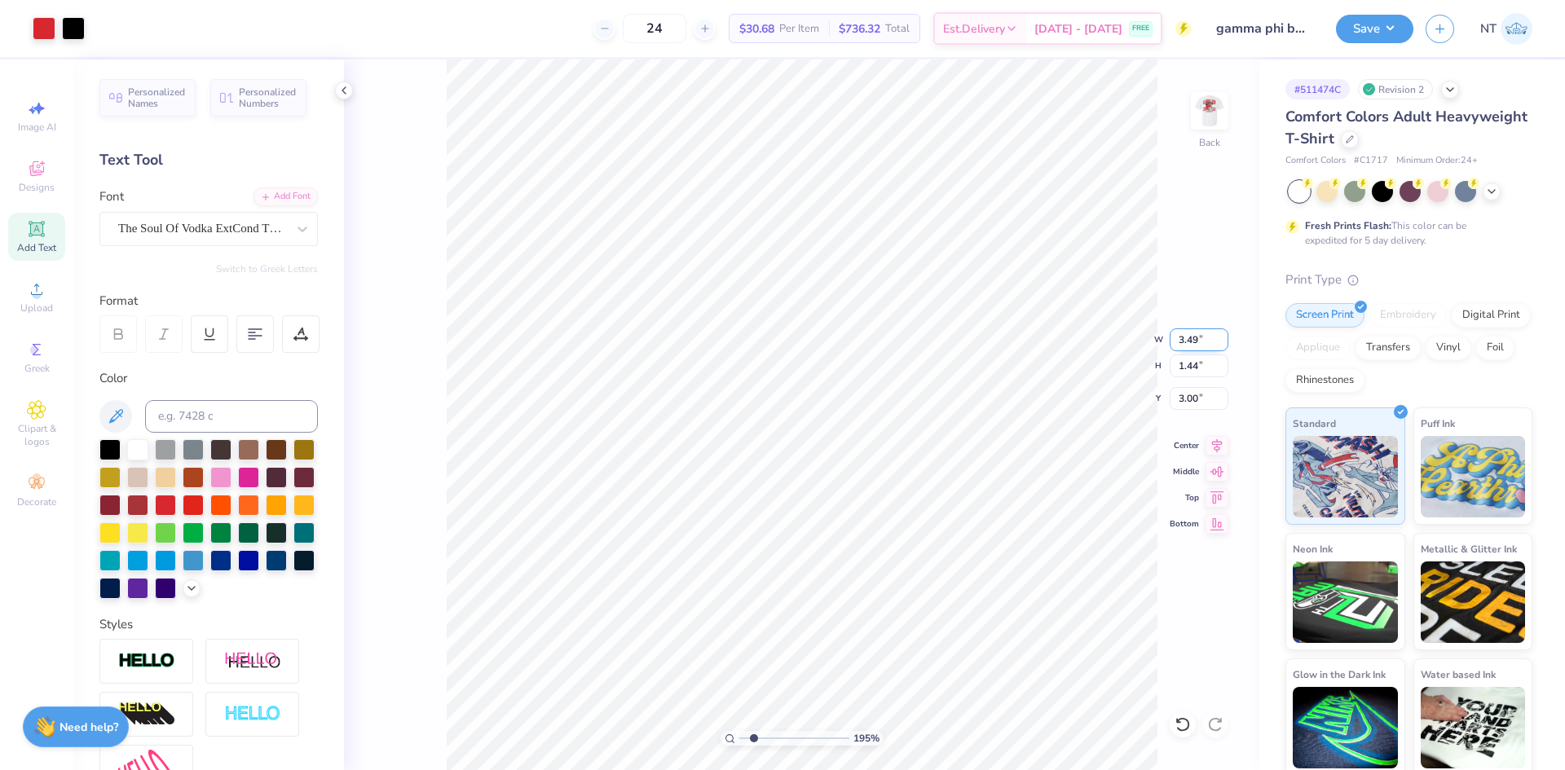
click at [1193, 343] on input "3.49" at bounding box center [1199, 340] width 59 height 23
type input "4"
type input "1.94838374793402"
type input "4.00"
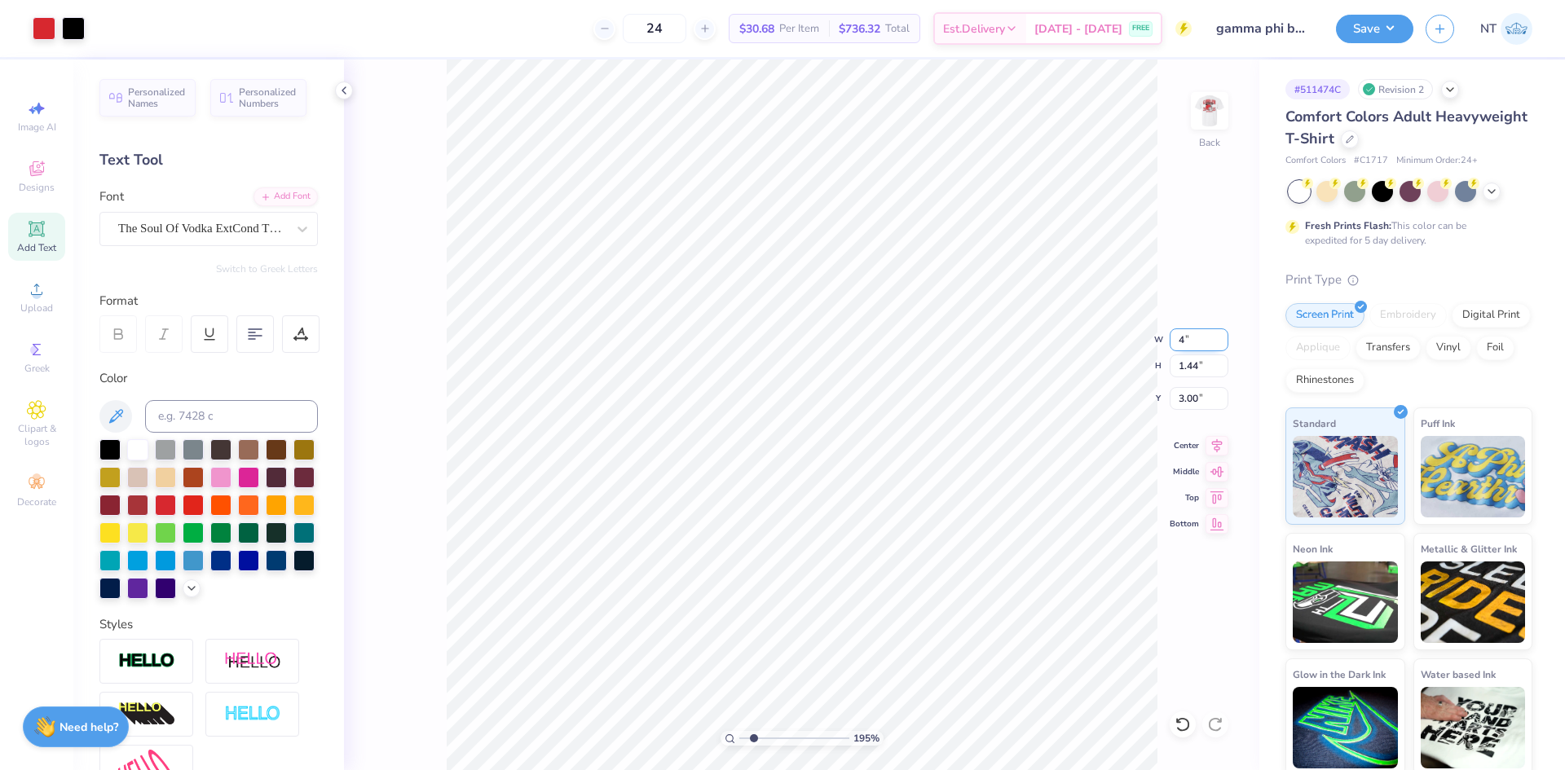
type input "1.65"
type input "2.90"
type input "3.5"
type input "1.94838374793402"
type input "3.50"
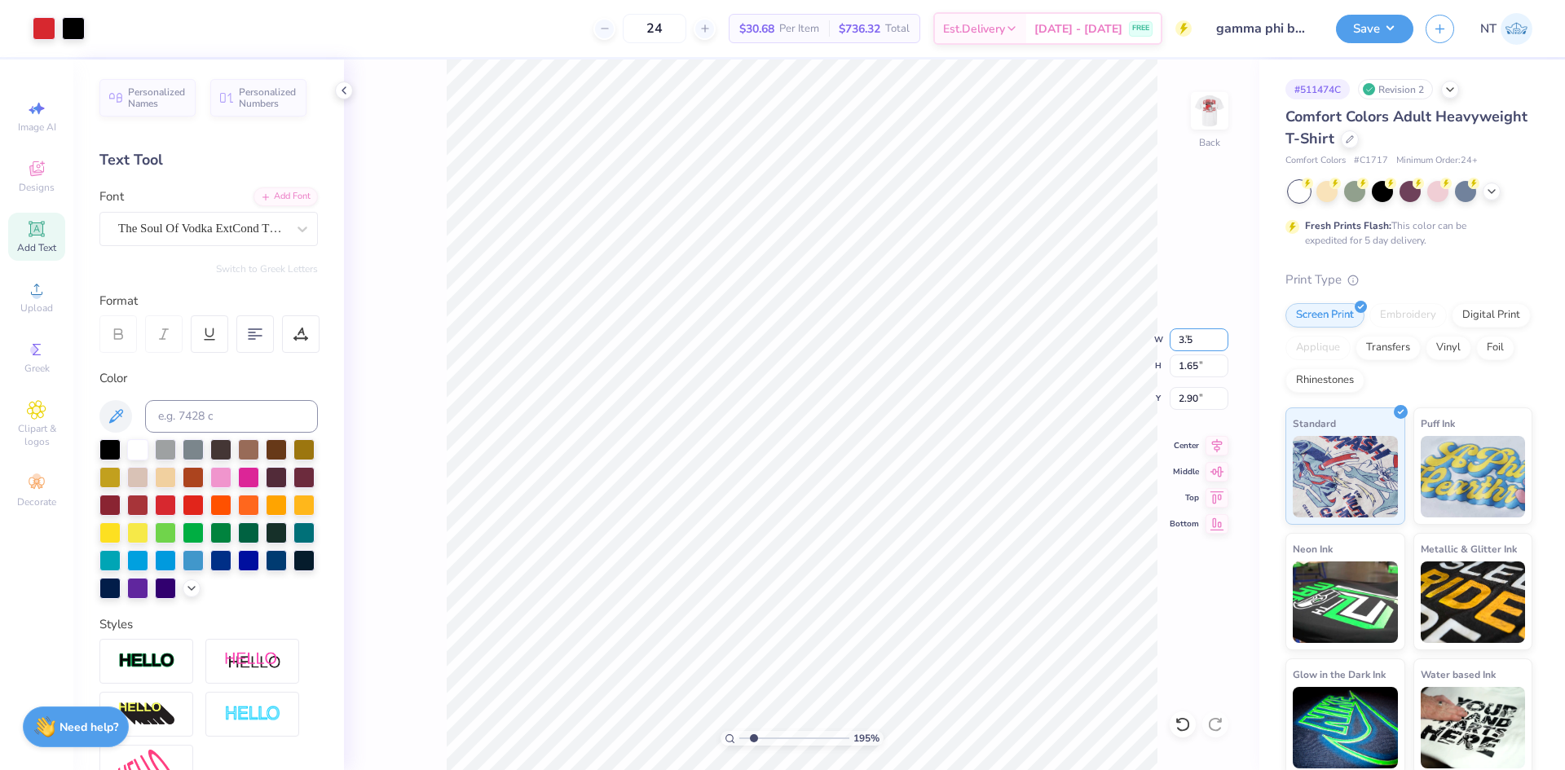
type input "1.44"
type input "3.00"
click at [1215, 112] on img at bounding box center [1209, 110] width 65 height 65
click at [1218, 107] on img at bounding box center [1209, 110] width 65 height 65
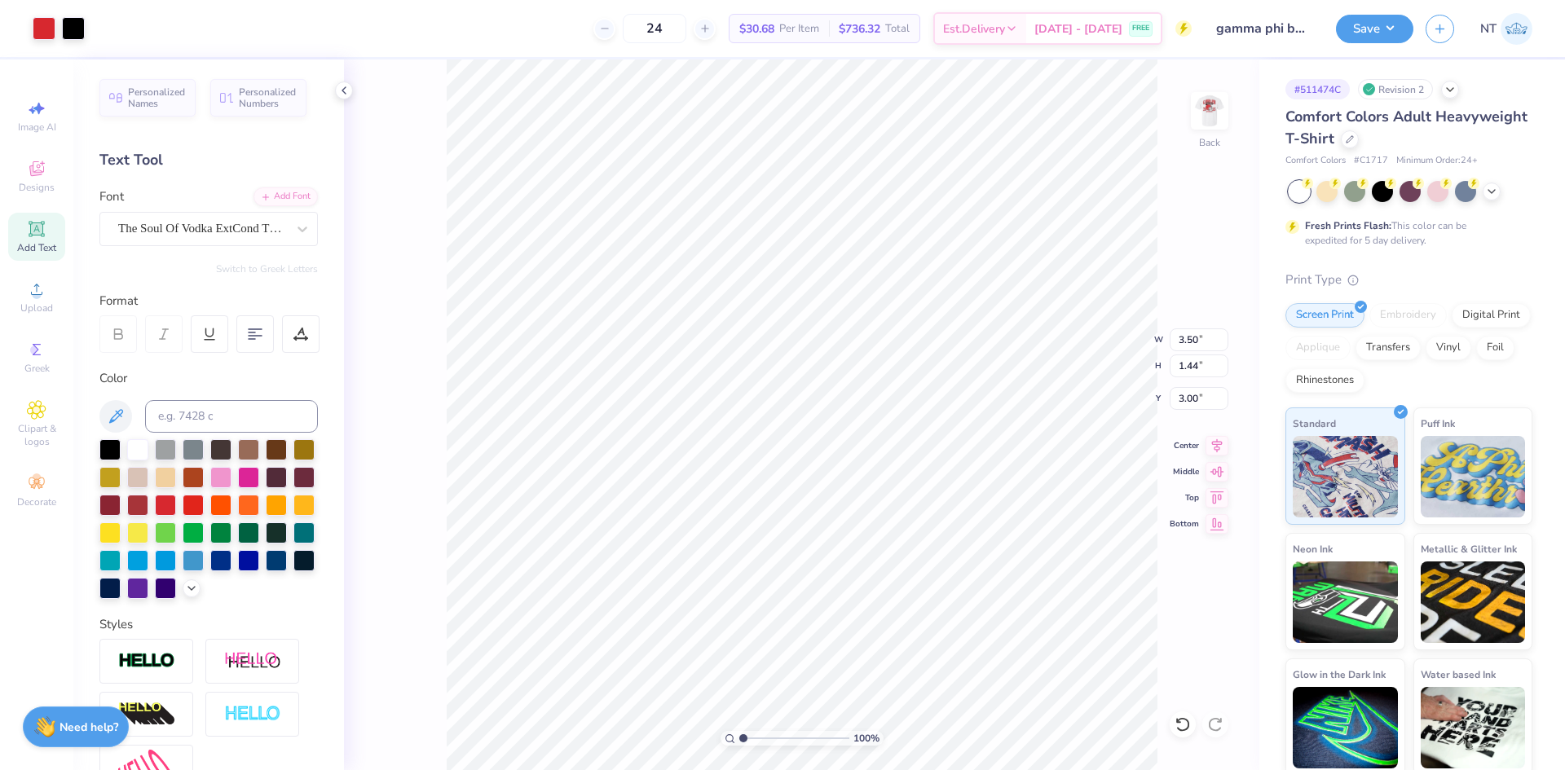
click at [344, 89] on icon at bounding box center [344, 90] width 13 height 13
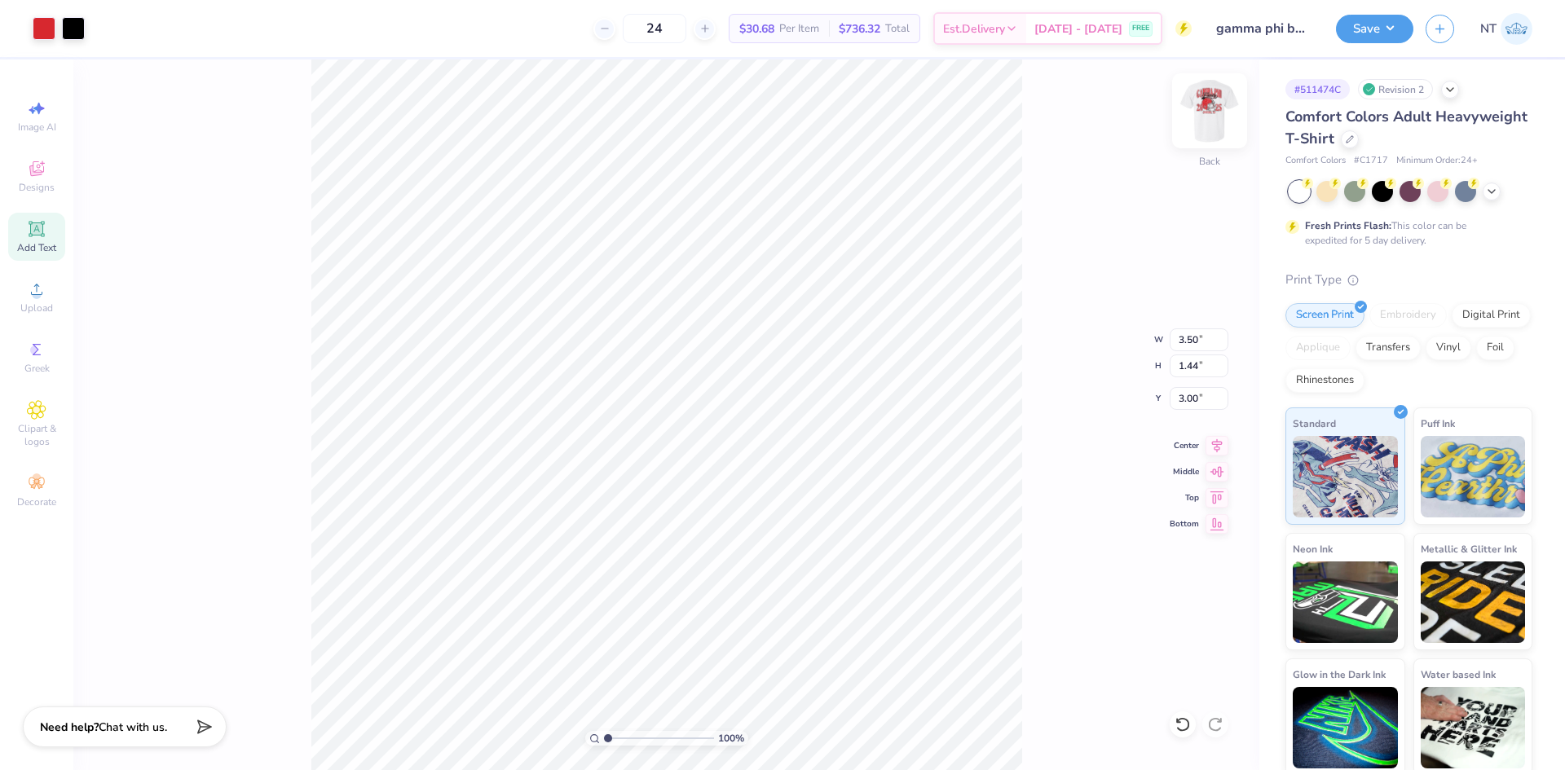
click at [1210, 100] on img at bounding box center [1209, 110] width 65 height 65
click at [1222, 122] on img at bounding box center [1209, 110] width 65 height 65
click at [1389, 19] on button "Save" at bounding box center [1374, 26] width 77 height 29
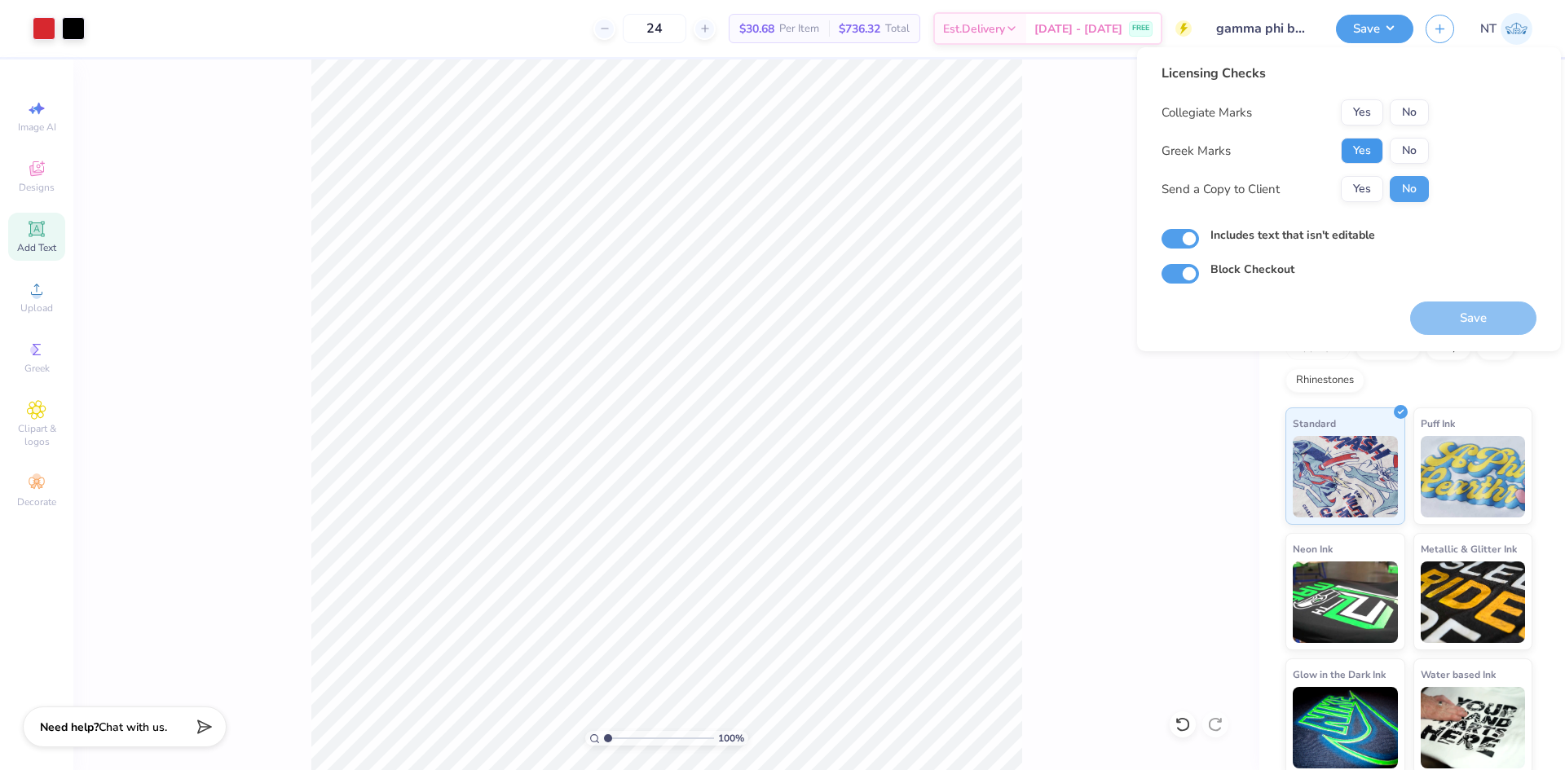
click at [1371, 140] on button "Yes" at bounding box center [1362, 151] width 42 height 26
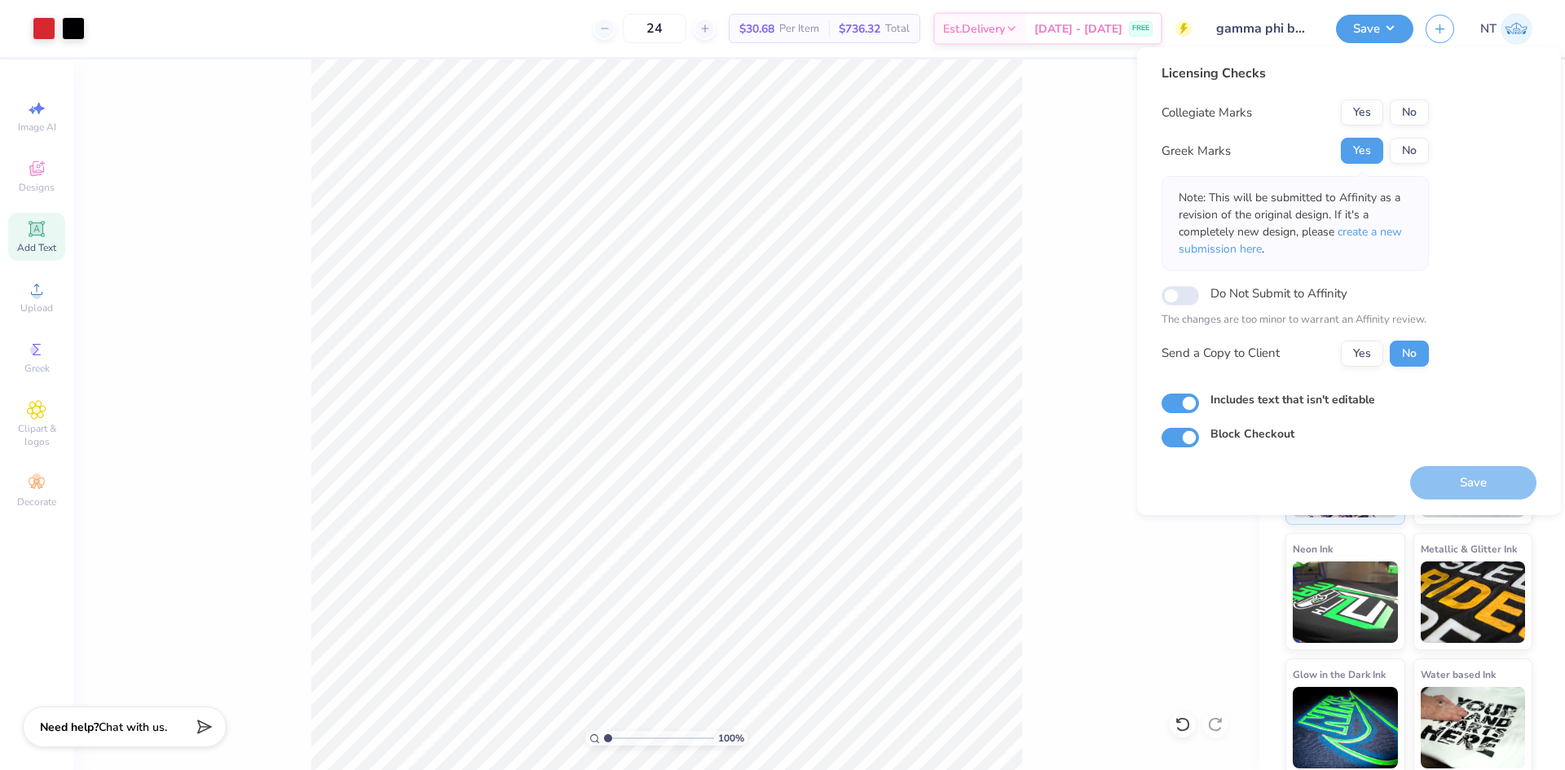
click at [1425, 106] on button "No" at bounding box center [1409, 112] width 39 height 26
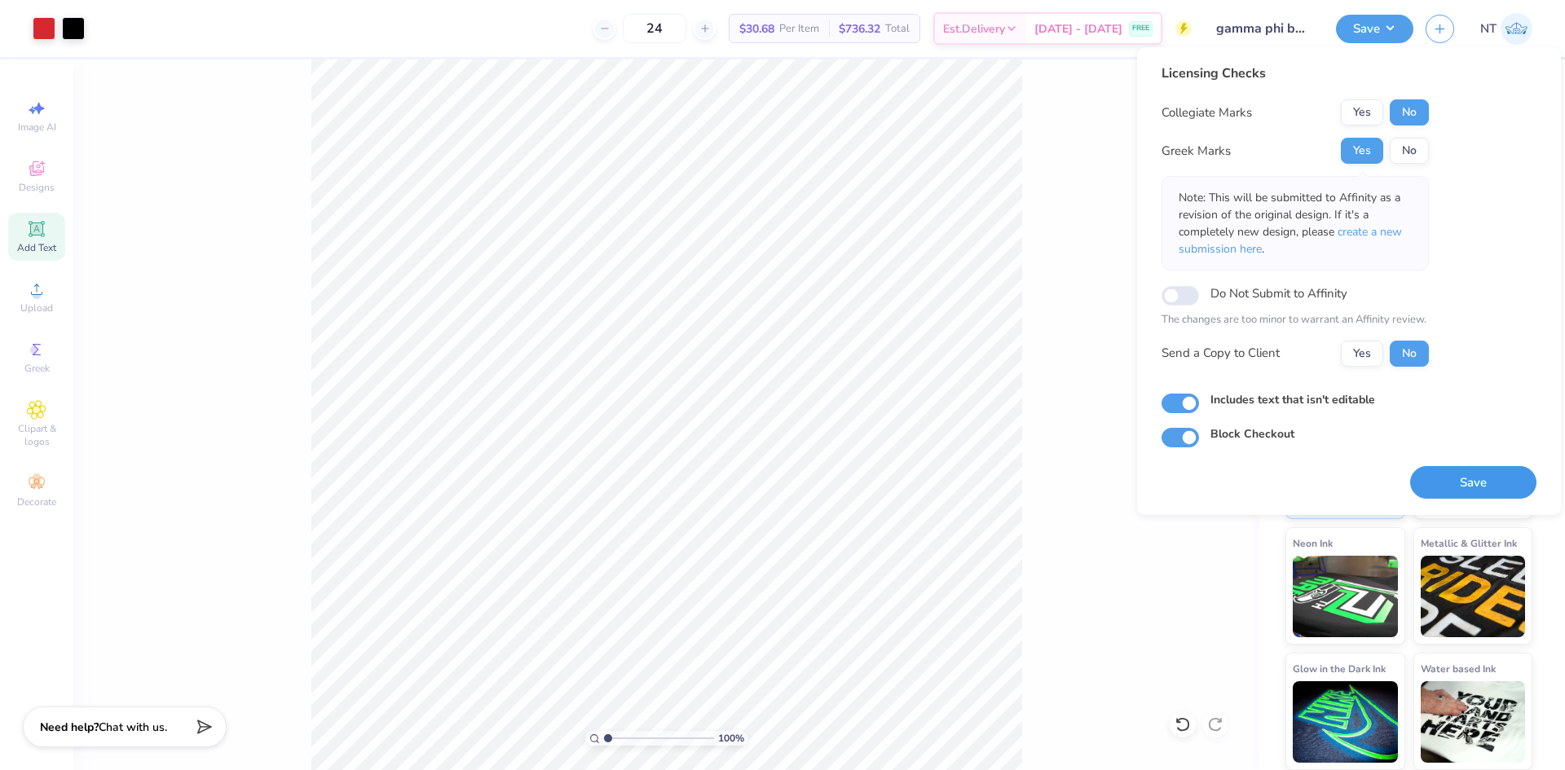
click at [1463, 486] on button "Save" at bounding box center [1473, 482] width 126 height 33
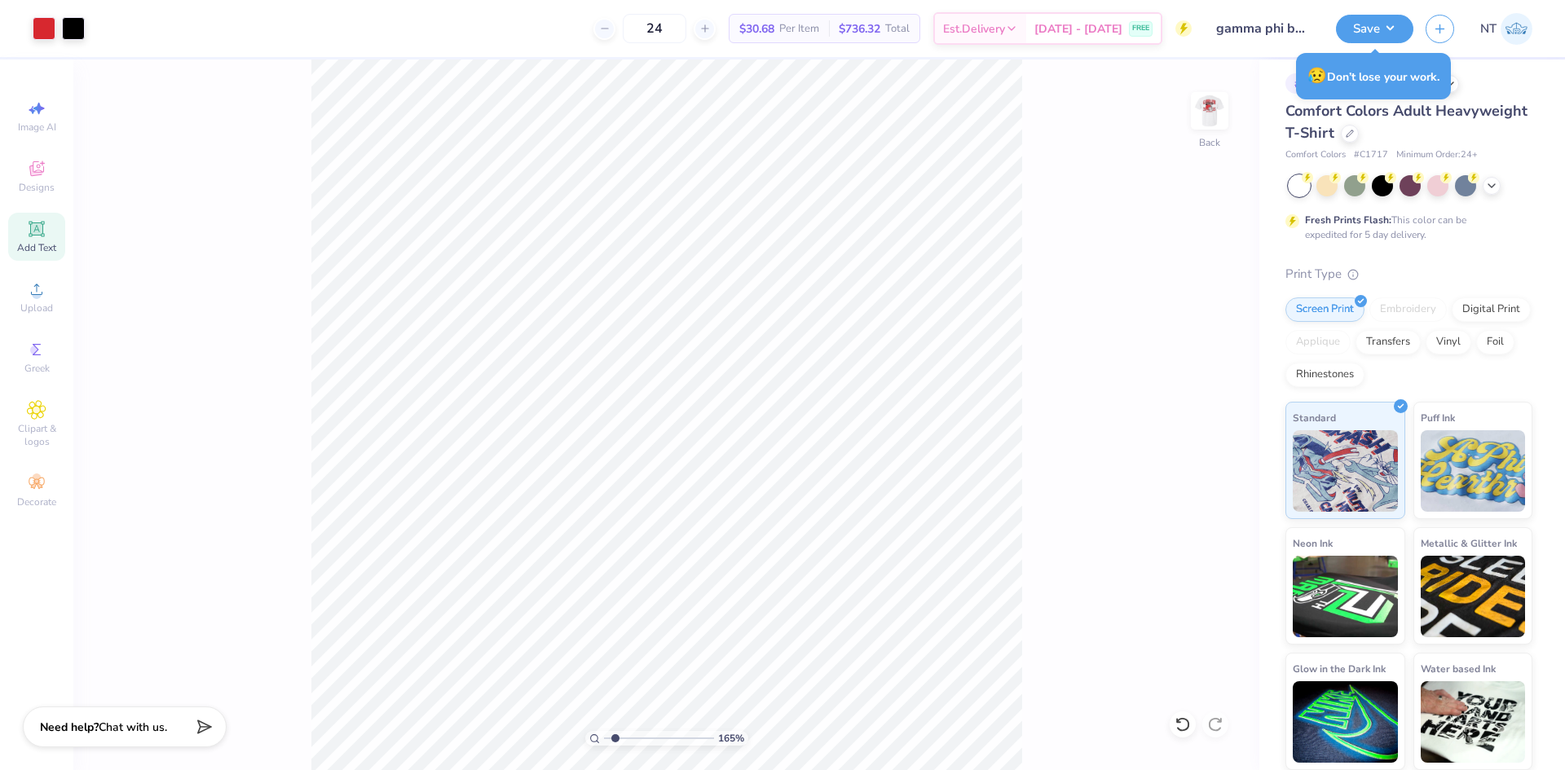
click at [1410, 44] on div "Save NT" at bounding box center [1450, 28] width 229 height 57
click at [1396, 35] on button "Save" at bounding box center [1374, 26] width 77 height 29
type input "1.6491337272538"
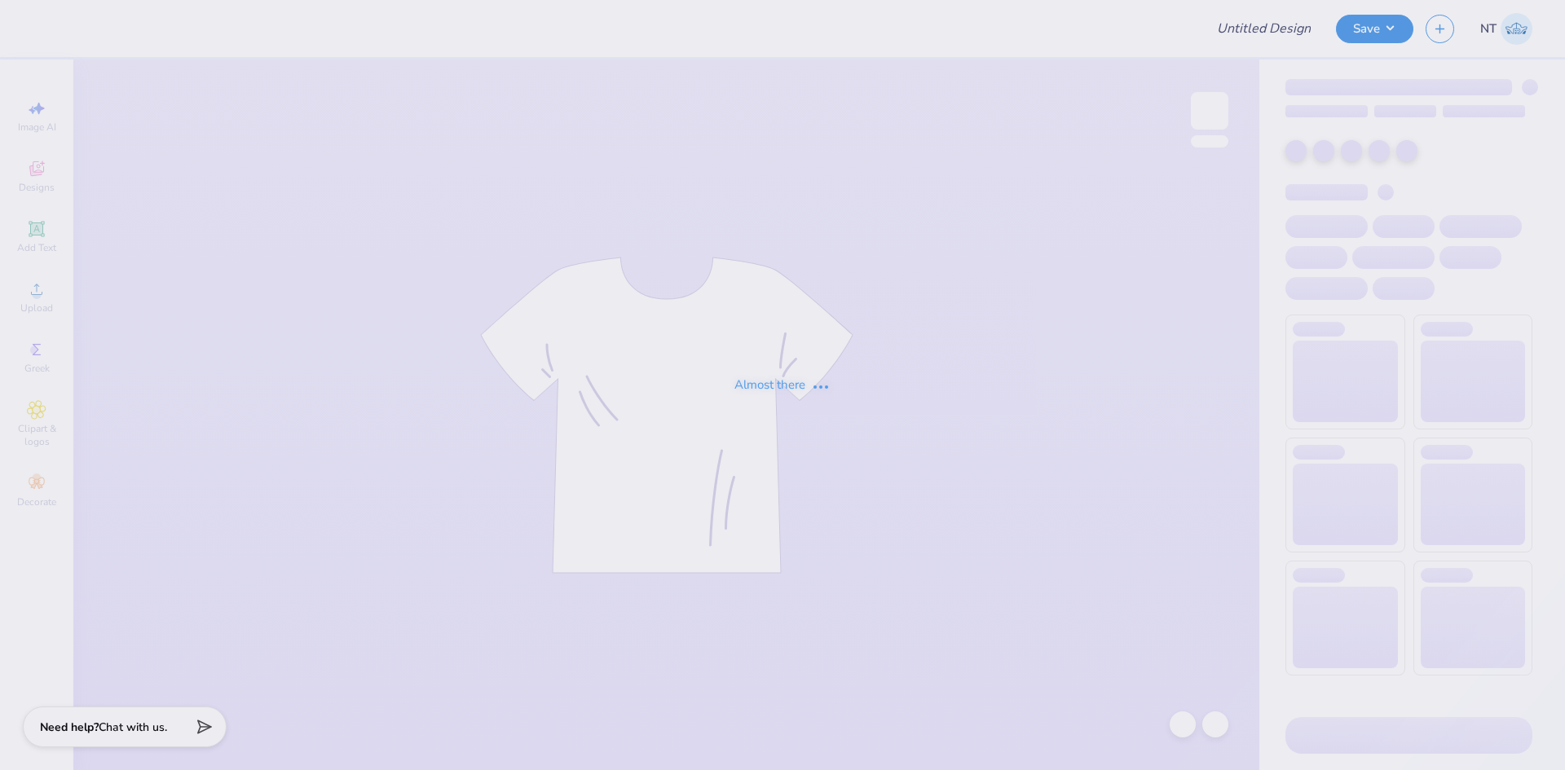
type input "School of Biological Sciences"
